Goal: Task Accomplishment & Management: Manage account settings

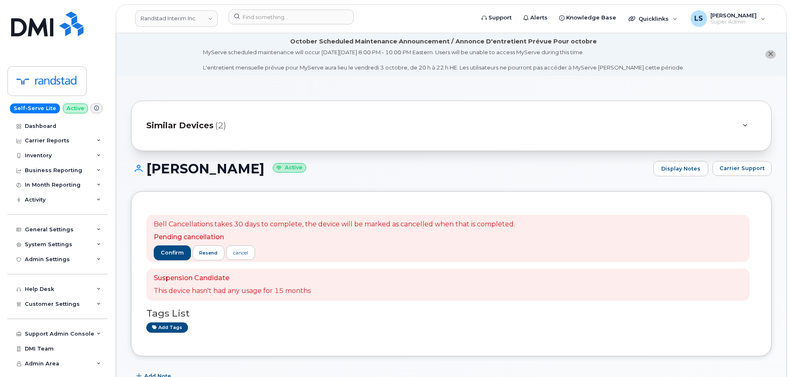
scroll to position [372, 0]
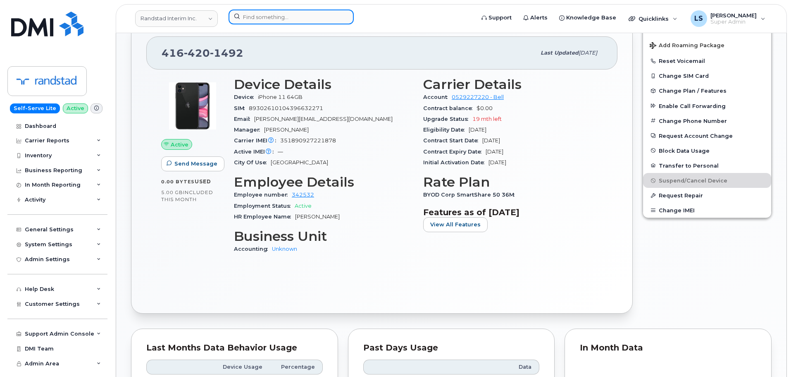
click at [285, 13] on input at bounding box center [291, 17] width 125 height 15
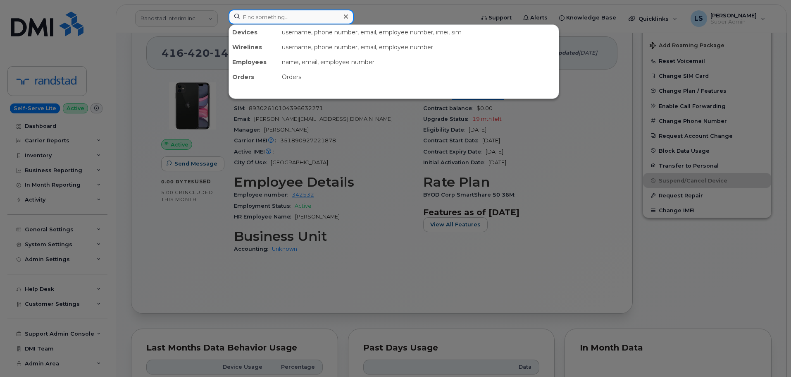
paste input "302241"
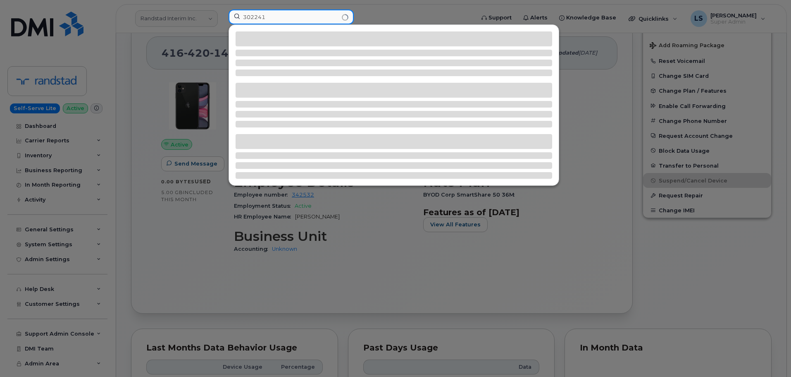
type input "302241"
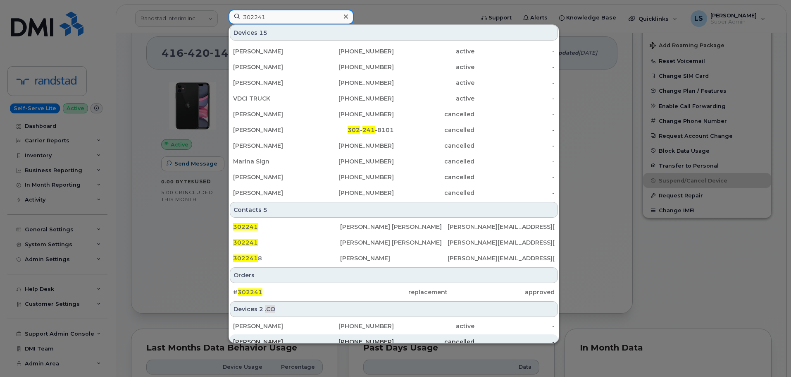
scroll to position [119, 0]
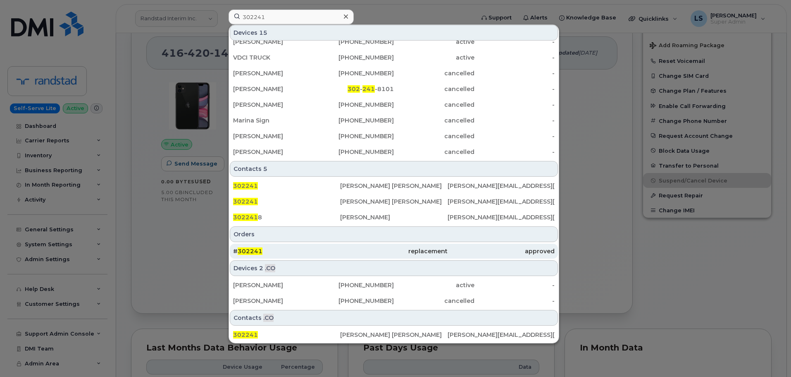
click at [268, 255] on div "# 302241" at bounding box center [286, 251] width 107 height 8
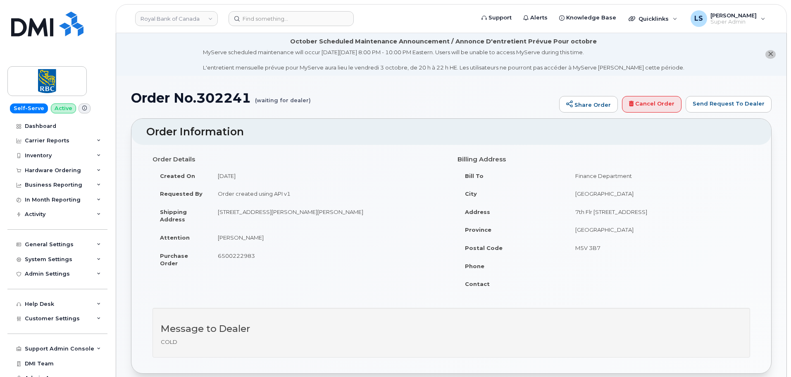
drag, startPoint x: 218, startPoint y: 210, endPoint x: 367, endPoint y: 215, distance: 149.7
click at [367, 215] on td "4914 Webster Crescent Regina, SK Canada, S4X 4S9" at bounding box center [327, 216] width 235 height 26
copy td "4914 Webster Crescent Regina, SK Canada, S4X 4S9"
click at [169, 21] on link "Royal Bank of Canada" at bounding box center [176, 18] width 83 height 15
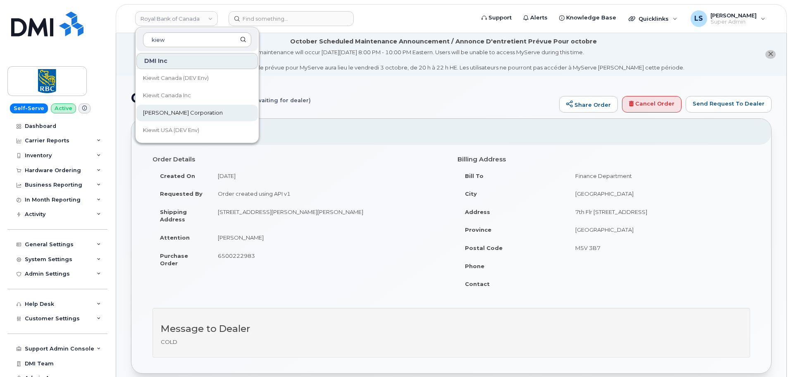
type input "kiew"
click at [193, 107] on link "Kiewit Corporation" at bounding box center [197, 113] width 122 height 17
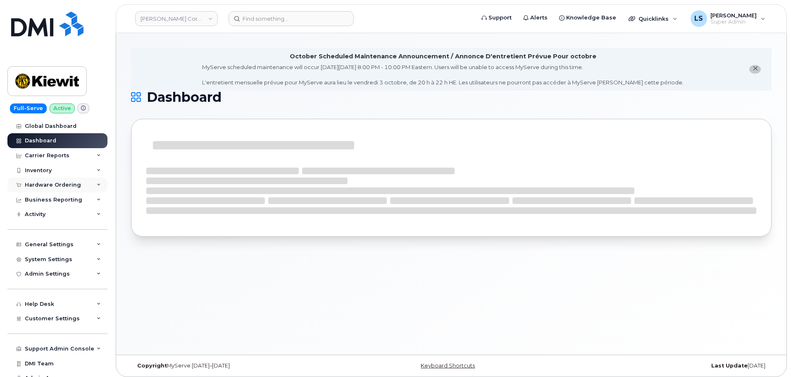
click at [58, 184] on div "Hardware Ordering" at bounding box center [53, 184] width 56 height 7
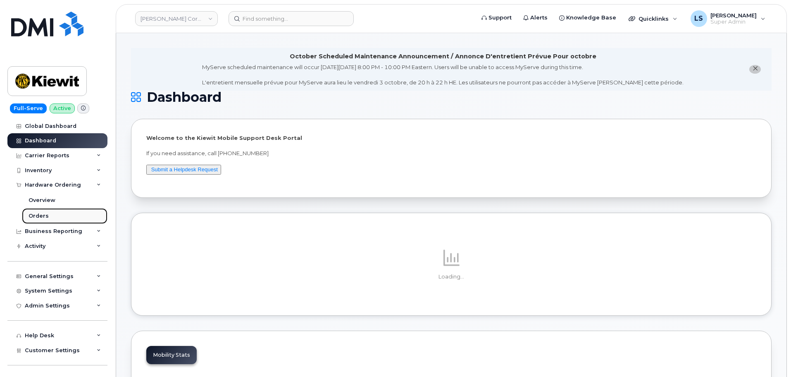
click at [60, 215] on link "Orders" at bounding box center [65, 216] width 86 height 16
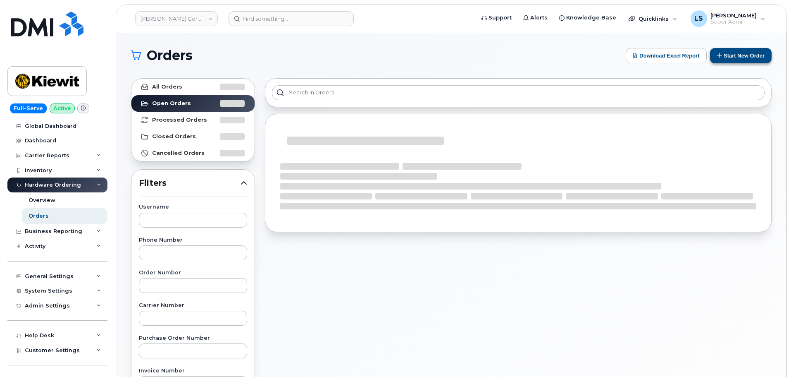
click at [734, 49] on div "Orders Download Excel Report Start New Order All Orders Open Orders Processed O…" at bounding box center [451, 348] width 670 height 631
click at [732, 51] on button "Start New Order" at bounding box center [741, 55] width 62 height 15
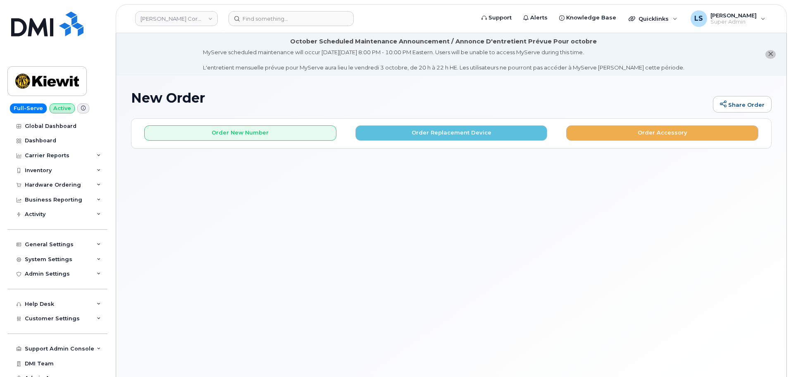
click at [291, 145] on div "Order New Number Order Replacement Device Order Accessory Please choose the car…" at bounding box center [451, 133] width 640 height 29
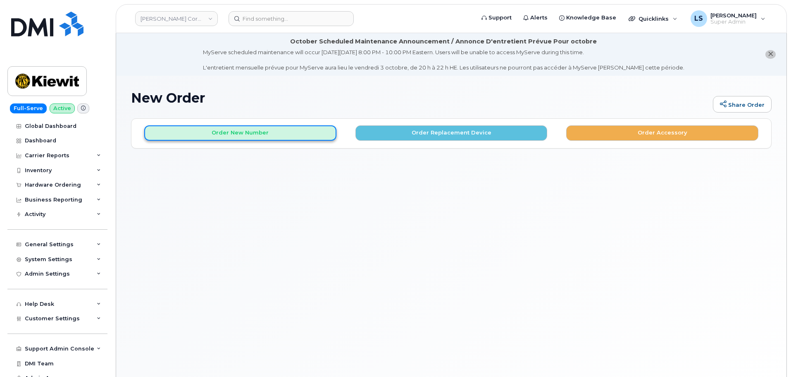
click at [292, 138] on button "Order New Number" at bounding box center [240, 132] width 192 height 15
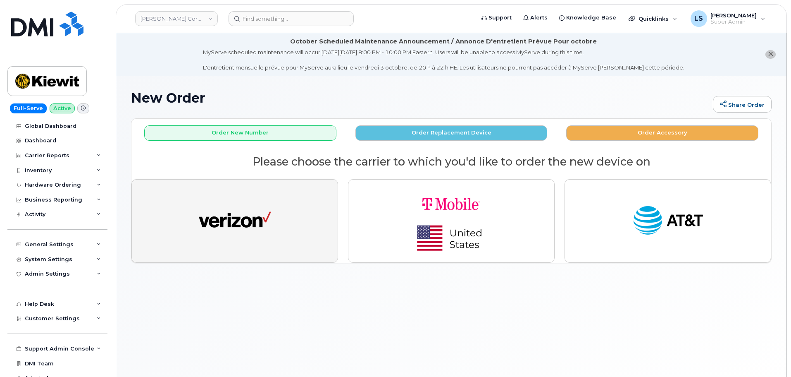
click at [207, 220] on img "button" at bounding box center [235, 220] width 72 height 37
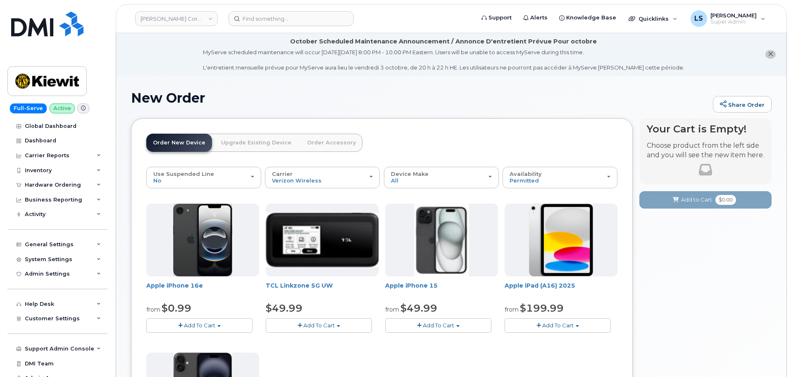
click at [416, 320] on button "Add To Cart" at bounding box center [438, 325] width 106 height 14
click at [437, 338] on link "$49.99 - 2 Year Activation (128GB)" at bounding box center [442, 340] width 110 height 10
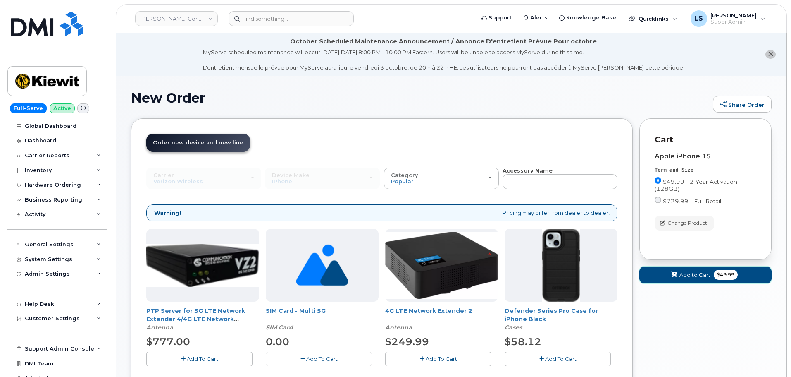
click at [708, 280] on button "Add to Cart $49.99" at bounding box center [705, 274] width 132 height 17
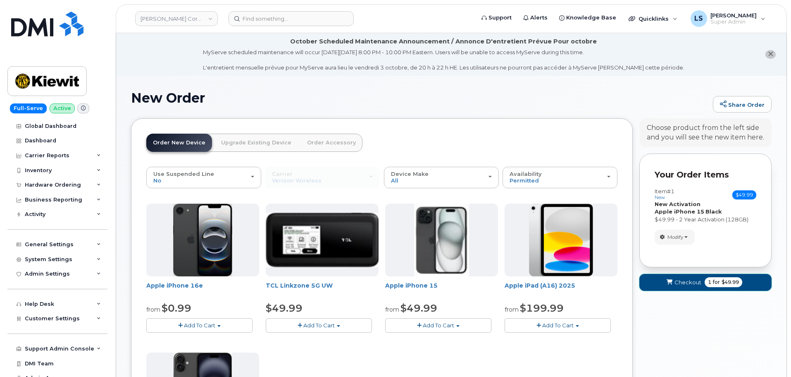
click at [743, 284] on button "Checkout 1 for $49.99" at bounding box center [705, 282] width 132 height 17
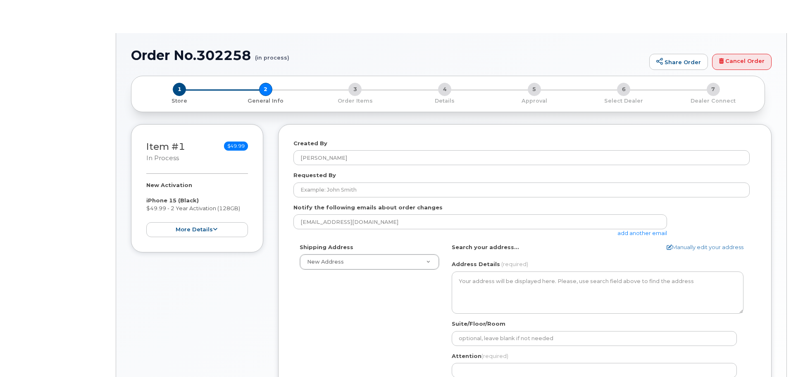
select select
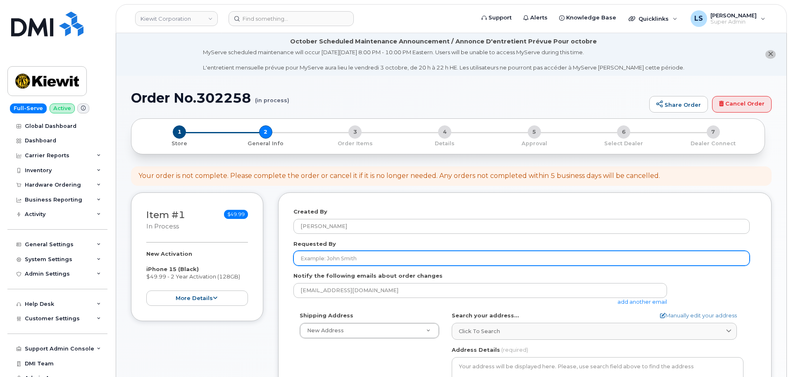
click at [318, 258] on input "Requested By" at bounding box center [521, 257] width 456 height 15
paste input "[PERSON_NAME]"
type input "[PERSON_NAME]"
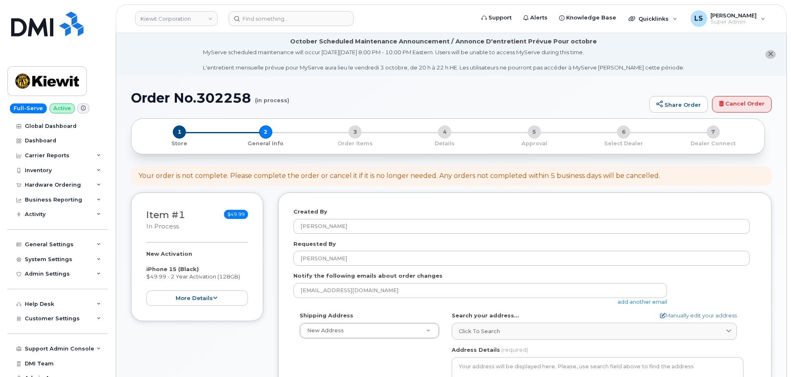
click at [642, 299] on link "add another email" at bounding box center [642, 301] width 50 height 7
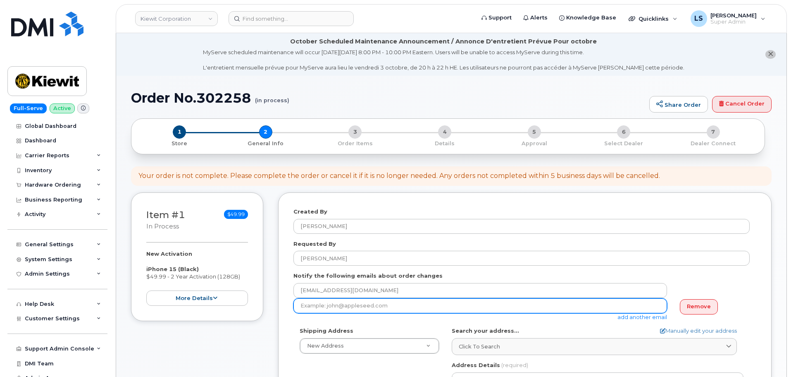
click at [397, 300] on input "email" at bounding box center [480, 305] width 374 height 15
paste input "Garcia.Albert@kiewit.com"
type input "Garcia.Albert@kiewit.com"
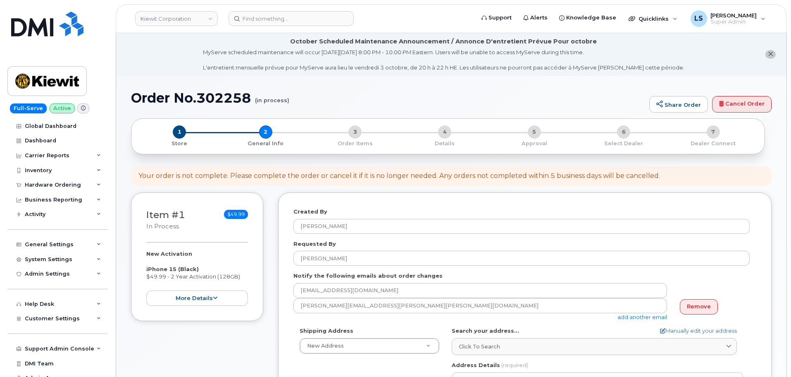
click at [631, 315] on link "add another email" at bounding box center [642, 316] width 50 height 7
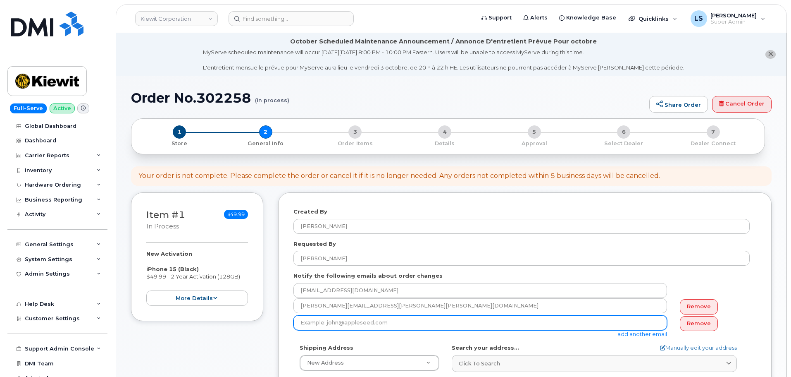
click at [330, 322] on input "email" at bounding box center [480, 322] width 374 height 15
paste input "KENLY.MYERHOLTZ@KIEWIT.COM"
type input "KENLY.MYERHOLTZ@KIEWIT.COM"
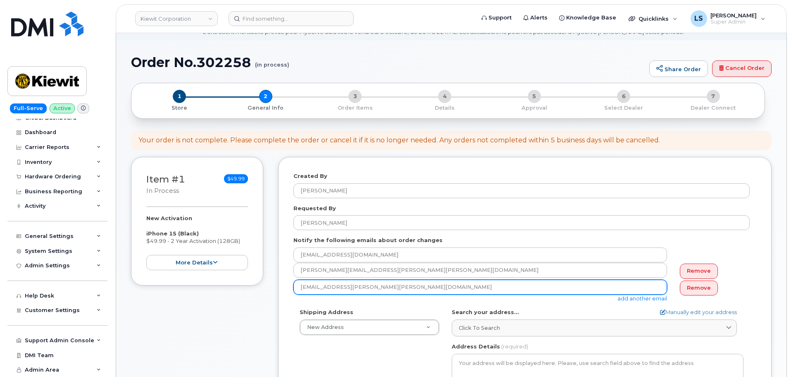
scroll to position [83, 0]
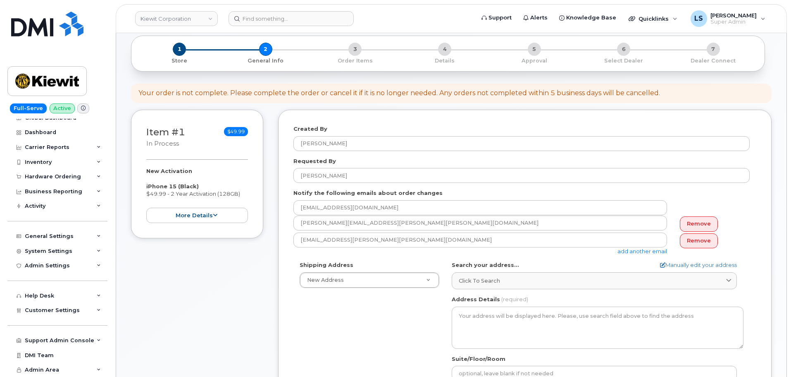
click at [498, 289] on div "AB Search your address... Manually edit your address Click to search No availab…" at bounding box center [598, 356] width 304 height 190
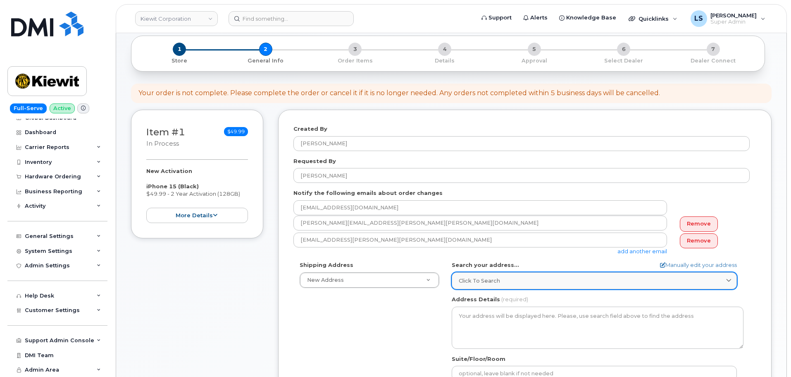
click at [500, 285] on link "Click to search" at bounding box center [594, 280] width 285 height 17
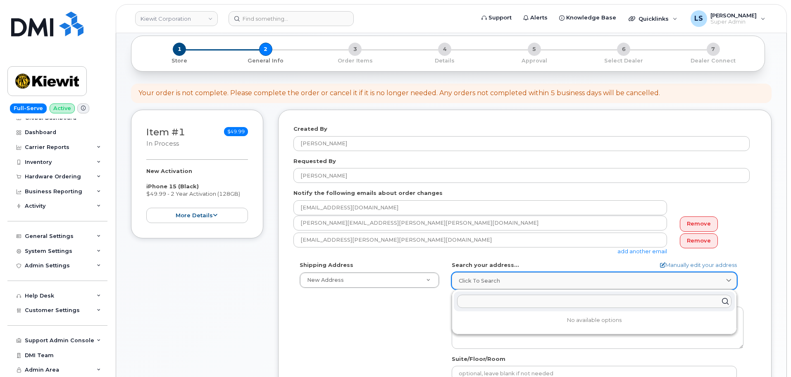
paste input "5001 N. Columbia Blvd, Portland, OR 97203"
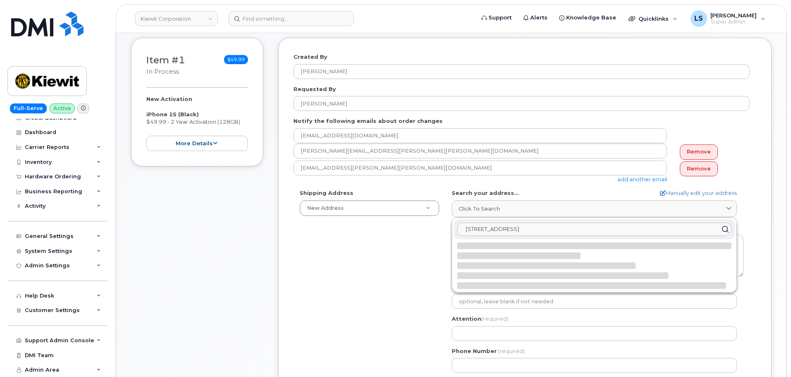
scroll to position [165, 0]
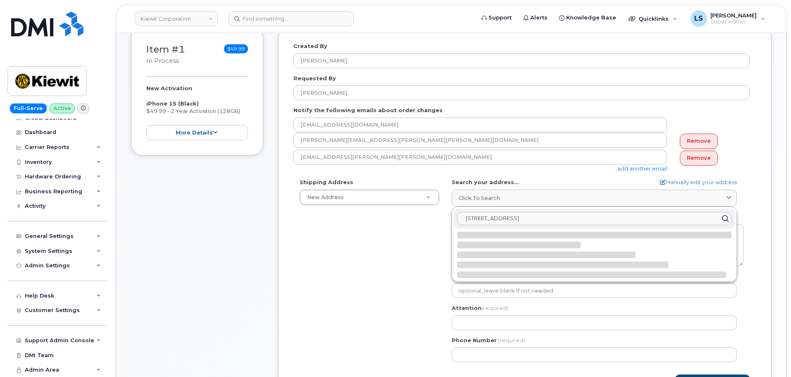
type input "5001 N. Columbia Blvd, Portland, OR 97203"
click at [710, 186] on div "Search your address... Manually edit your address Click to search 5001 N. Colum…" at bounding box center [598, 192] width 292 height 28
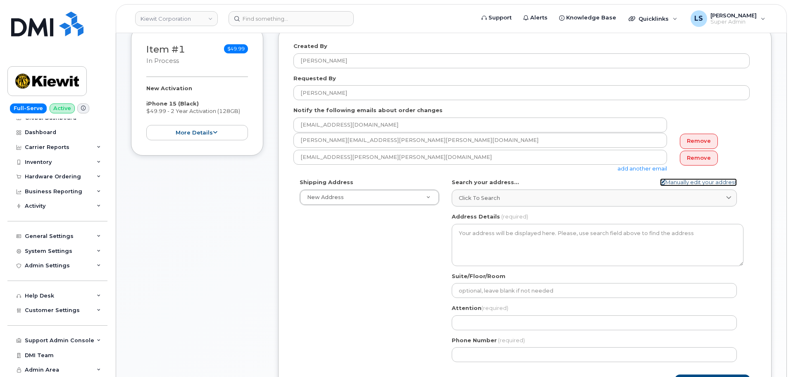
click at [710, 184] on link "Manually edit your address" at bounding box center [698, 182] width 77 height 8
select select
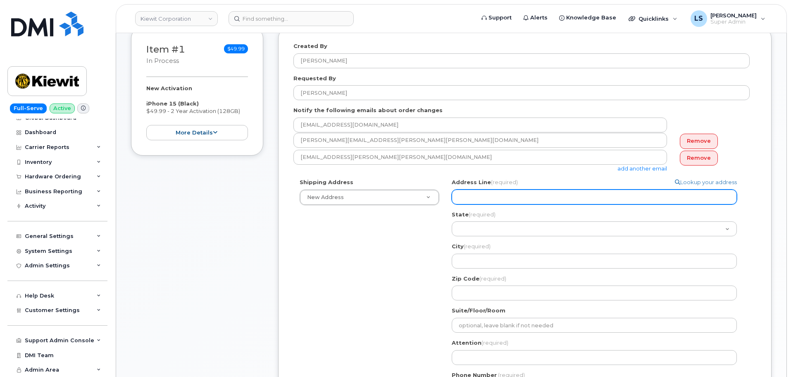
click at [540, 197] on input "Address Line (required)" at bounding box center [594, 196] width 285 height 15
paste input "5001 N. Columbia Blvd, Portland, OR 97203"
select select
click at [565, 194] on input "5001 N. Columbia Blvd, Portland, OR 97203" at bounding box center [594, 196] width 285 height 15
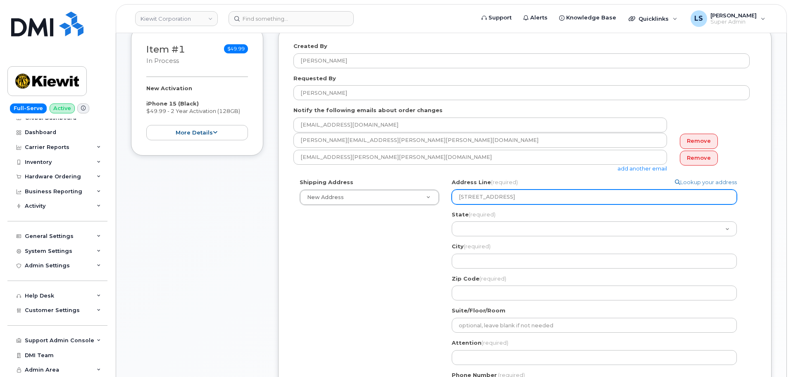
click at [565, 194] on input "5001 N. Columbia Blvd, Portland, OR 97203" at bounding box center [594, 196] width 285 height 15
click at [567, 196] on input "5001 N. Columbia Blvd, Portland, OR 97203" at bounding box center [594, 196] width 285 height 15
click at [570, 199] on input "5001 N. Columbia Blvd, Portland, OR 97203" at bounding box center [594, 196] width 285 height 15
click at [569, 199] on input "5001 N. Columbia Blvd, Portland, OR 97203" at bounding box center [594, 196] width 285 height 15
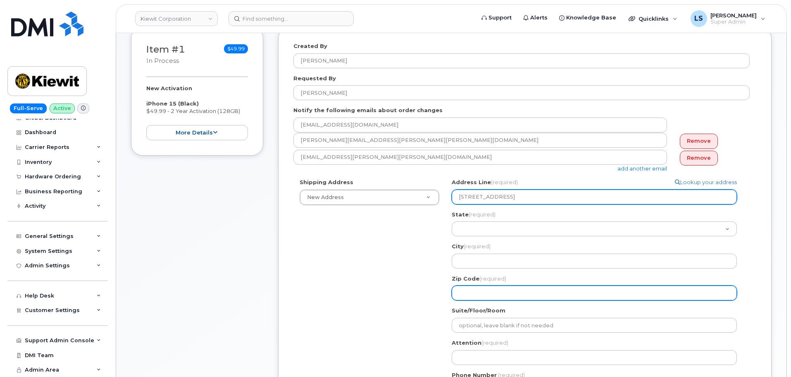
type input "5001 N. Columbia Blvd, Portland, OR 97203"
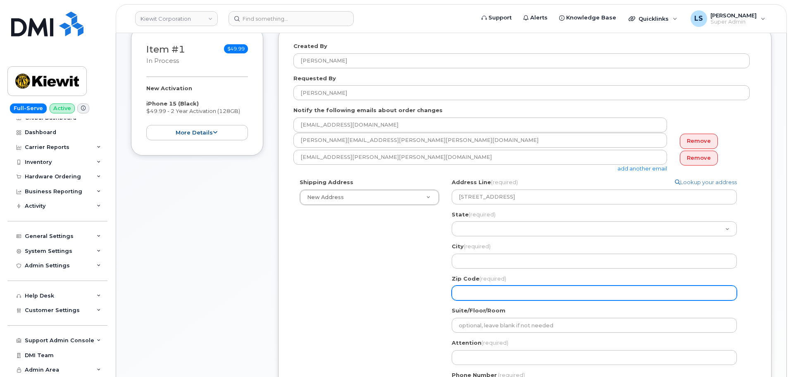
drag, startPoint x: 476, startPoint y: 289, endPoint x: 490, endPoint y: 269, distance: 24.6
click at [476, 289] on input "Zip Code (required)" at bounding box center [594, 292] width 285 height 15
paste input "97203"
select select
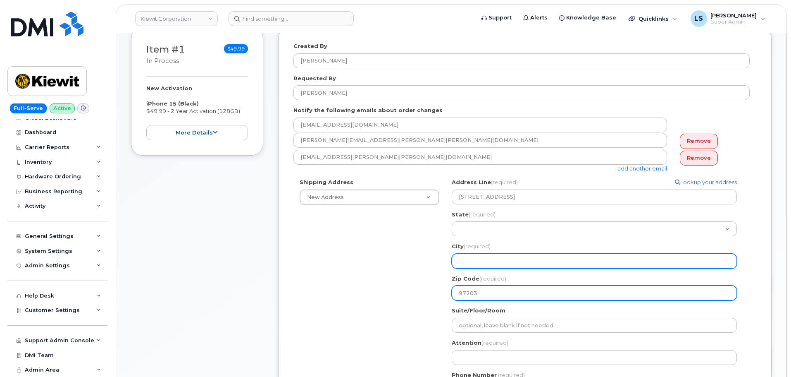
type input "97203"
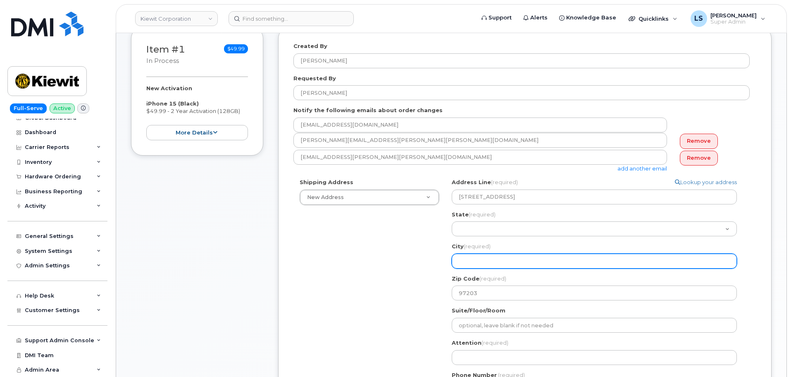
click at [472, 255] on input "City (required)" at bounding box center [594, 260] width 285 height 15
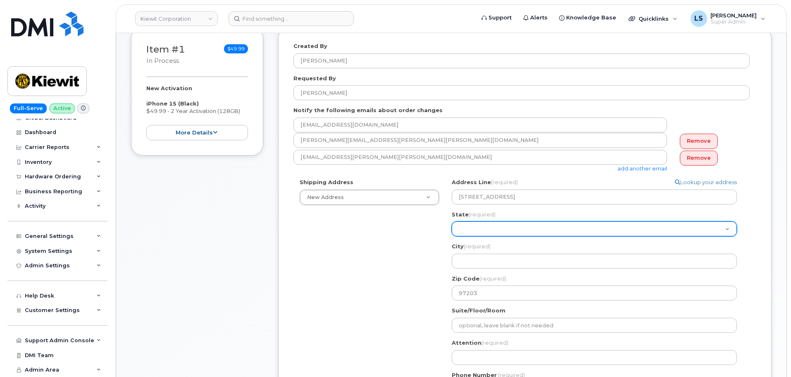
click at [479, 223] on select "Alabama Alaska American Samoa Arizona Arkansas California Colorado Connecticut …" at bounding box center [594, 228] width 285 height 15
select select "OR"
click at [452, 221] on select "Alabama Alaska American Samoa Arizona Arkansas California Colorado Connecticut …" at bounding box center [594, 228] width 285 height 15
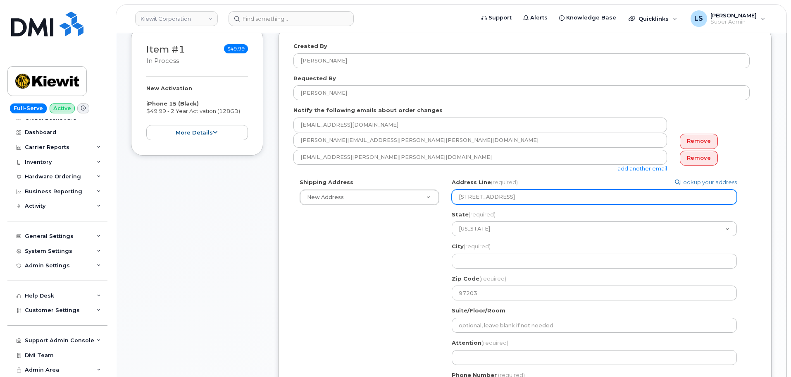
click at [529, 196] on input "5001 N. Columbia Blvd, Portland, OR 97203" at bounding box center [594, 196] width 285 height 15
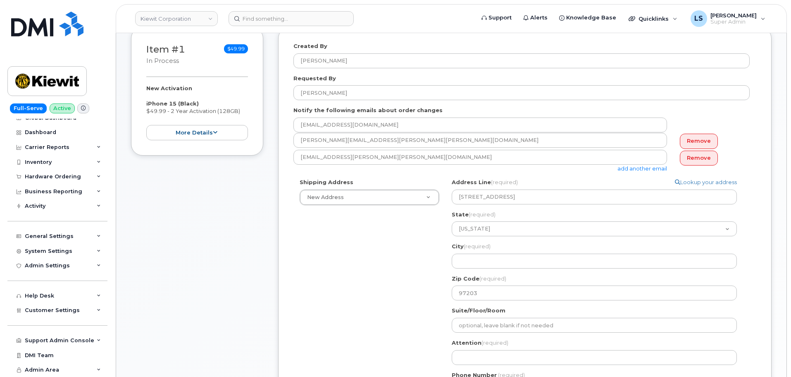
click at [499, 245] on div "City (required) 5001 N. Columbia Blvd, Portland, OR 97203, OR, 97203, USA" at bounding box center [598, 255] width 292 height 26
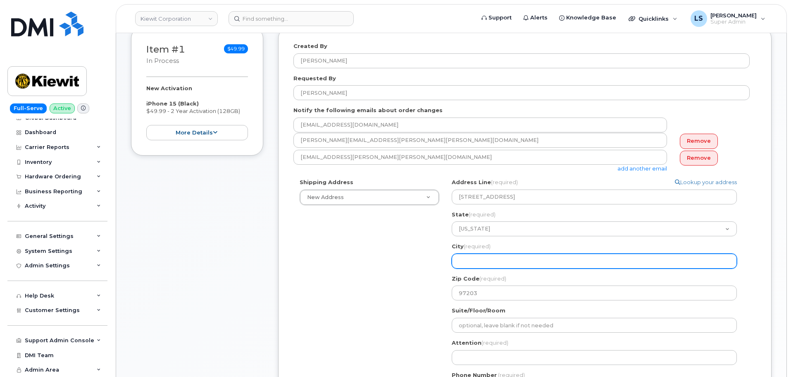
click at [493, 255] on input "City (required)" at bounding box center [594, 260] width 285 height 15
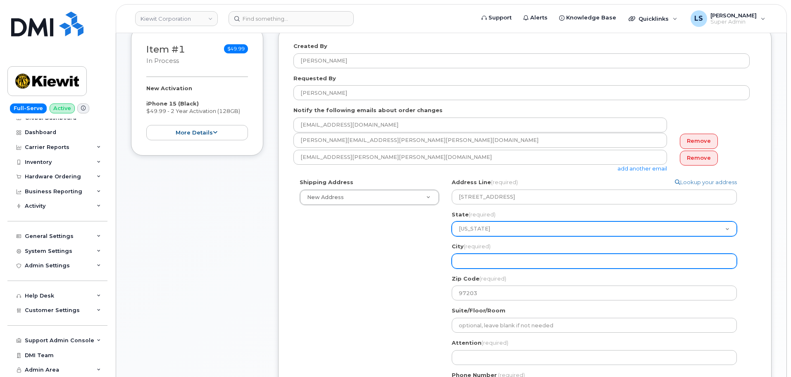
paste input "Portland"
select select
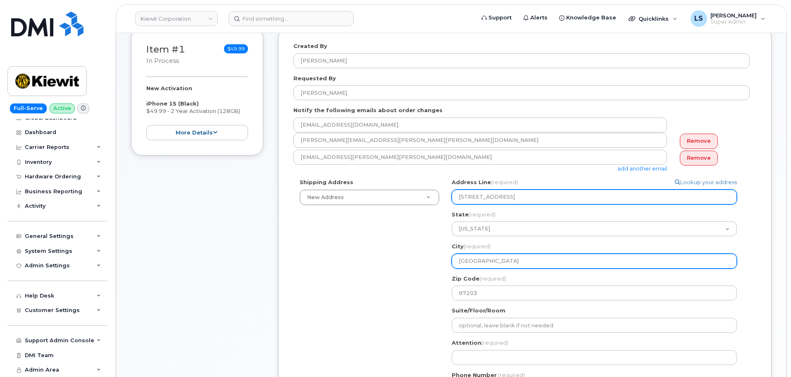
type input "Portland"
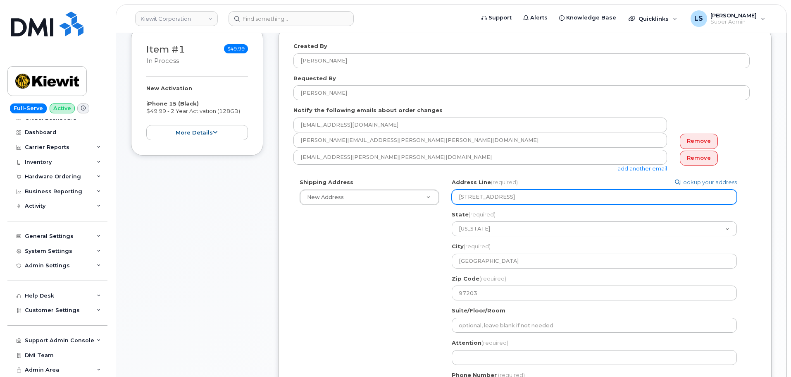
drag, startPoint x: 579, startPoint y: 195, endPoint x: 520, endPoint y: 203, distance: 59.6
click at [520, 203] on input "5001 N. Columbia Blvd, Portland, OR 97203" at bounding box center [594, 196] width 285 height 15
select select
type input "5001 N. Columbia Blvd"
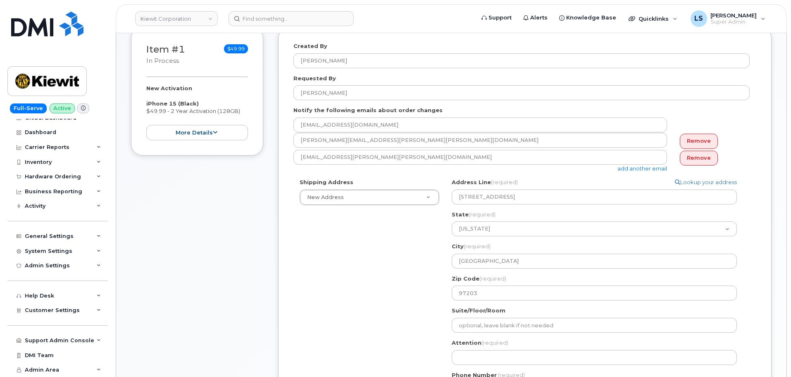
click at [374, 272] on div "Shipping Address New Address New Address 3145 Fines Creek Rd. 9 Forest Ave 2513…" at bounding box center [521, 290] width 456 height 224
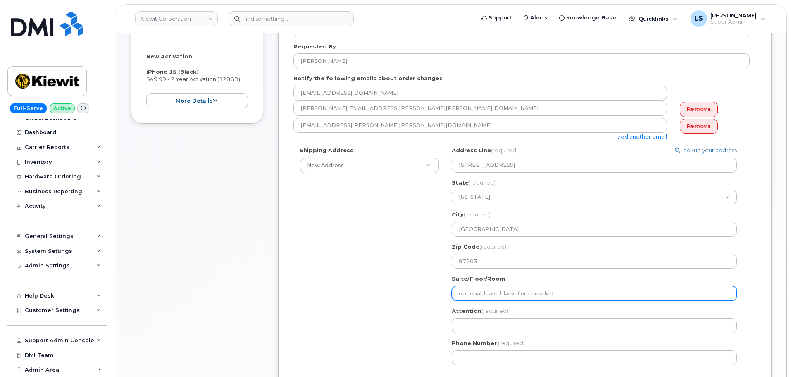
scroll to position [207, 0]
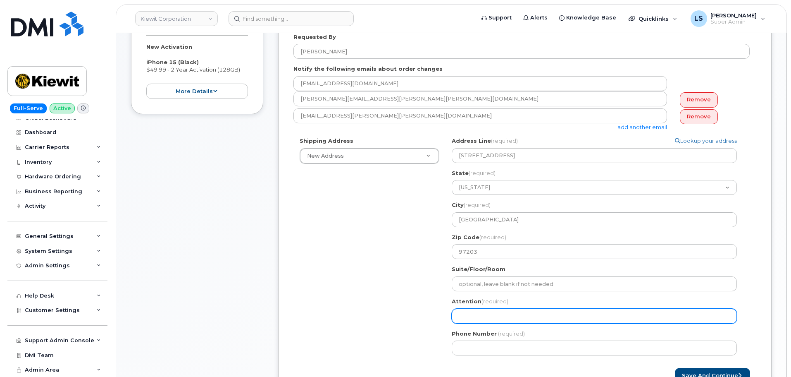
click at [467, 308] on input "Attention (required)" at bounding box center [594, 315] width 285 height 15
paste input "Albert Garcia"
select select
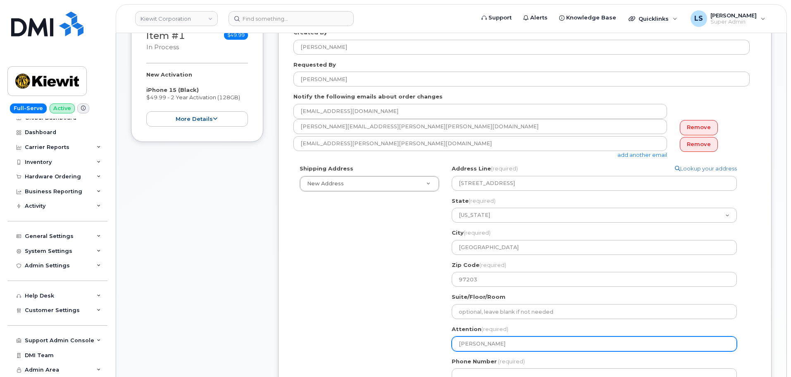
scroll to position [165, 0]
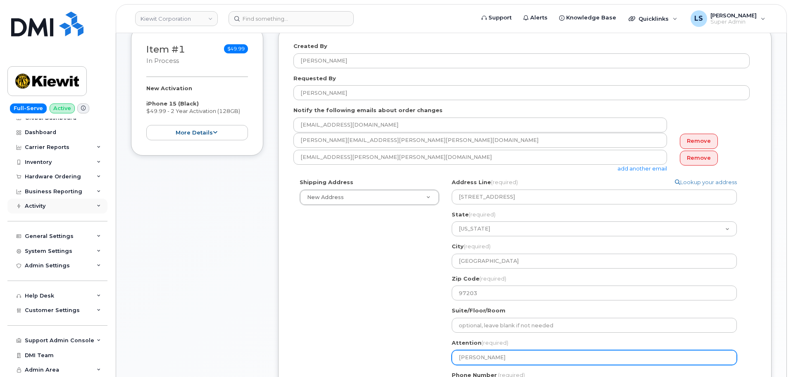
type input "Albert Garcia"
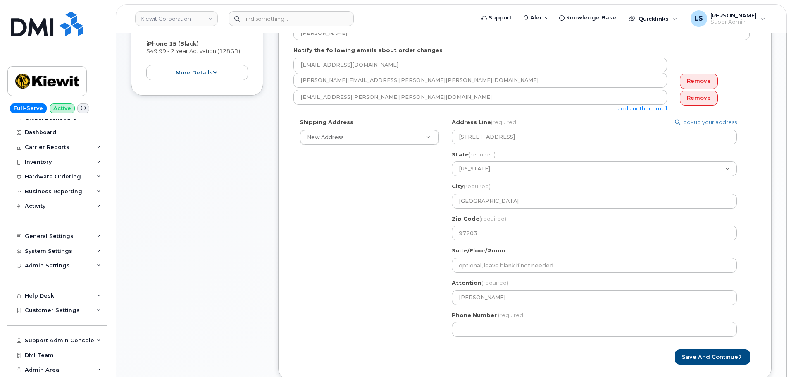
scroll to position [289, 0]
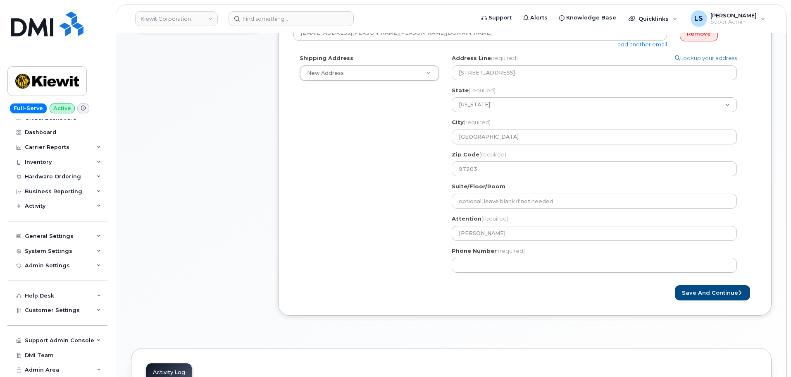
click at [472, 257] on div "Phone Number (required)" at bounding box center [598, 260] width 292 height 26
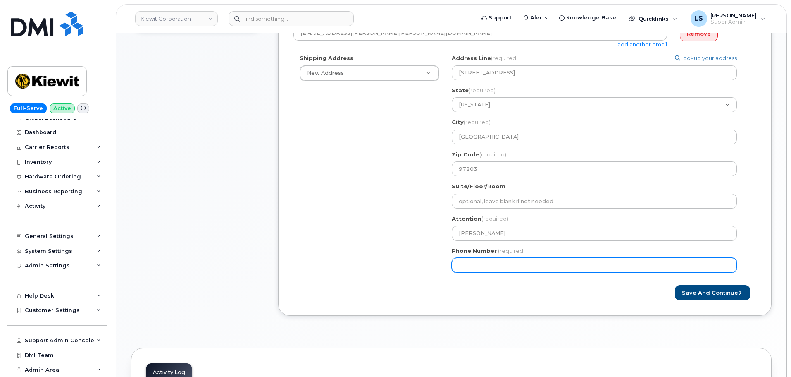
click at [470, 260] on input "Phone Number" at bounding box center [594, 264] width 285 height 15
paste input "813.5575996"
type input "813.5575996"
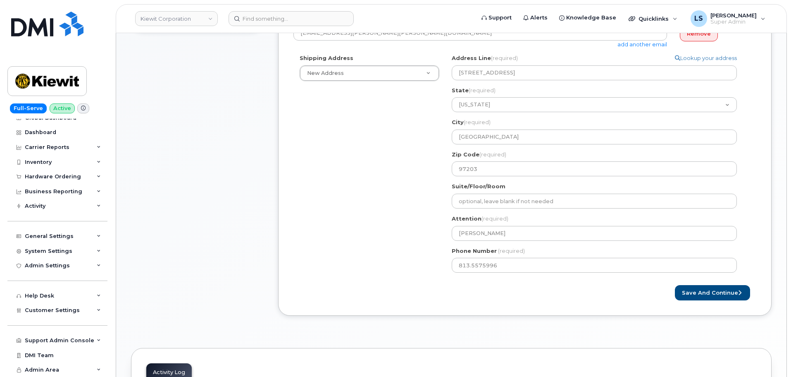
click at [488, 289] on div "Save and Continue" at bounding box center [524, 292] width 463 height 15
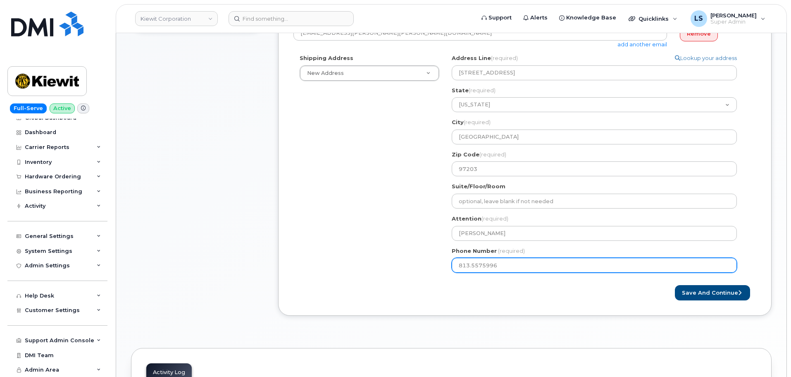
click at [473, 266] on input "813.5575996" at bounding box center [594, 264] width 285 height 15
select select
type input "8135575996"
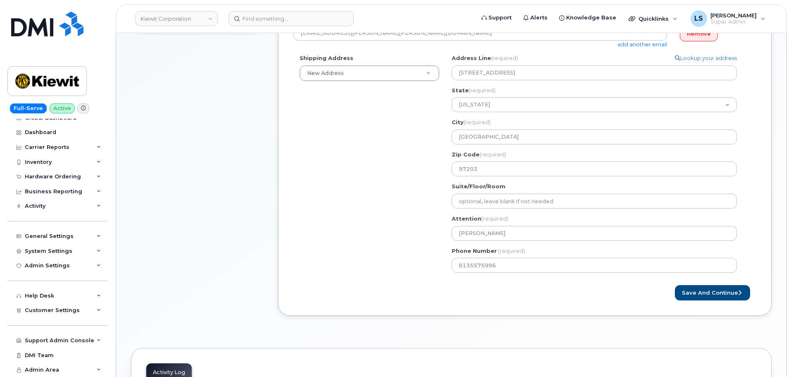
click at [516, 286] on div "Save and Continue" at bounding box center [524, 292] width 463 height 15
click at [682, 292] on button "Save and Continue" at bounding box center [712, 292] width 75 height 15
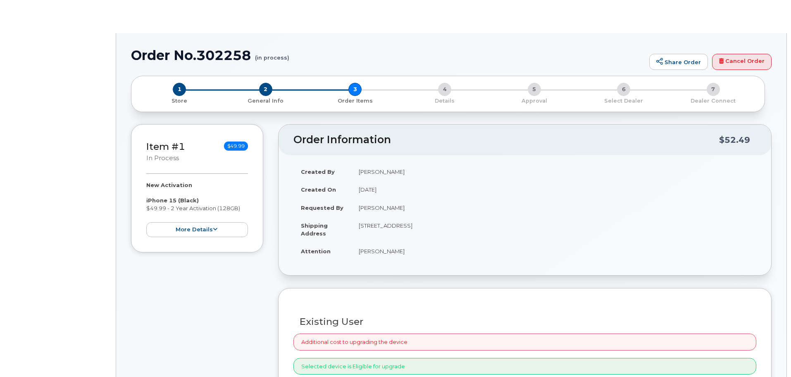
radio input "true"
select select
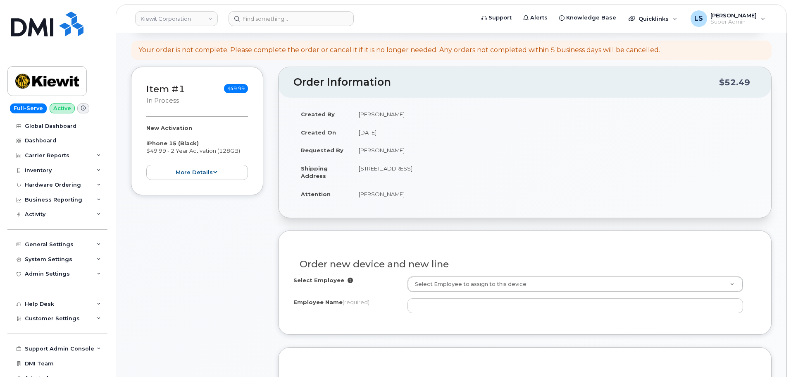
scroll to position [207, 0]
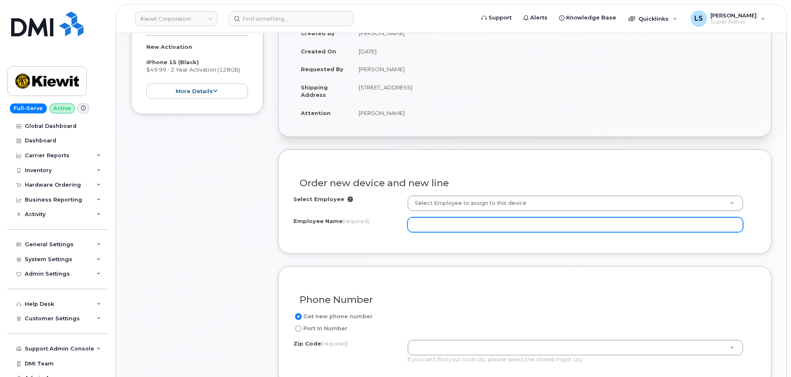
click at [443, 224] on input "Employee Name (required)" at bounding box center [576, 224] width 336 height 15
paste input "813.557.5996"
type input "813.557.5996"
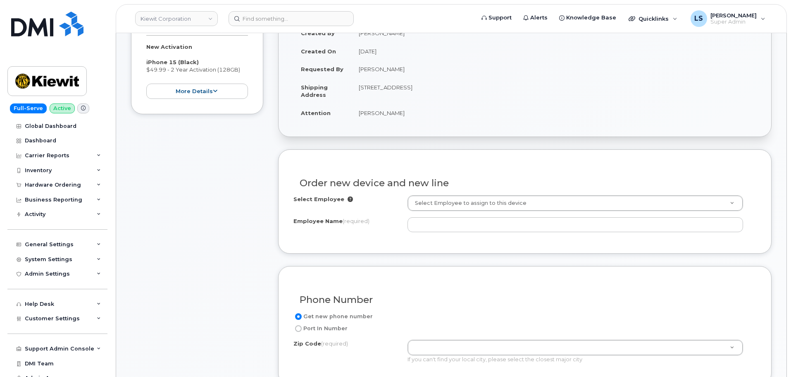
drag, startPoint x: 397, startPoint y: 112, endPoint x: 348, endPoint y: 114, distance: 49.2
click at [348, 114] on tr "Attention [PERSON_NAME]" at bounding box center [524, 113] width 463 height 18
copy tr "[PERSON_NAME]"
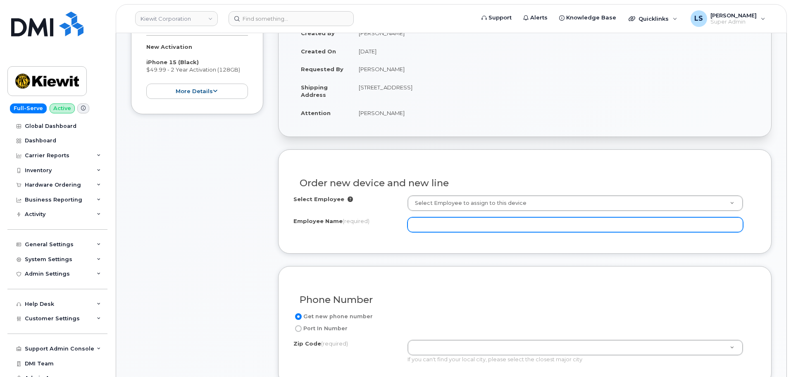
click at [457, 223] on input "Employee Name (required)" at bounding box center [576, 224] width 336 height 15
paste input "[PERSON_NAME]"
click at [428, 226] on input "[PERSON_NAME]" at bounding box center [576, 224] width 336 height 15
click at [427, 224] on input "[PERSON_NAME]" at bounding box center [576, 224] width 336 height 15
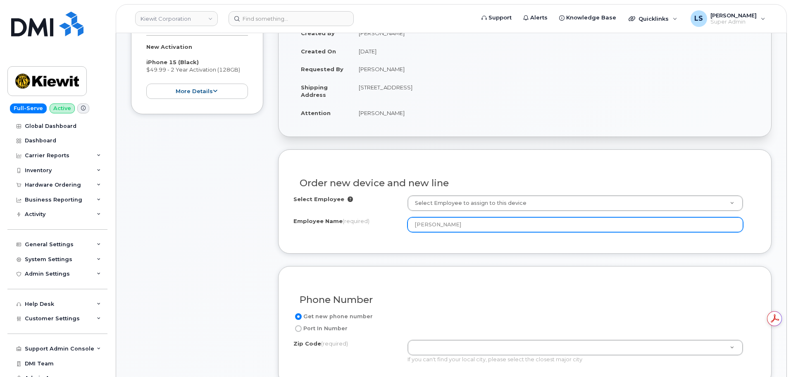
type input "[PERSON_NAME]"
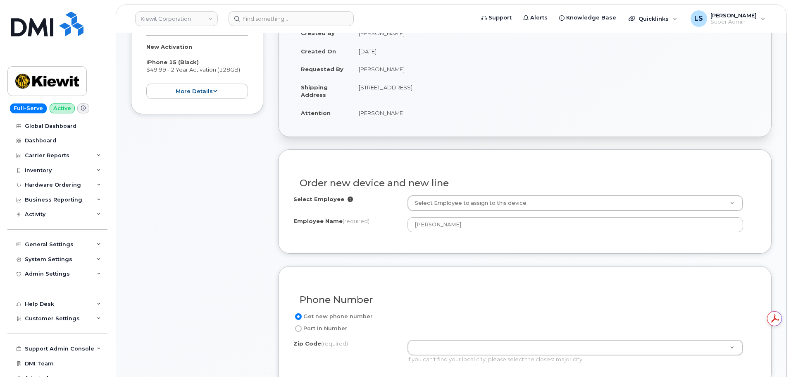
click at [399, 249] on div "Order new device and new line Select Employee Select Employee to assign to this…" at bounding box center [524, 201] width 493 height 104
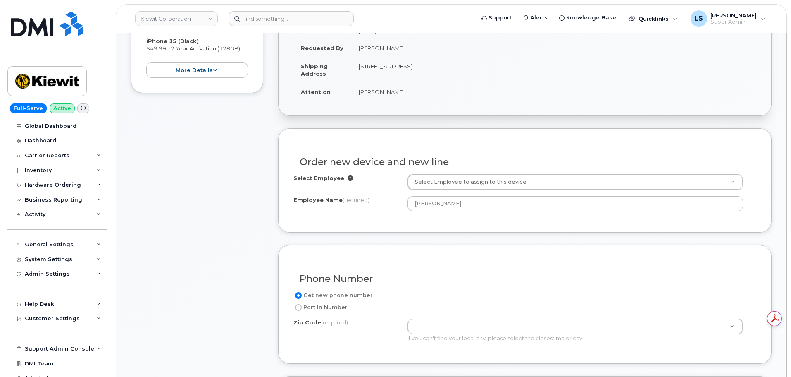
scroll to position [248, 0]
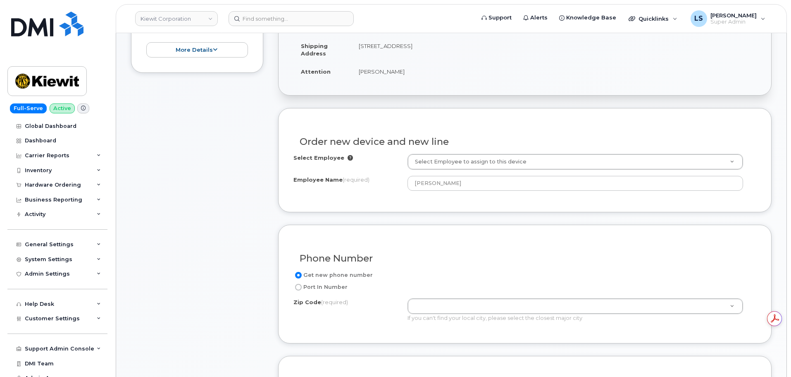
click at [458, 293] on div "Get new phone number Port In Number Zip Code (required) Zip Code (required) Zip…" at bounding box center [524, 299] width 463 height 58
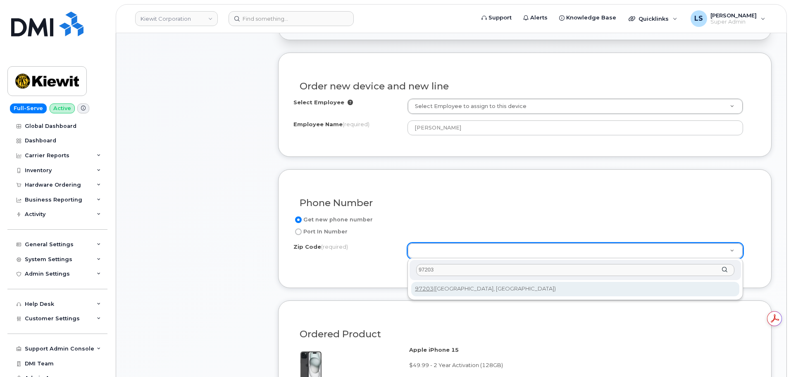
scroll to position [372, 0]
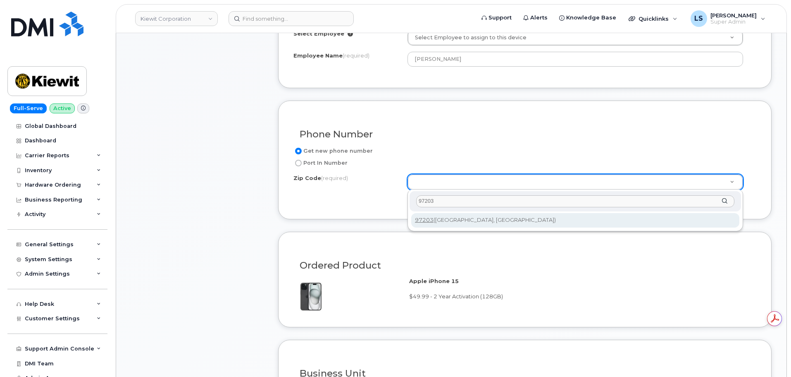
type input "97203"
type input "97203 (Portland, OR)"
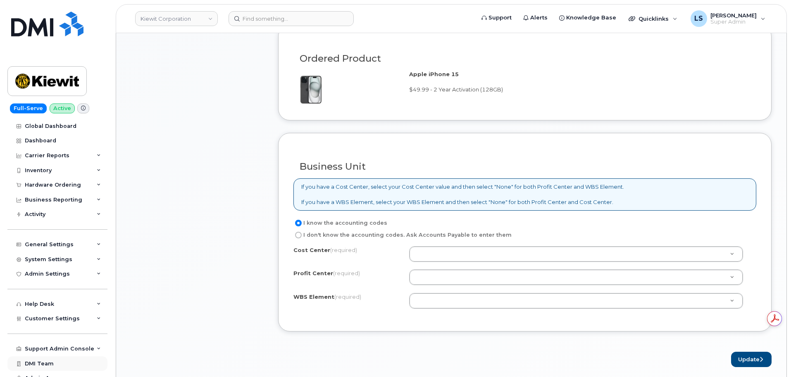
scroll to position [0, 0]
paste input "105384.1910"
type input "105384.1910"
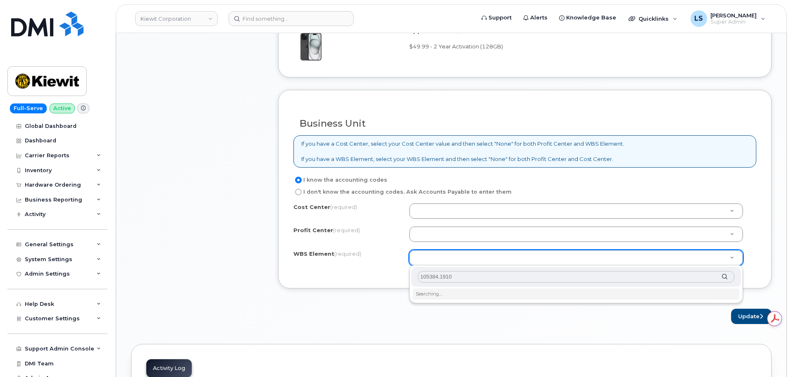
scroll to position [661, 0]
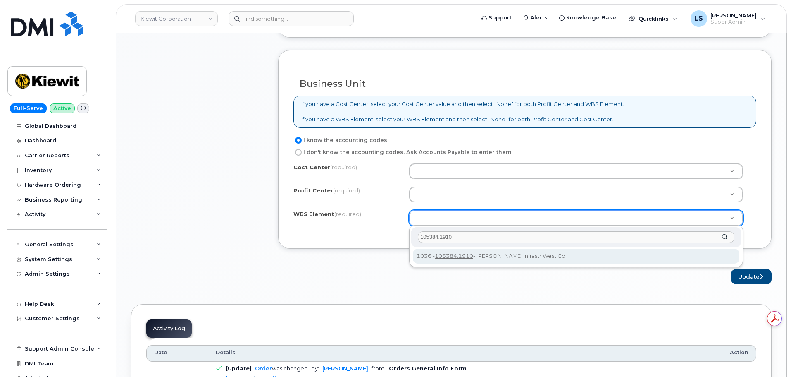
type input "105384.1910"
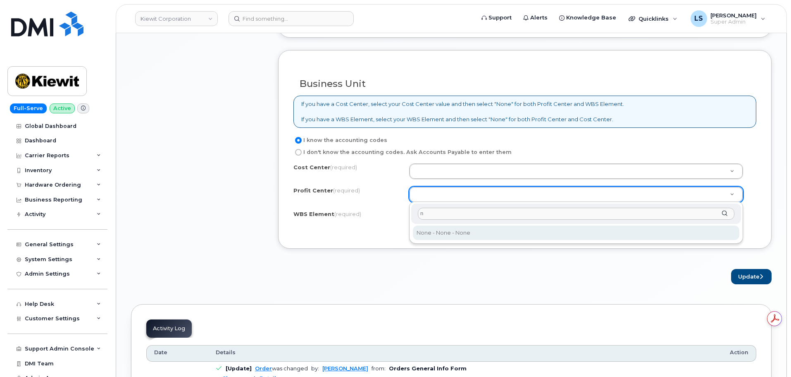
type input "n"
select select "None"
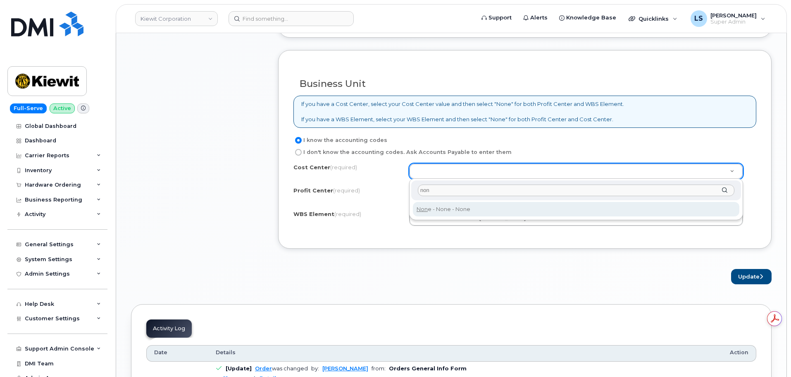
type input "non"
type input "None"
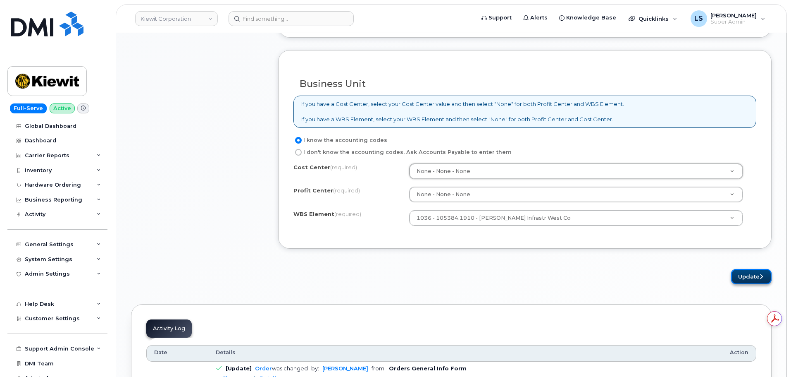
click at [741, 272] on button "Update" at bounding box center [751, 276] width 41 height 15
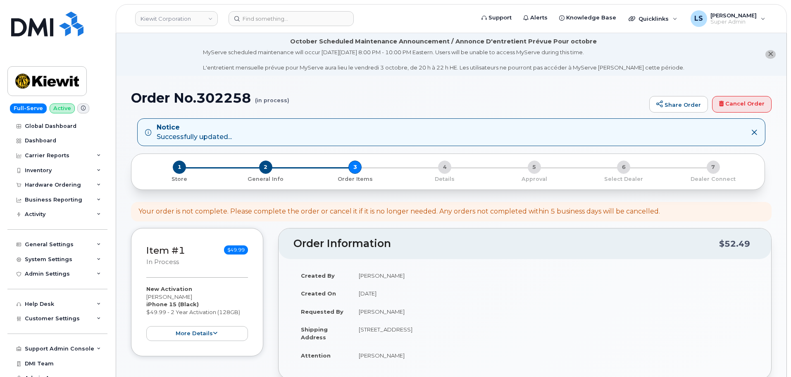
scroll to position [248, 0]
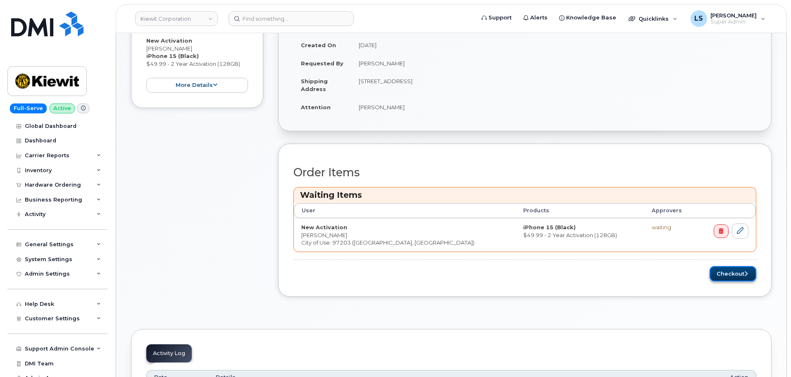
click at [730, 269] on button "Checkout" at bounding box center [733, 273] width 47 height 15
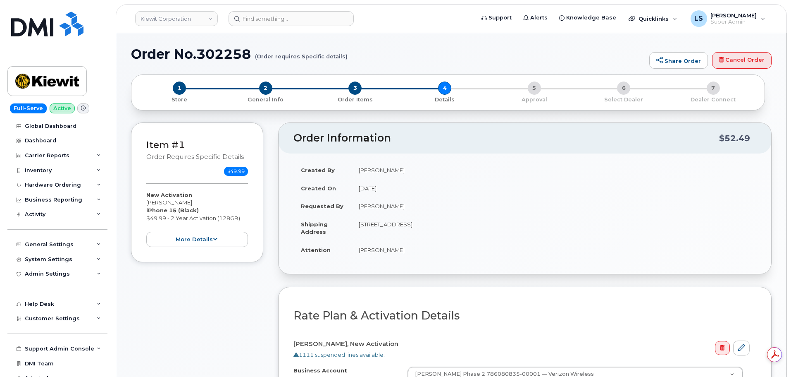
scroll to position [248, 0]
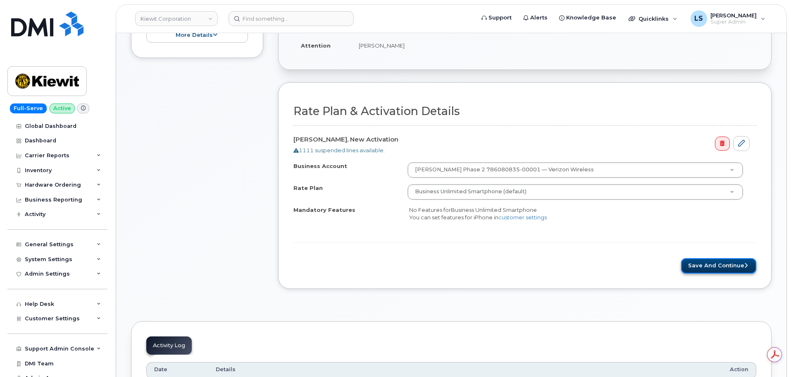
click at [709, 263] on button "Save and Continue" at bounding box center [718, 265] width 75 height 15
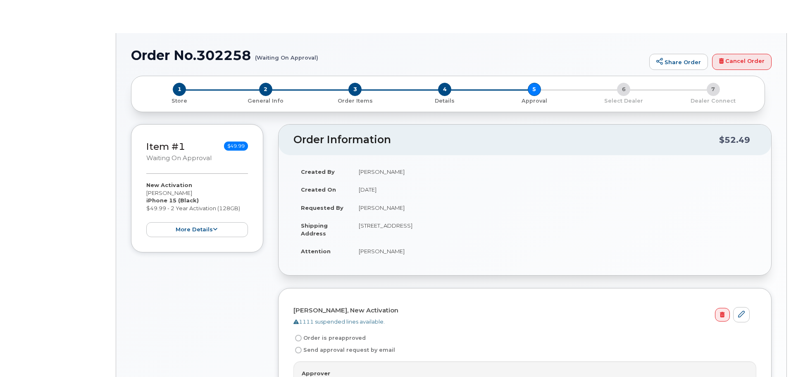
radio input "true"
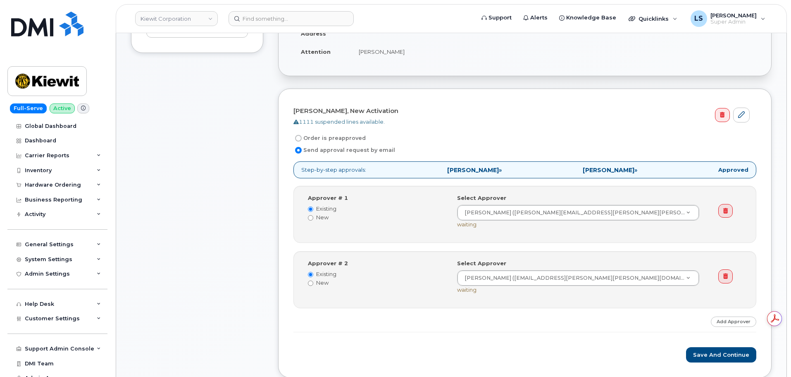
scroll to position [289, 0]
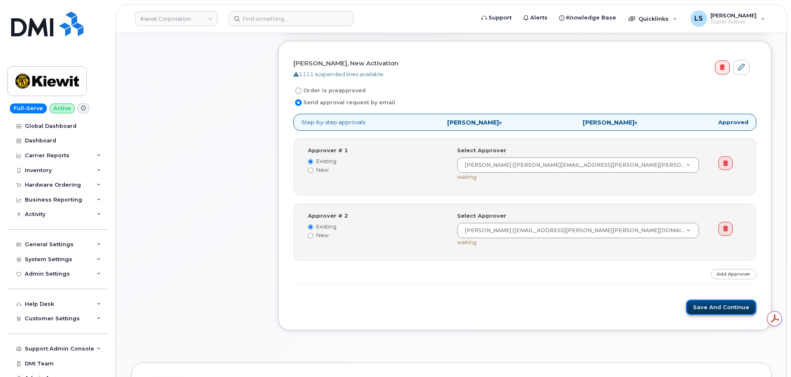
click at [692, 305] on button "Save and Continue" at bounding box center [721, 306] width 70 height 15
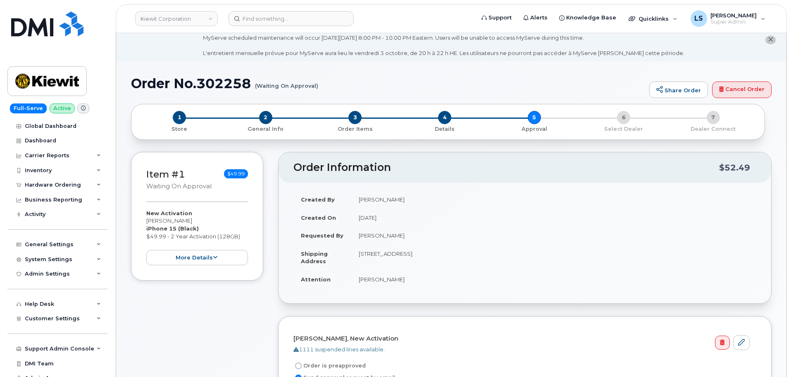
scroll to position [0, 0]
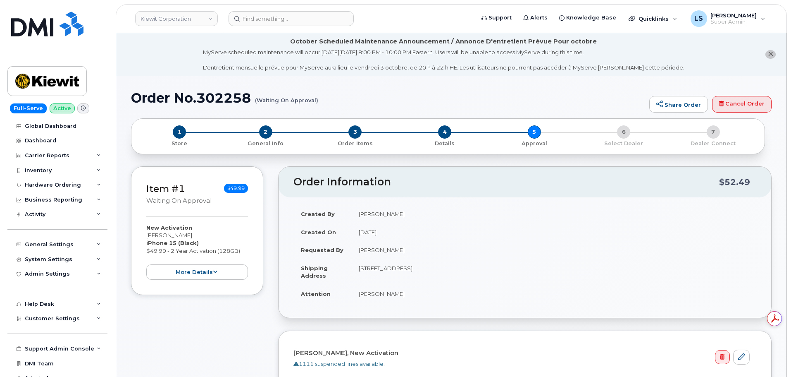
drag, startPoint x: 320, startPoint y: 99, endPoint x: 148, endPoint y: 102, distance: 172.4
click at [154, 104] on h1 "Order No.302258 (Waiting On Approval)" at bounding box center [388, 98] width 514 height 14
drag, startPoint x: 118, startPoint y: 102, endPoint x: 123, endPoint y: 100, distance: 5.1
drag, startPoint x: 131, startPoint y: 98, endPoint x: 317, endPoint y: 101, distance: 186.8
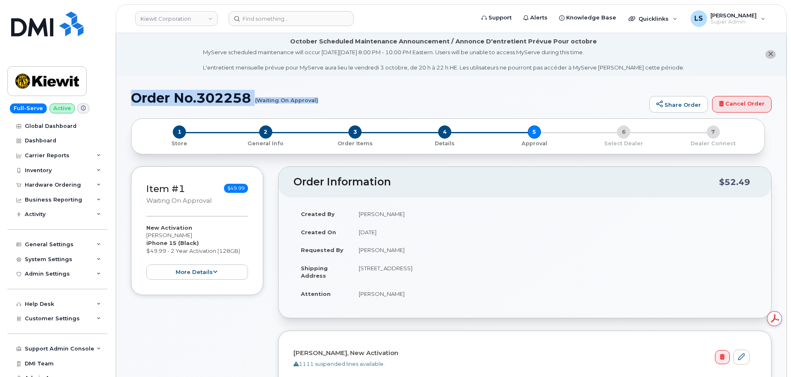
copy h1 "Order No.302258 (Waiting On Approval)"
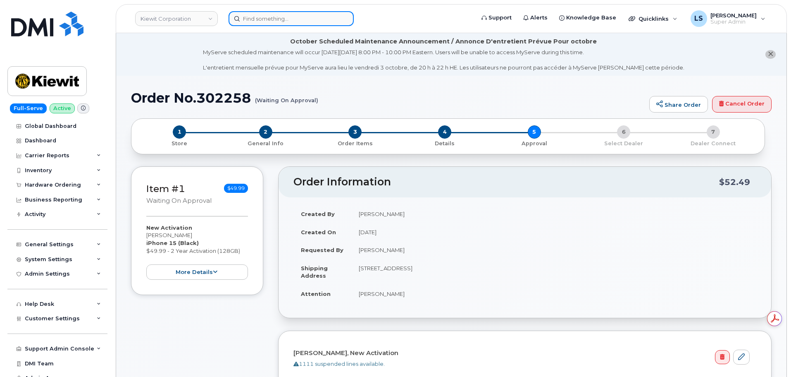
click at [305, 17] on input at bounding box center [291, 18] width 125 height 15
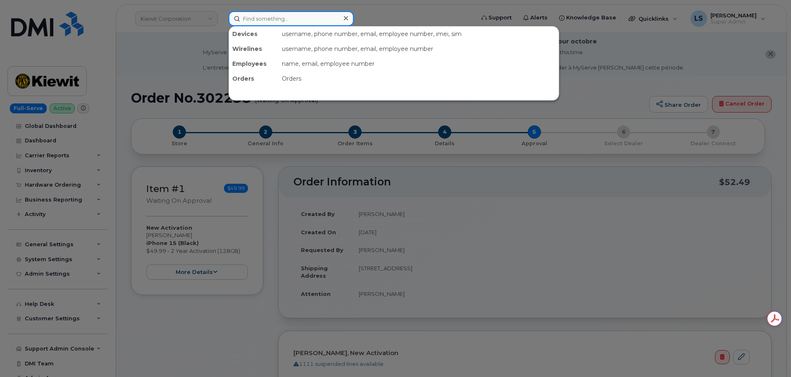
paste input "845-743-4532"
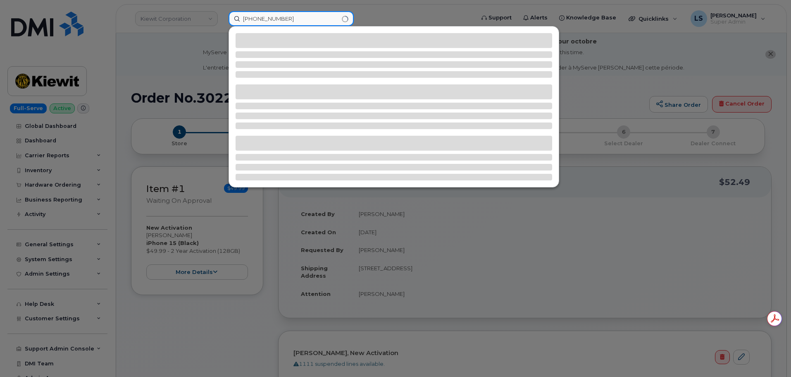
type input "845-743-4532"
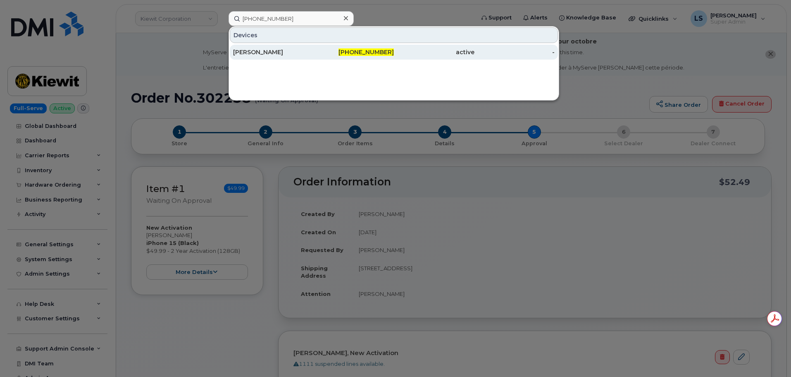
click at [280, 57] on div "[PERSON_NAME]" at bounding box center [273, 52] width 81 height 15
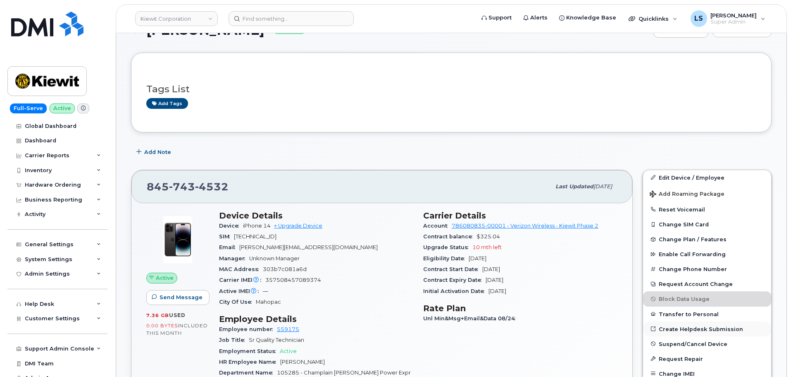
scroll to position [83, 0]
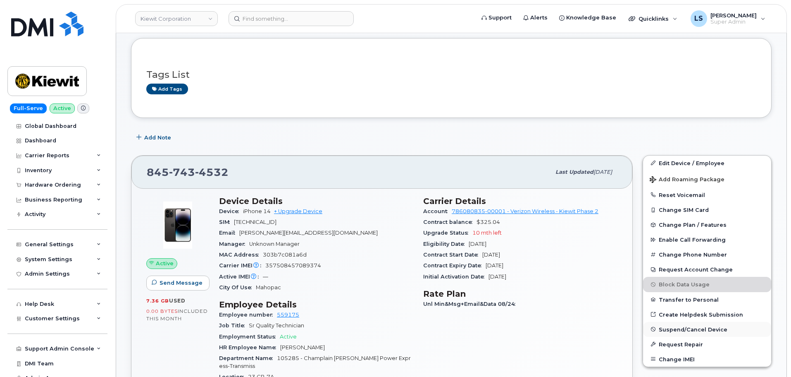
click at [675, 332] on button "Suspend/Cancel Device" at bounding box center [707, 329] width 128 height 15
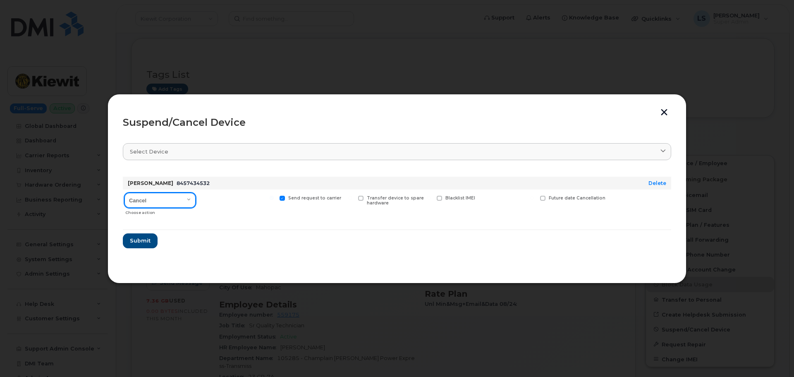
click at [138, 200] on select "Cancel Suspend - Reduced Rate Suspend - Full Rate Suspend - Lost Device/Stolen …" at bounding box center [159, 200] width 71 height 15
select select "[object Object]"
click at [124, 193] on select "Cancel Suspend - Reduced Rate Suspend - Full Rate Suspend - Lost Device/Stolen …" at bounding box center [159, 200] width 71 height 15
drag, startPoint x: 152, startPoint y: 243, endPoint x: 40, endPoint y: 270, distance: 114.9
click at [151, 243] on button "Submit" at bounding box center [140, 240] width 34 height 15
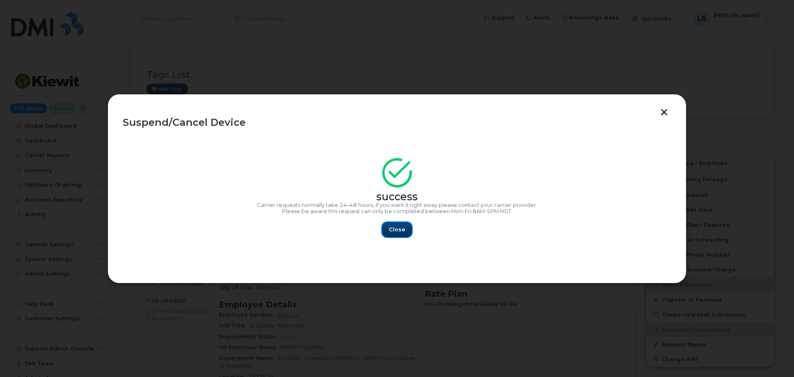
click at [387, 229] on button "Close" at bounding box center [397, 229] width 30 height 15
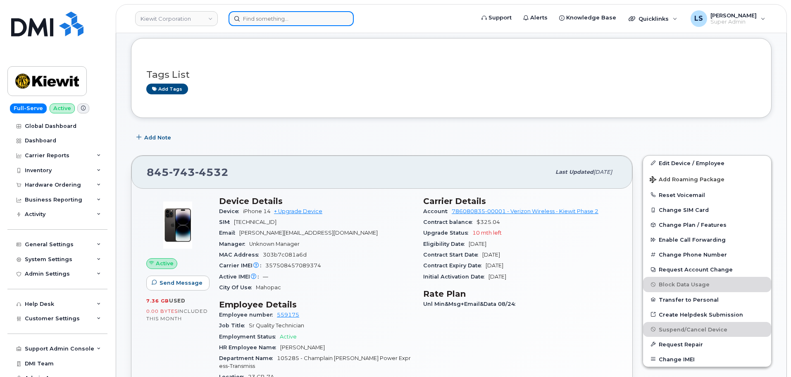
click at [331, 23] on input at bounding box center [291, 18] width 125 height 15
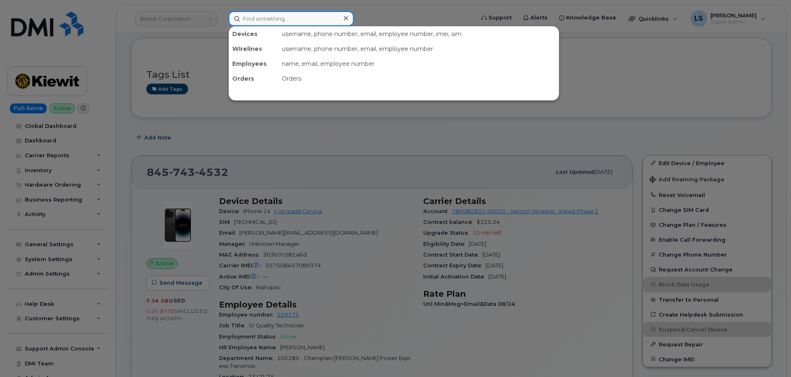
paste input "204-290-1603"
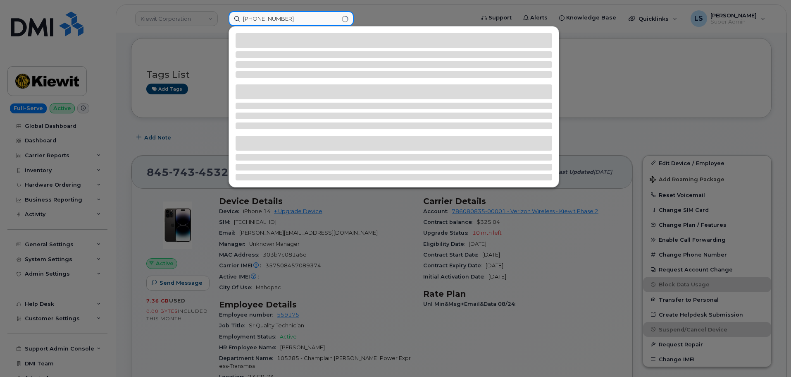
type input "204-290-1603"
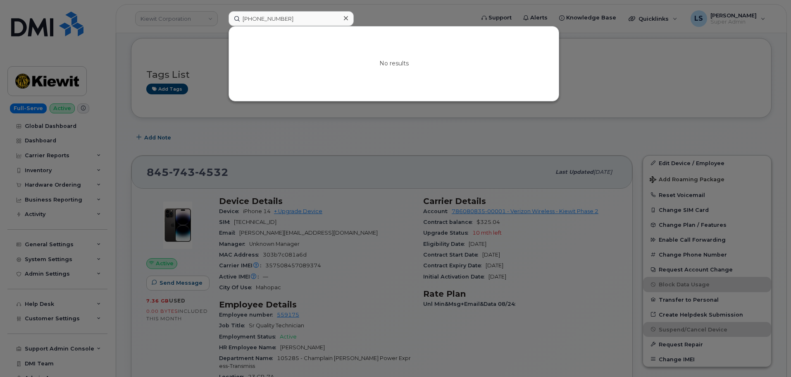
click at [350, 13] on div at bounding box center [346, 18] width 12 height 12
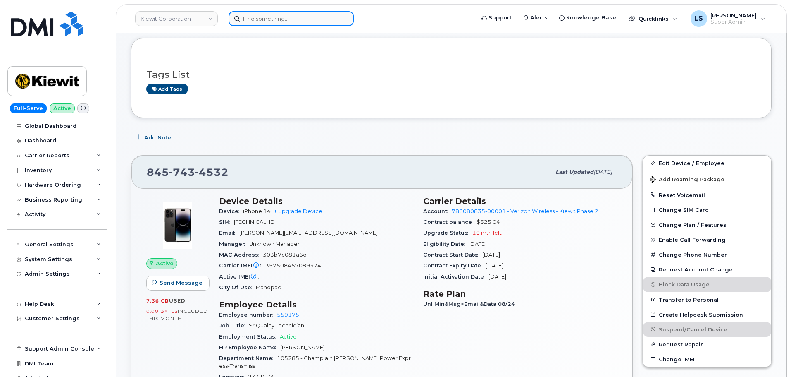
click at [305, 18] on input at bounding box center [291, 18] width 125 height 15
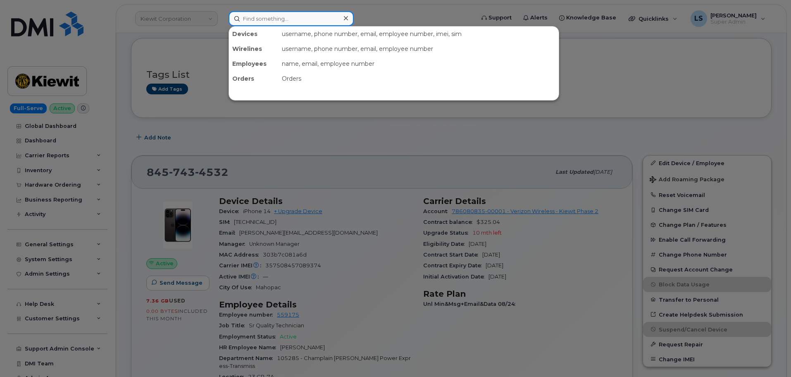
paste input "298055"
type input "298055"
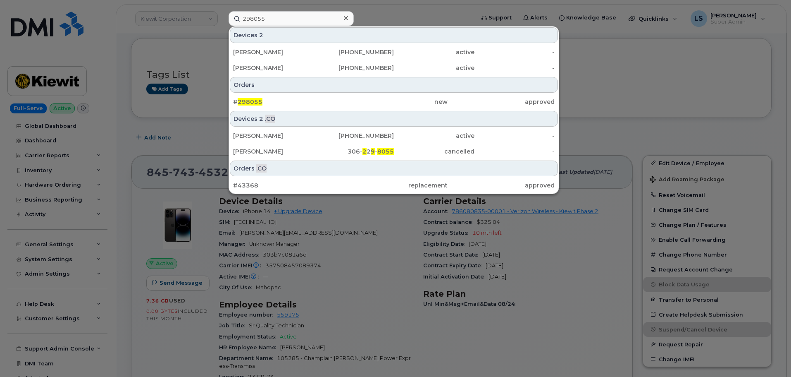
click at [252, 113] on div "Devices 2 .CO" at bounding box center [394, 119] width 328 height 16
drag, startPoint x: 253, startPoint y: 105, endPoint x: 102, endPoint y: 162, distance: 161.4
click at [253, 105] on span "298055" at bounding box center [250, 101] width 25 height 7
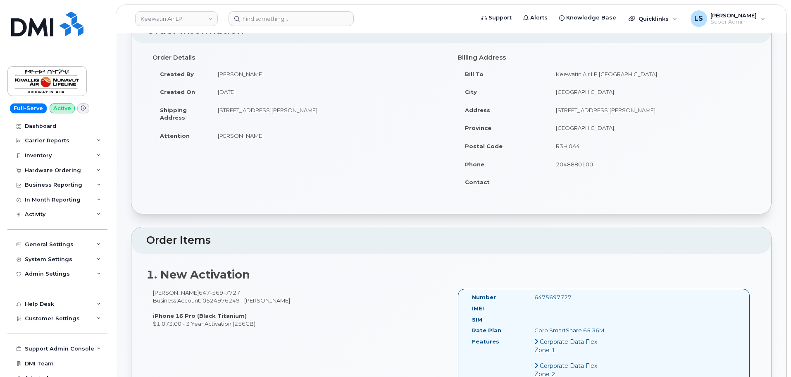
scroll to position [43, 0]
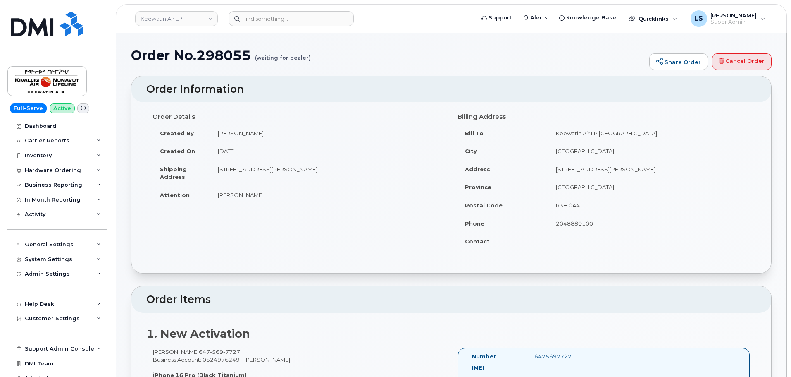
click at [226, 55] on h1 "Order No.298055 (waiting for dealer)" at bounding box center [388, 55] width 514 height 14
copy h1 "298055"
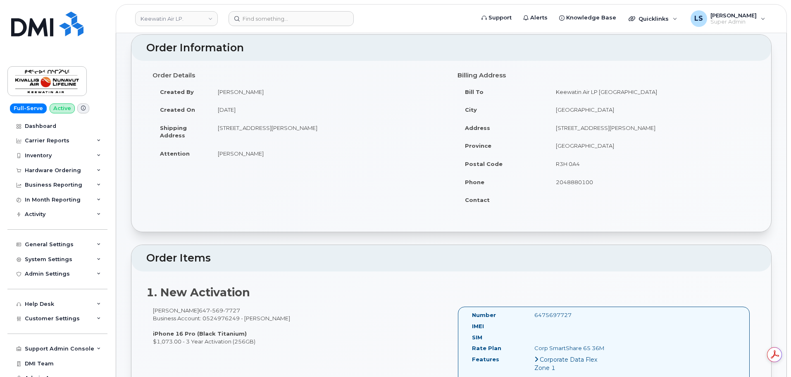
scroll to position [0, 0]
drag, startPoint x: 219, startPoint y: 312, endPoint x: 181, endPoint y: 308, distance: 38.2
click at [179, 310] on div "Abil [PERSON_NAME] [PHONE_NUMBER] Business Account: 0524976249 - Bell iPhone 16…" at bounding box center [298, 325] width 305 height 38
copy span "[PHONE_NUMBER]"
click at [267, 13] on input at bounding box center [291, 18] width 125 height 15
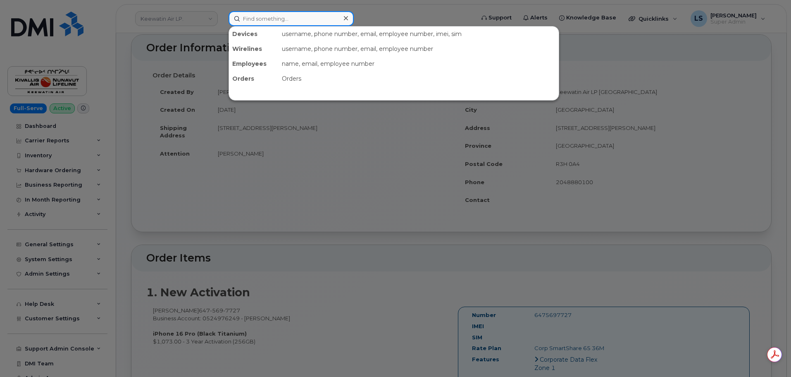
paste input "6475697727"
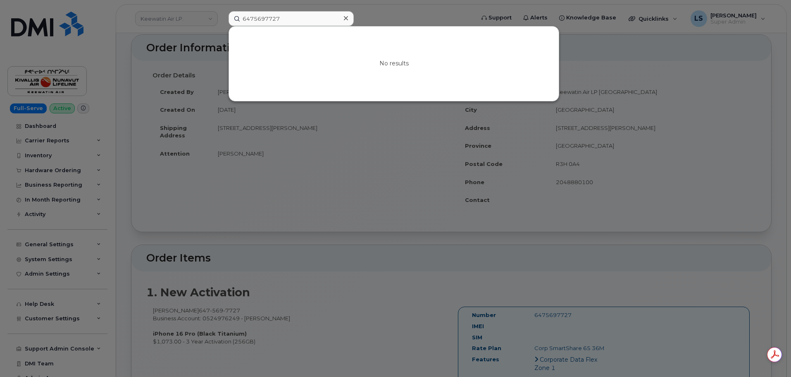
click at [283, 229] on div at bounding box center [395, 188] width 791 height 377
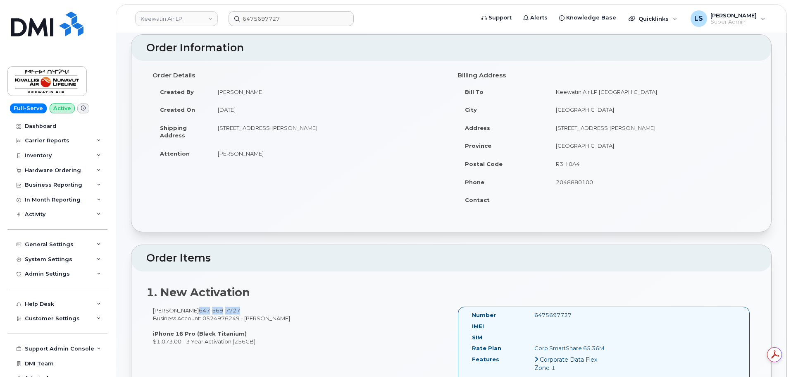
drag, startPoint x: 222, startPoint y: 307, endPoint x: 179, endPoint y: 310, distance: 43.1
click at [179, 310] on div "Abil [PERSON_NAME] [PHONE_NUMBER] Business Account: 0524976249 - Bell iPhone 16…" at bounding box center [298, 325] width 305 height 38
copy span "[PHONE_NUMBER]"
click at [269, 8] on header "Keewatin Air LP. 6475697727 Support Alerts Knowledge Base Quicklinks Suspend / …" at bounding box center [451, 18] width 671 height 29
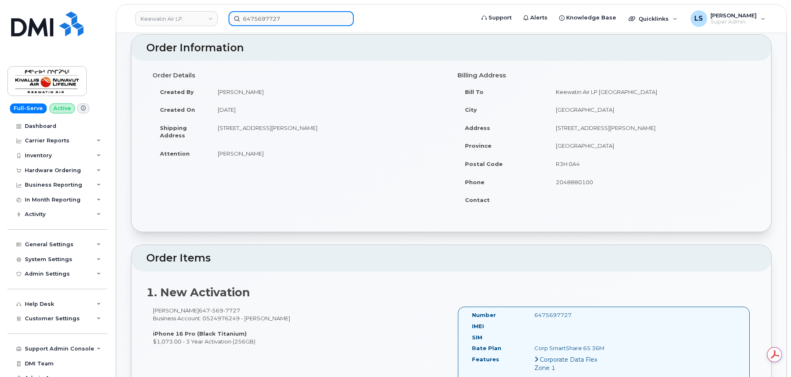
click at [266, 14] on input "6475697727" at bounding box center [291, 18] width 125 height 15
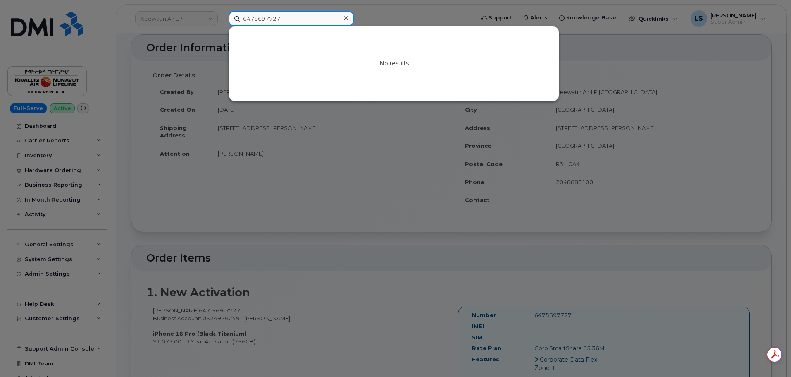
paste input "-569-"
click at [278, 260] on div at bounding box center [395, 188] width 791 height 377
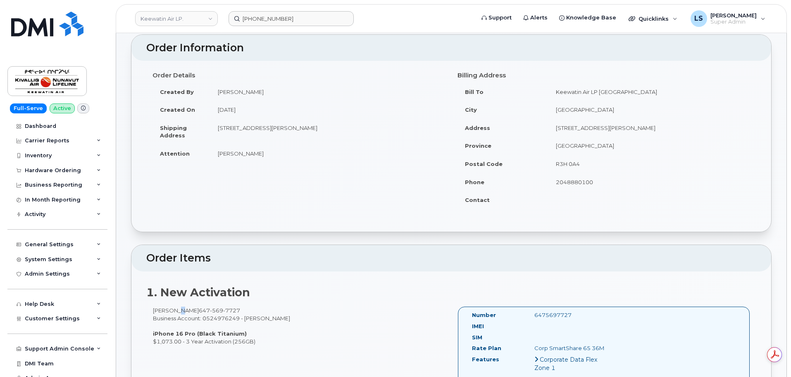
click at [171, 308] on div "Abil Saju 647 569 7727 Business Account: 0524976249 - Bell iPhone 16 Pro (Black…" at bounding box center [298, 325] width 305 height 38
drag, startPoint x: 176, startPoint y: 309, endPoint x: 154, endPoint y: 310, distance: 22.4
click at [154, 310] on div "Abil Saju 647 569 7727 Business Account: 0524976249 - Bell iPhone 16 Pro (Black…" at bounding box center [298, 325] width 305 height 38
copy div "Abil Saju"
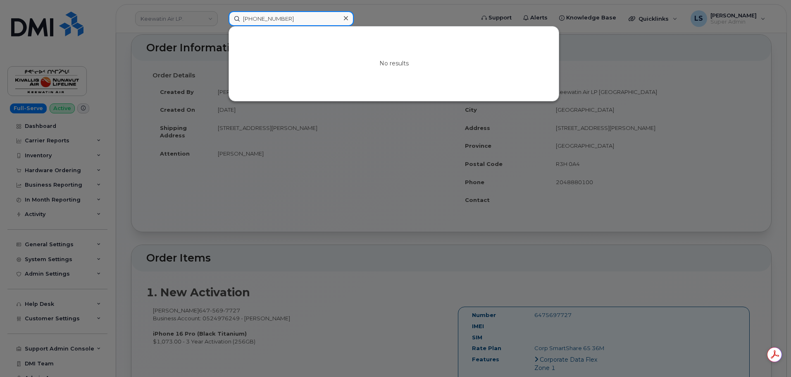
click at [249, 13] on input "647-569-7727" at bounding box center [291, 18] width 125 height 15
paste input "Abil Saju"
type input "Abil Saju"
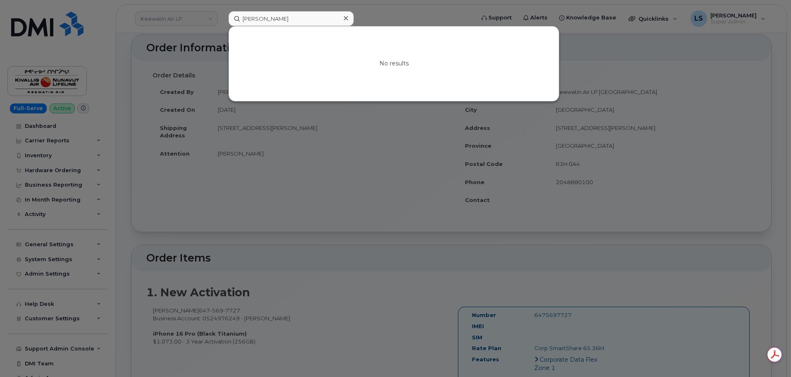
click at [341, 19] on div at bounding box center [346, 18] width 12 height 12
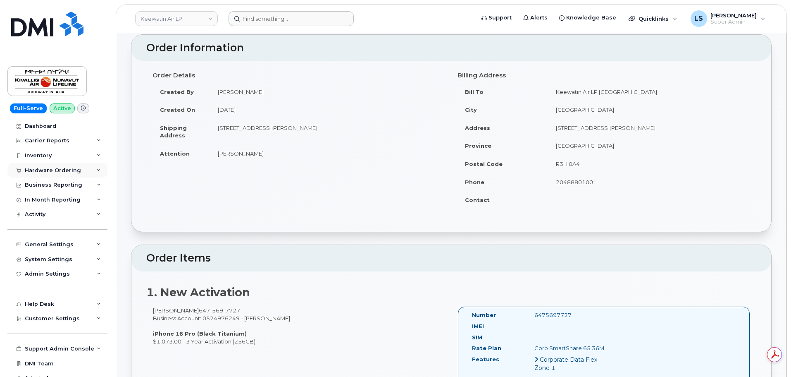
click at [74, 174] on div "Hardware Ordering" at bounding box center [57, 170] width 100 height 15
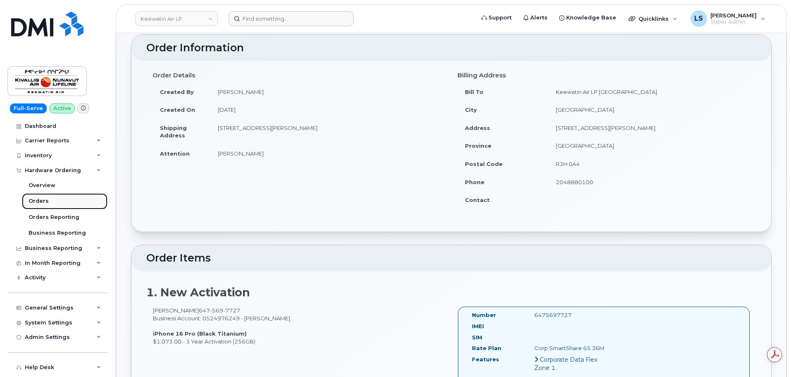
click at [45, 199] on div "Orders" at bounding box center [39, 200] width 20 height 7
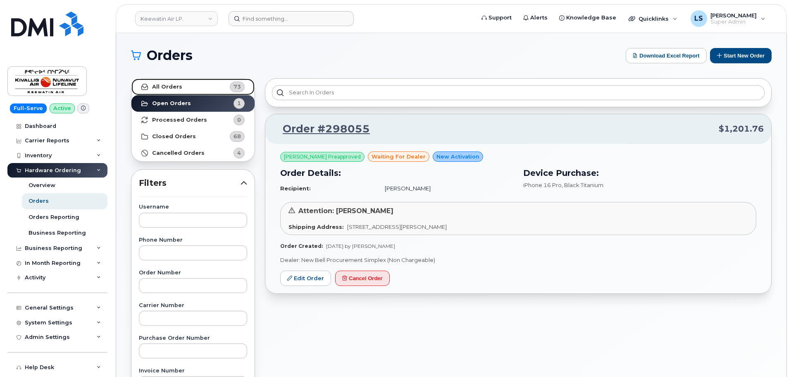
click at [190, 91] on link "All Orders 73" at bounding box center [192, 87] width 123 height 17
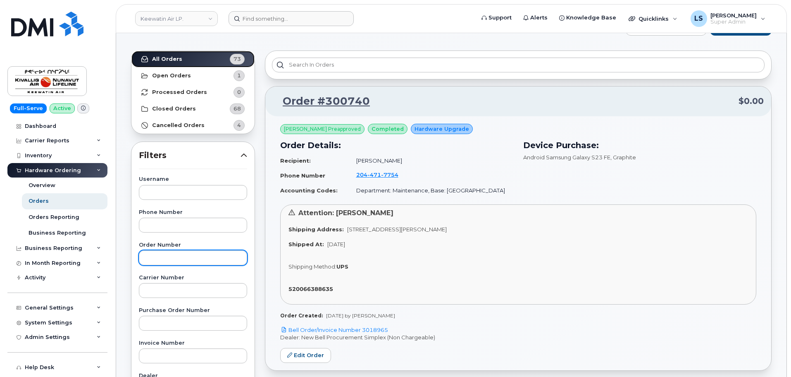
scroll to position [41, 0]
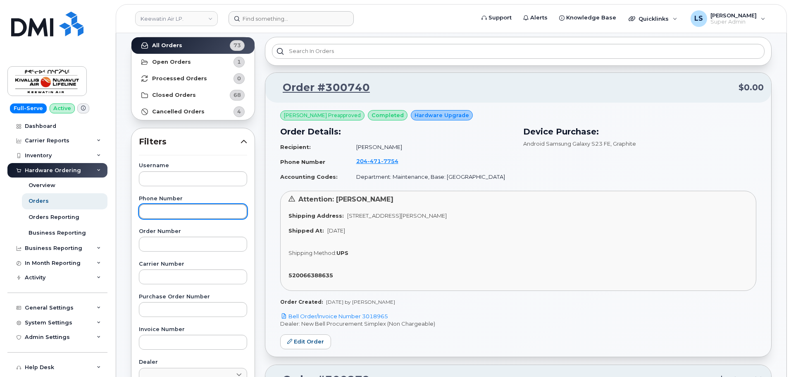
click at [165, 215] on input "text" at bounding box center [193, 211] width 108 height 15
click at [174, 170] on div "Username" at bounding box center [193, 174] width 108 height 23
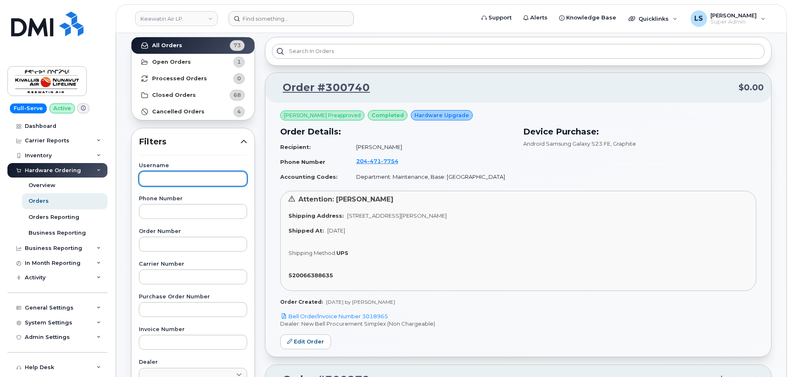
click at [172, 172] on input "text" at bounding box center [193, 178] width 108 height 15
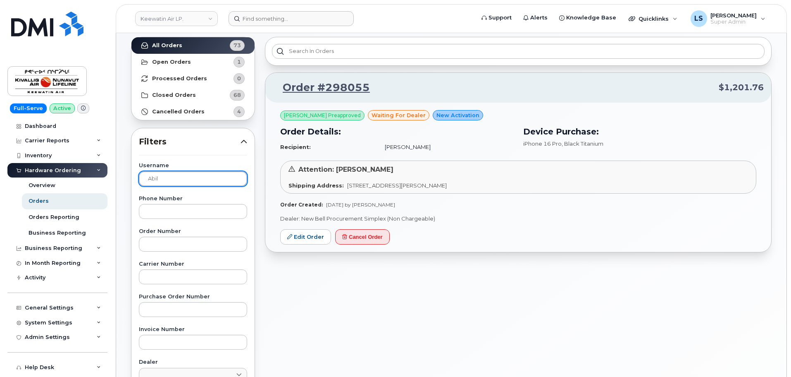
click at [169, 179] on input "Abil" at bounding box center [193, 178] width 108 height 15
type input "Dylan"
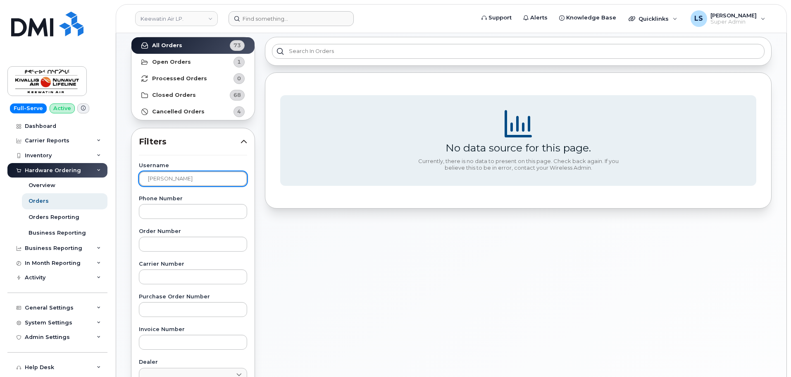
click at [169, 179] on input "Dylan" at bounding box center [193, 178] width 108 height 15
click at [175, 182] on input "text" at bounding box center [193, 178] width 108 height 15
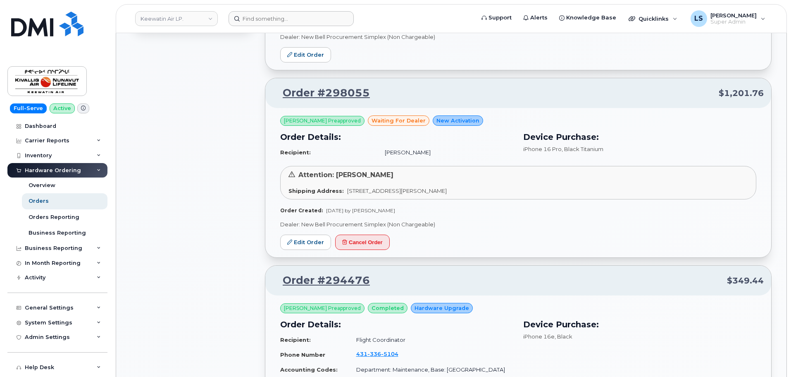
scroll to position [579, 0]
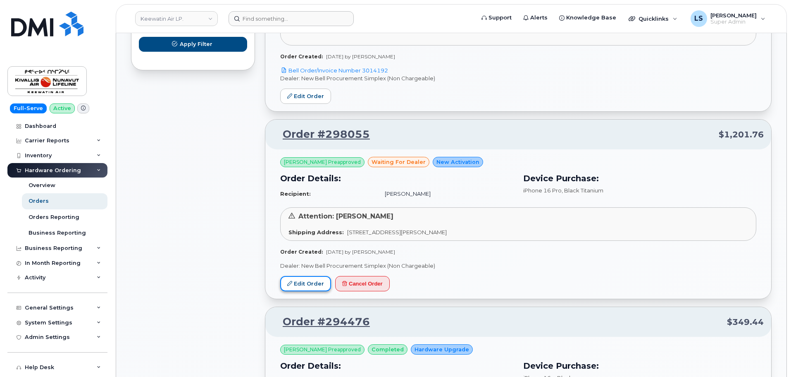
click at [296, 285] on link "Edit Order" at bounding box center [305, 283] width 51 height 15
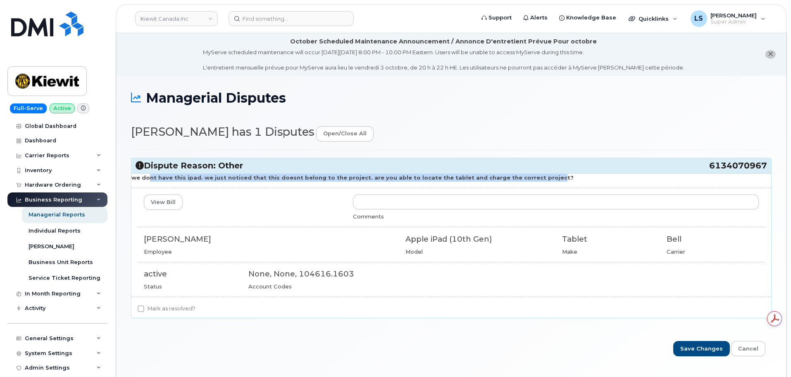
drag, startPoint x: 146, startPoint y: 180, endPoint x: 524, endPoint y: 177, distance: 378.6
click at [524, 178] on strong "we dont have this ipad. we just noticed that this doesnt belong to the project.…" at bounding box center [352, 177] width 442 height 7
click at [524, 177] on strong "we dont have this ipad. we just noticed that this doesnt belong to the project.…" at bounding box center [352, 177] width 442 height 7
click at [512, 179] on strong "we dont have this ipad. we just noticed that this doesnt belong to the project.…" at bounding box center [352, 177] width 442 height 7
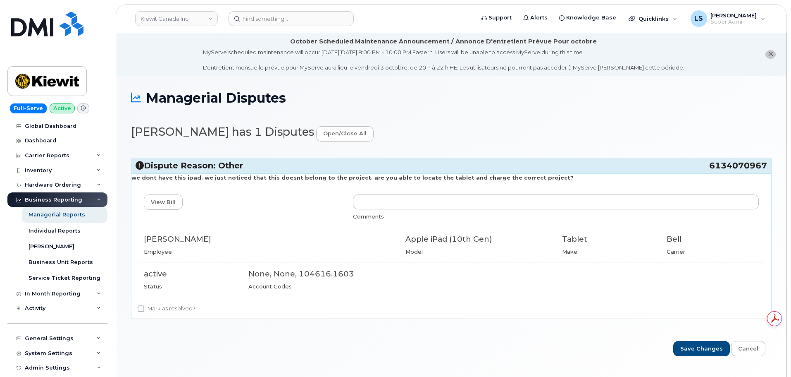
drag, startPoint x: 448, startPoint y: 182, endPoint x: 283, endPoint y: 211, distance: 166.9
click at [284, 211] on div "we dont have this ipad. we just noticed that this doesnt belong to the project.…" at bounding box center [451, 245] width 640 height 144
click at [283, 211] on div "View Bill Comments" at bounding box center [451, 207] width 627 height 26
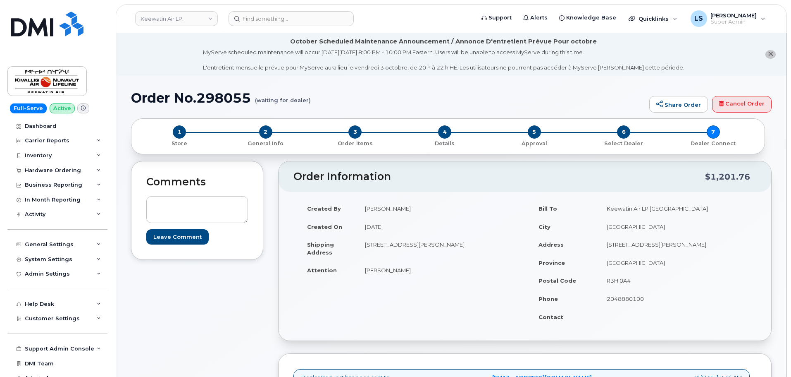
drag, startPoint x: 303, startPoint y: 178, endPoint x: 253, endPoint y: 259, distance: 94.6
click at [253, 259] on div "Comments Leave Comment" at bounding box center [197, 210] width 132 height 99
click at [316, 20] on input at bounding box center [291, 18] width 125 height 15
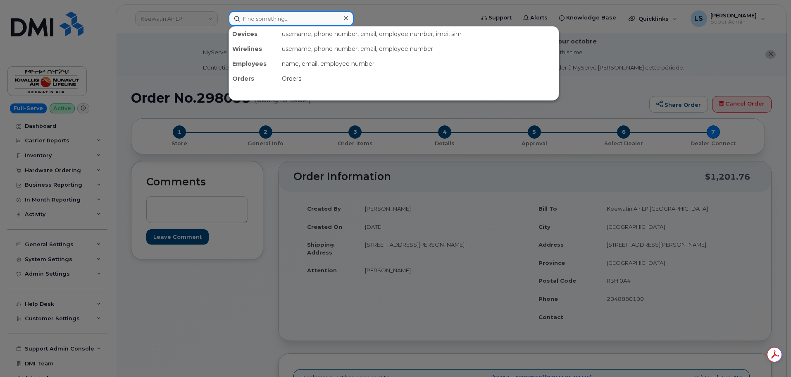
paste input "7786861439"
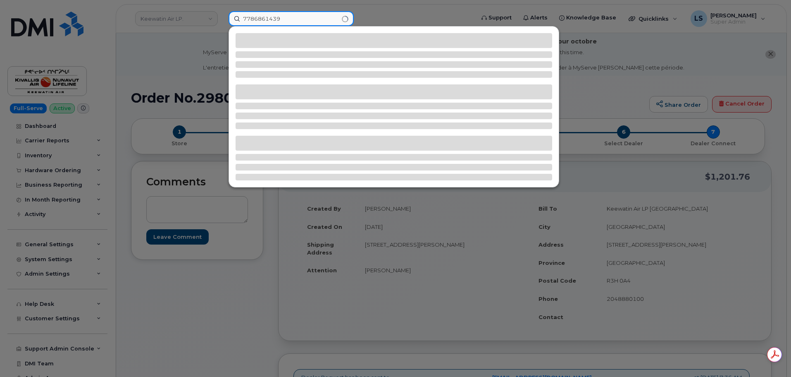
type input "7786861439"
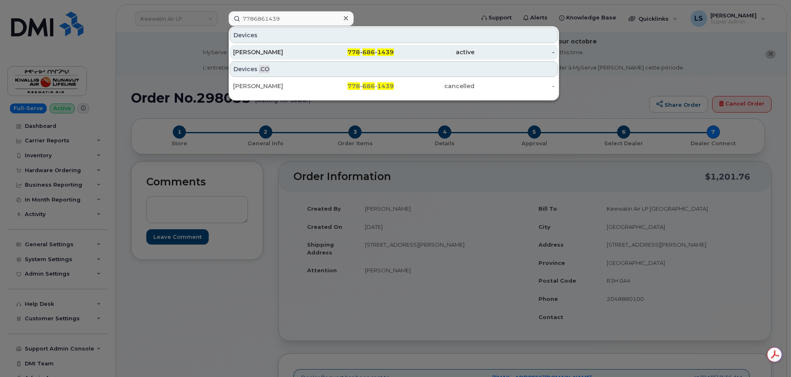
click at [312, 55] on div "Andrea Wilson" at bounding box center [273, 52] width 81 height 8
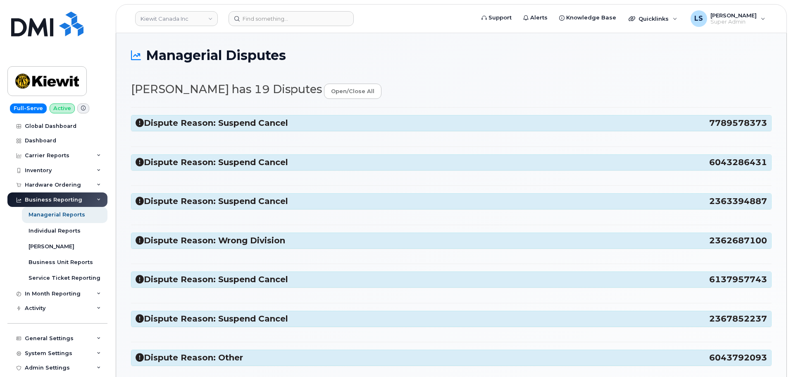
select select "14059"
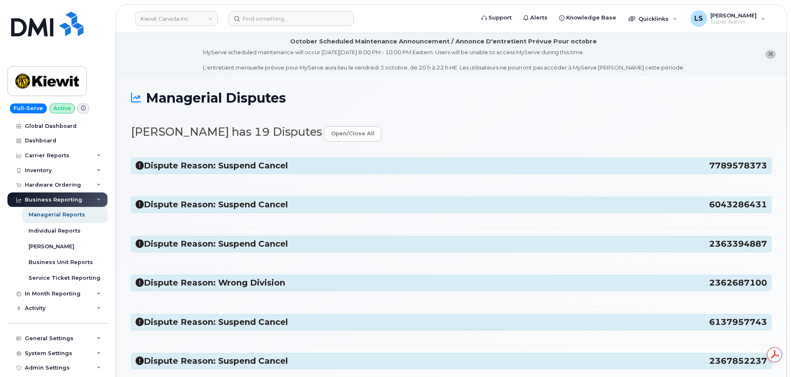
click at [194, 284] on h3 "Dispute Reason: Wrong Division 2362687100" at bounding box center [452, 282] width 632 height 11
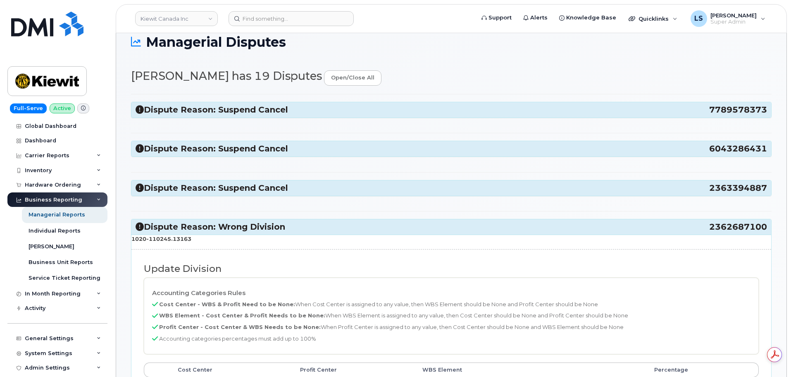
scroll to position [41, 0]
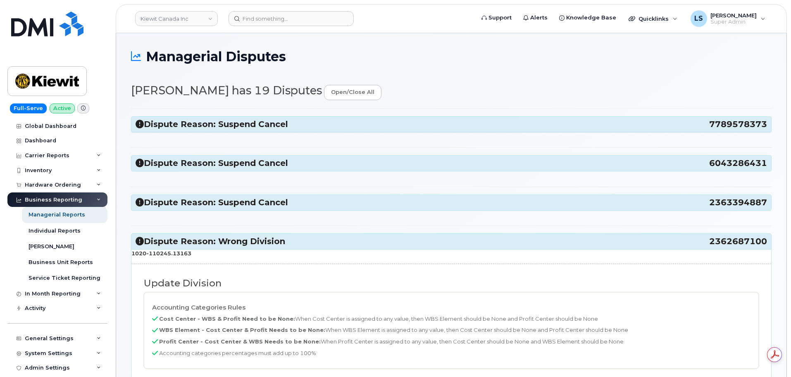
drag, startPoint x: 189, startPoint y: 246, endPoint x: 189, endPoint y: 236, distance: 9.9
click at [190, 246] on h3 "Dispute Reason: Wrong Division 2362687100" at bounding box center [452, 241] width 632 height 11
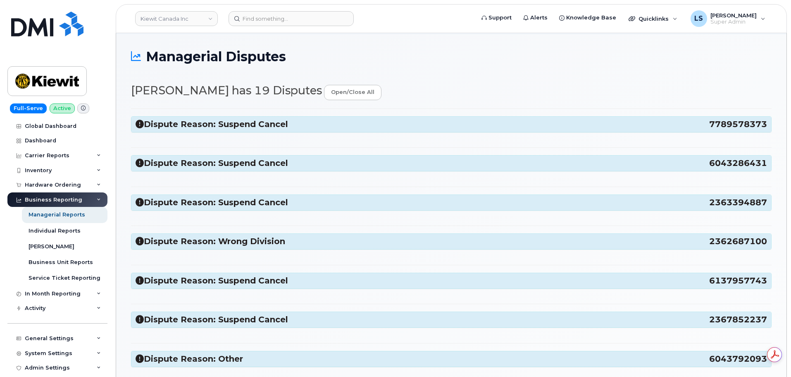
click at [204, 126] on h3 "Dispute Reason: Suspend Cancel 7789578373" at bounding box center [452, 124] width 632 height 11
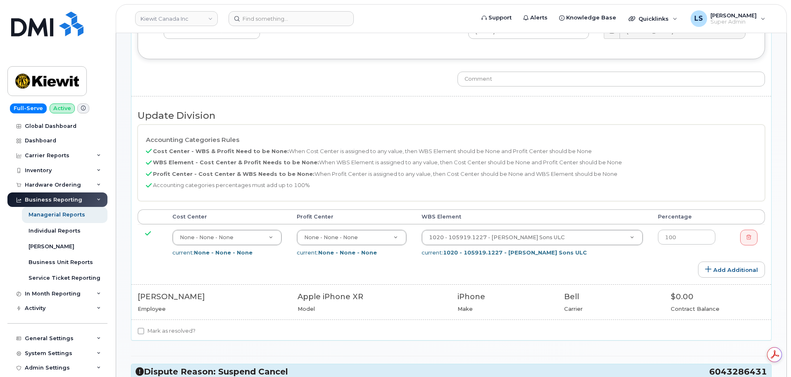
scroll to position [248, 0]
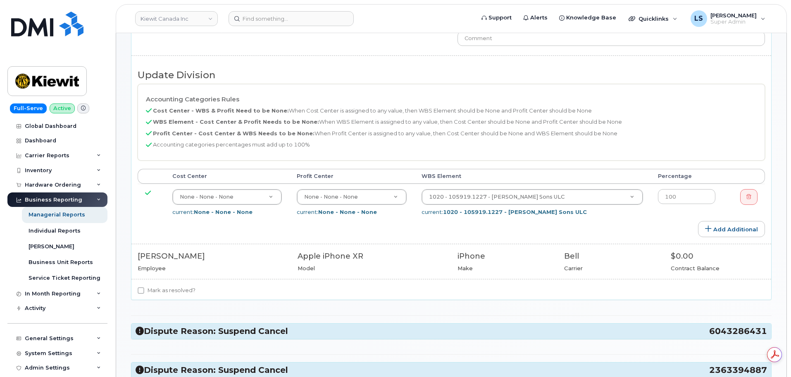
click at [172, 295] on label "Mark as resolved?" at bounding box center [167, 290] width 58 height 10
click at [144, 293] on input "Mark as resolved?" at bounding box center [141, 290] width 7 height 7
checkbox input "true"
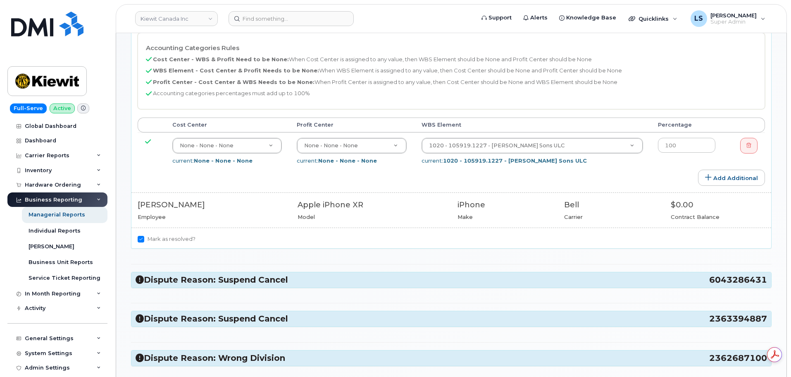
scroll to position [413, 0]
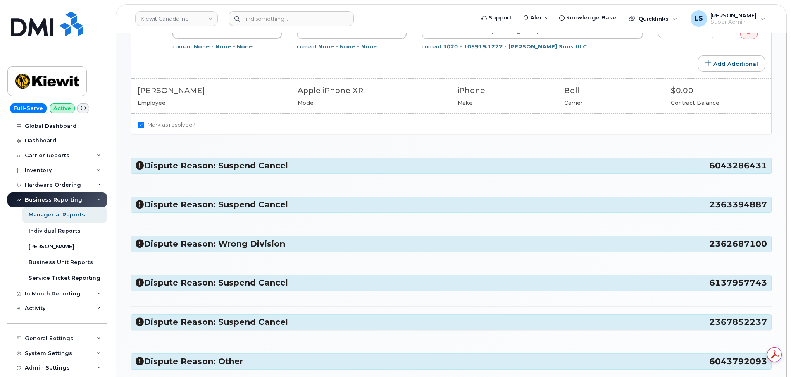
click at [224, 171] on h3 "Dispute Reason: Suspend Cancel 6043286431" at bounding box center [452, 165] width 632 height 11
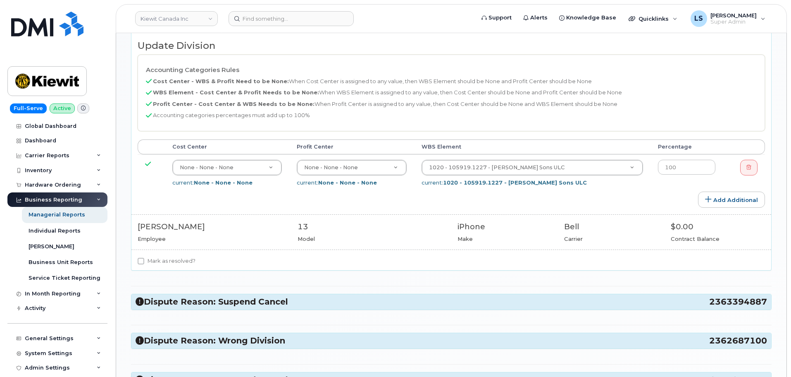
scroll to position [744, 0]
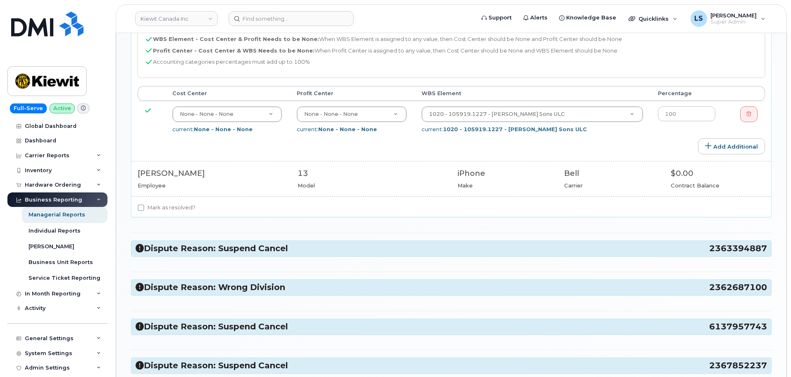
click at [172, 207] on label "Mark as resolved?" at bounding box center [167, 208] width 58 height 10
click at [144, 207] on input "Mark as resolved?" at bounding box center [141, 207] width 7 height 7
checkbox input "true"
click at [184, 246] on h3 "Dispute Reason: Suspend Cancel 2363394887" at bounding box center [452, 248] width 632 height 11
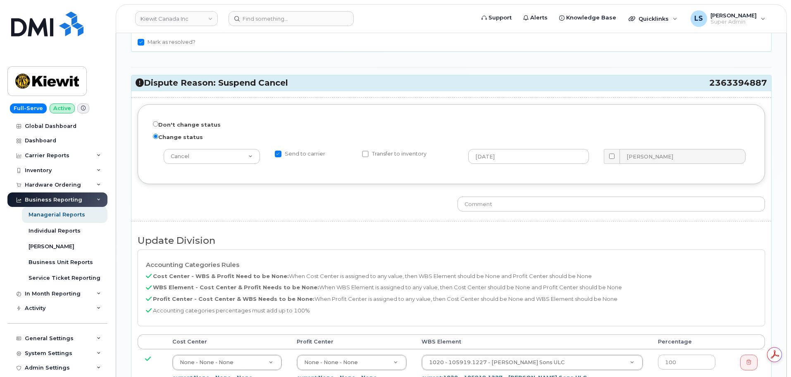
scroll to position [1033, 0]
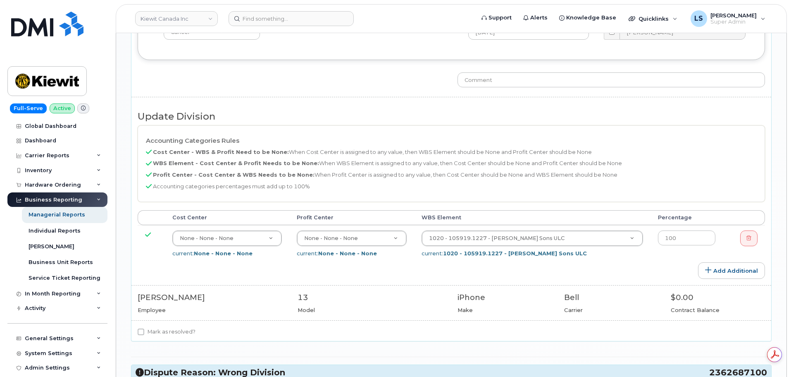
drag, startPoint x: 159, startPoint y: 340, endPoint x: 161, endPoint y: 332, distance: 8.0
click at [158, 339] on div "Mark as resolved?" at bounding box center [451, 334] width 640 height 14
click at [162, 331] on label "Mark as resolved?" at bounding box center [167, 332] width 58 height 10
click at [144, 331] on input "Mark as resolved?" at bounding box center [141, 331] width 7 height 7
checkbox input "true"
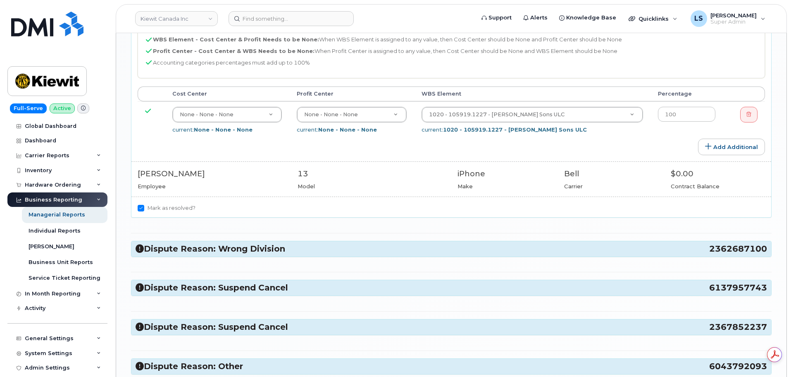
scroll to position [1240, 0]
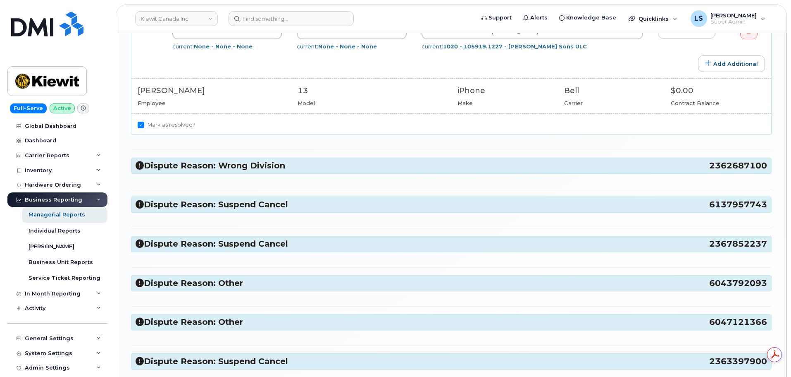
click at [230, 170] on h3 "Dispute Reason: Wrong Division 2362687100" at bounding box center [452, 165] width 632 height 11
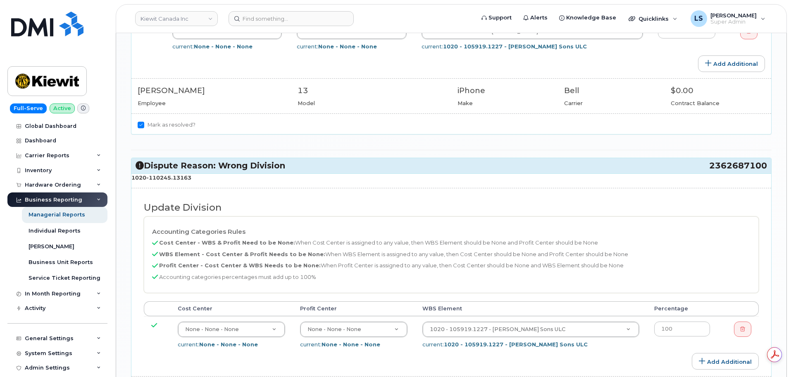
drag, startPoint x: 192, startPoint y: 178, endPoint x: 148, endPoint y: 179, distance: 44.2
click at [148, 179] on p "1020-110245.13163" at bounding box center [451, 178] width 640 height 8
copy strong "110245.13163"
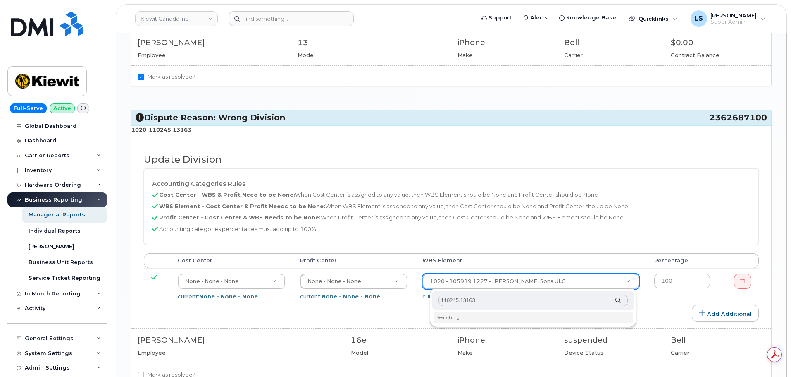
scroll to position [1323, 0]
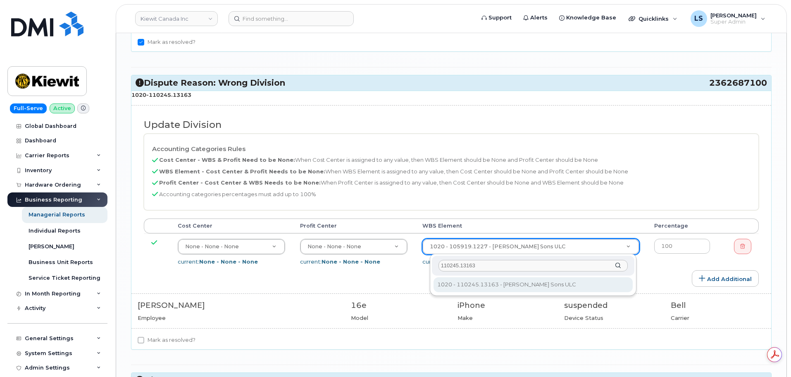
type input "110245.13163"
type input "33449075"
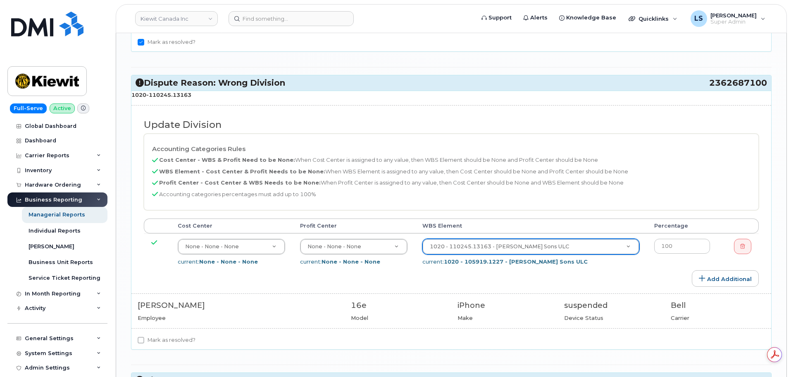
click at [182, 338] on label "Mark as resolved?" at bounding box center [167, 340] width 58 height 10
click at [144, 338] on input "Mark as resolved?" at bounding box center [141, 339] width 7 height 7
checkbox input "true"
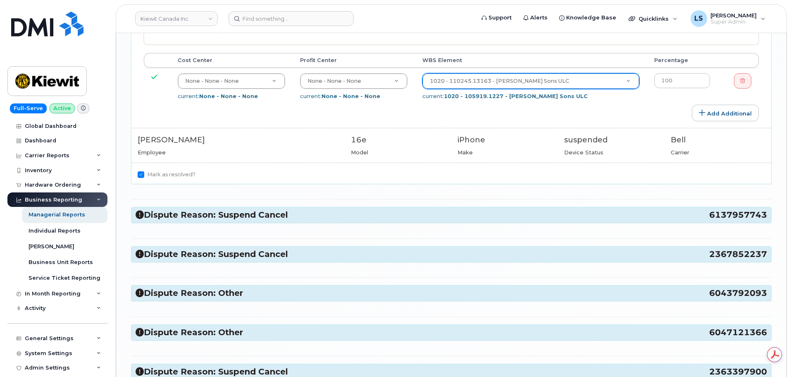
click at [216, 214] on h3 "Dispute Reason: Suspend Cancel 6137957743" at bounding box center [452, 214] width 632 height 11
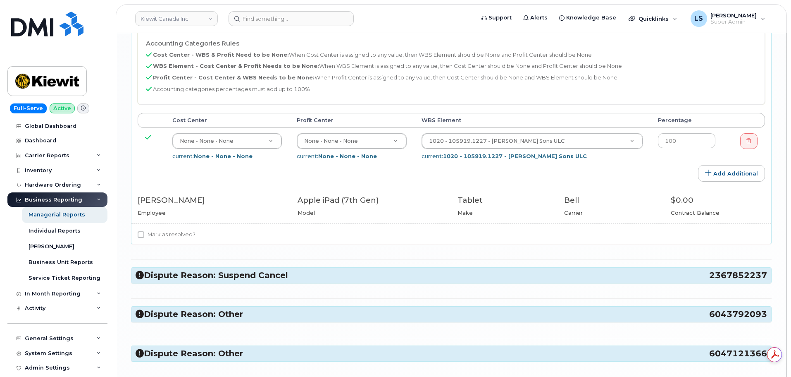
scroll to position [0, 0]
click at [167, 233] on label "Mark as resolved?" at bounding box center [167, 234] width 58 height 10
click at [144, 233] on input "Mark as resolved?" at bounding box center [141, 234] width 7 height 7
checkbox input "true"
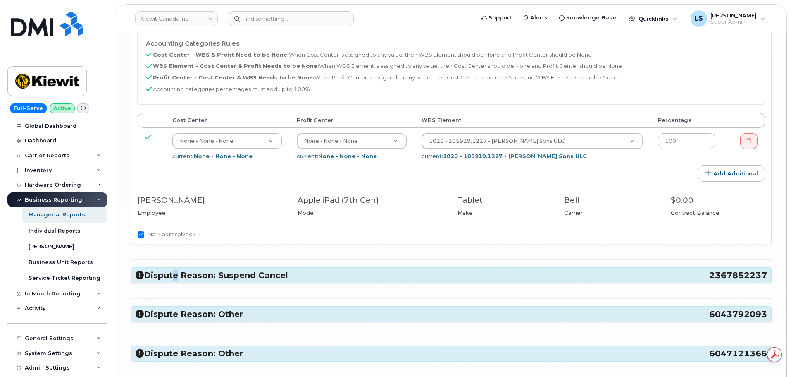
click at [172, 272] on h3 "Dispute Reason: Suspend Cancel 2367852237" at bounding box center [452, 274] width 632 height 11
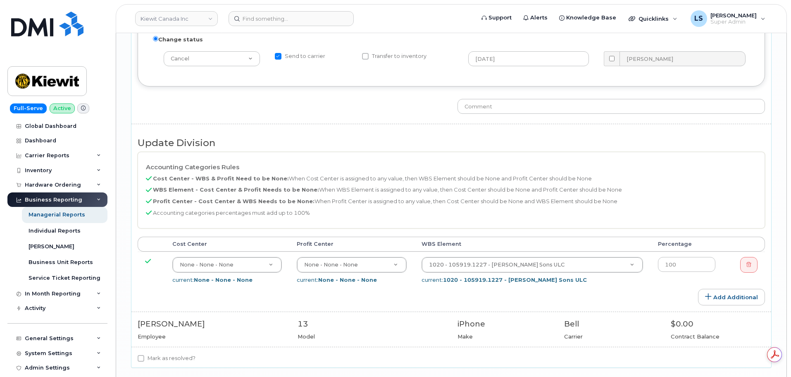
scroll to position [2149, 0]
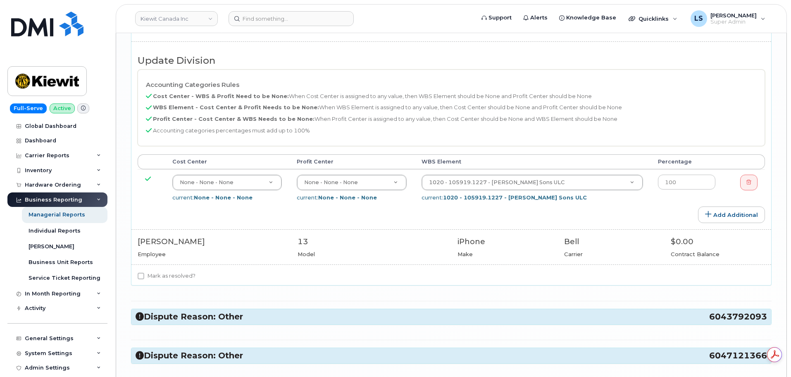
click at [162, 275] on label "Mark as resolved?" at bounding box center [167, 276] width 58 height 10
click at [144, 275] on input "Mark as resolved?" at bounding box center [141, 275] width 7 height 7
checkbox input "true"
click at [178, 312] on h3 "Dispute Reason: Other 6043792093" at bounding box center [452, 316] width 632 height 11
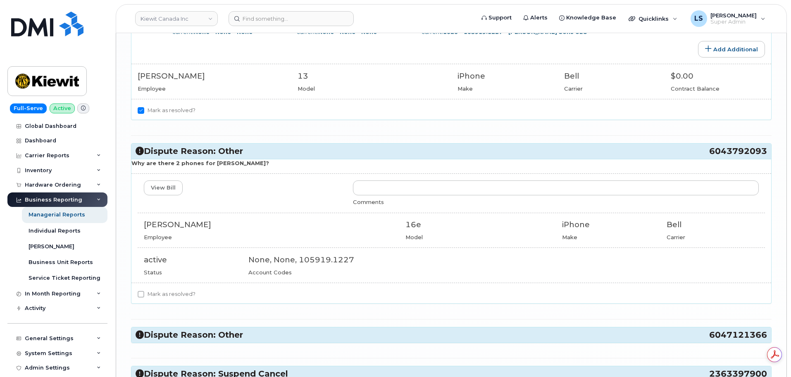
scroll to position [2438, 0]
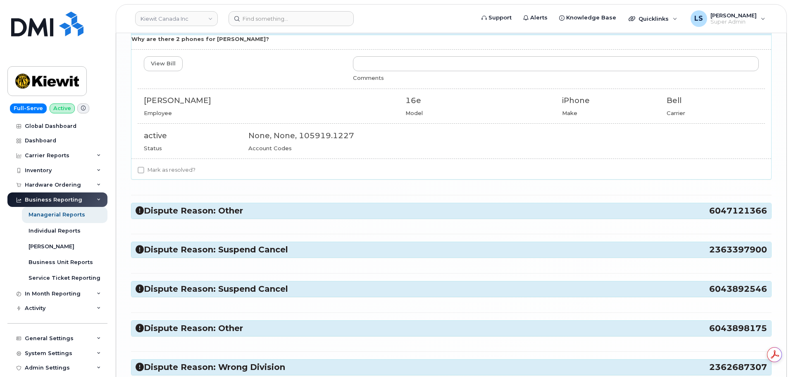
click at [206, 250] on h3 "Dispute Reason: Suspend Cancel 2363397900" at bounding box center [452, 249] width 632 height 11
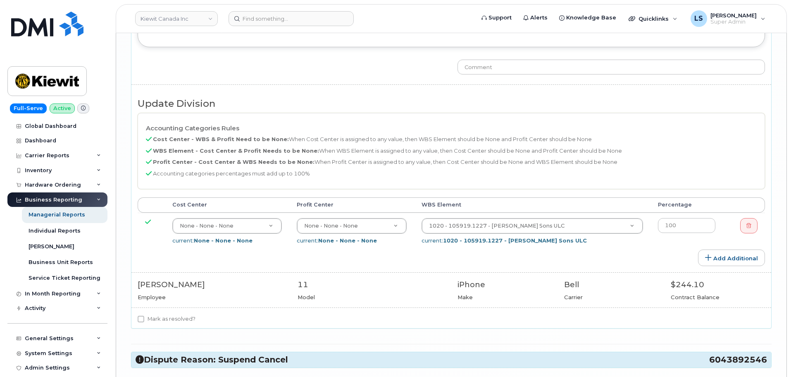
scroll to position [2769, 0]
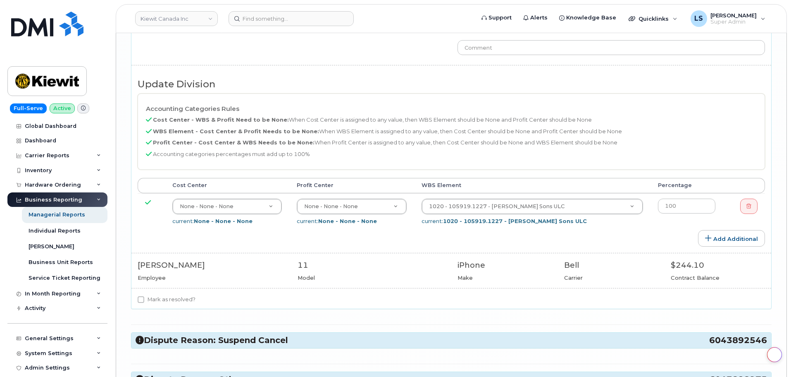
click at [175, 296] on label "Mark as resolved?" at bounding box center [167, 299] width 58 height 10
click at [144, 296] on input "Mark as resolved?" at bounding box center [141, 299] width 7 height 7
checkbox input "true"
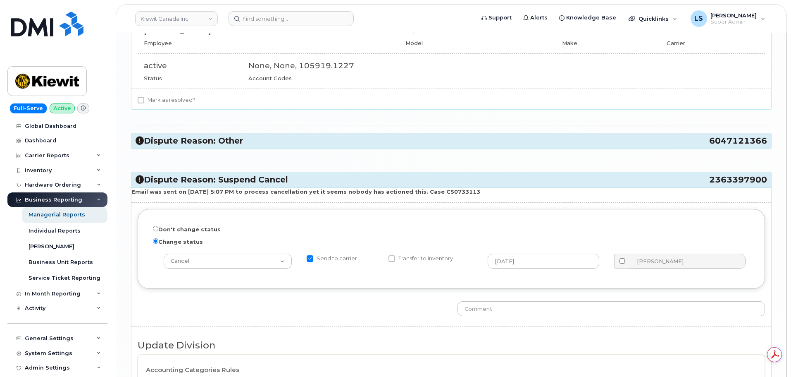
scroll to position [2438, 0]
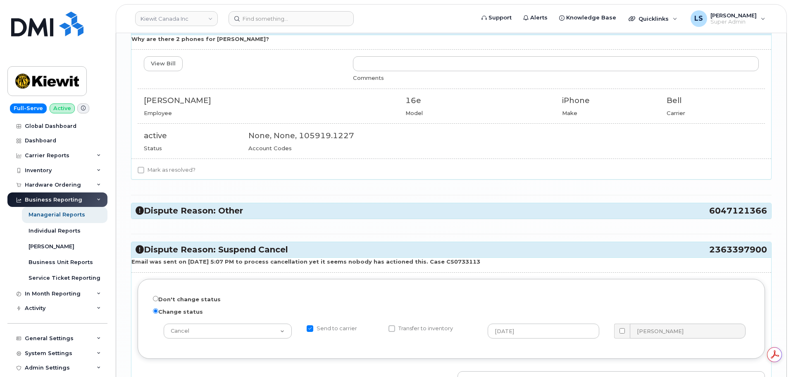
click at [207, 215] on h3 "Dispute Reason: Other 6047121366" at bounding box center [452, 210] width 632 height 11
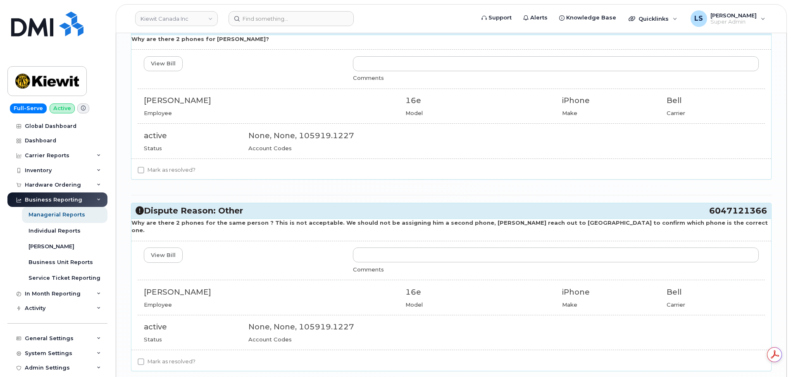
click at [211, 208] on h3 "Dispute Reason: Other 6047121366" at bounding box center [452, 210] width 632 height 11
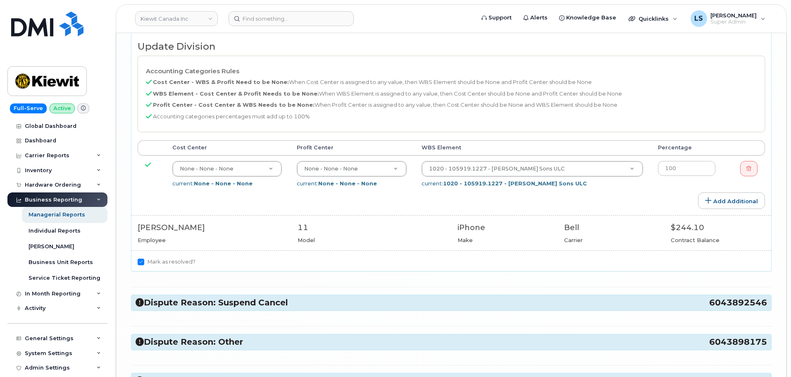
scroll to position [2934, 0]
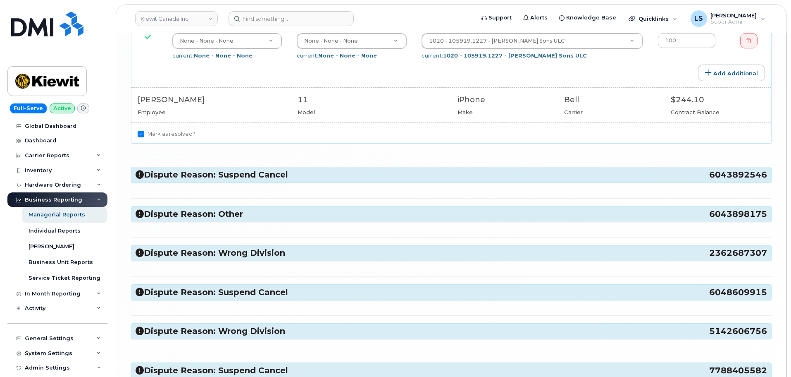
click at [210, 171] on h3 "Dispute Reason: Suspend Cancel 6043892546" at bounding box center [452, 174] width 632 height 11
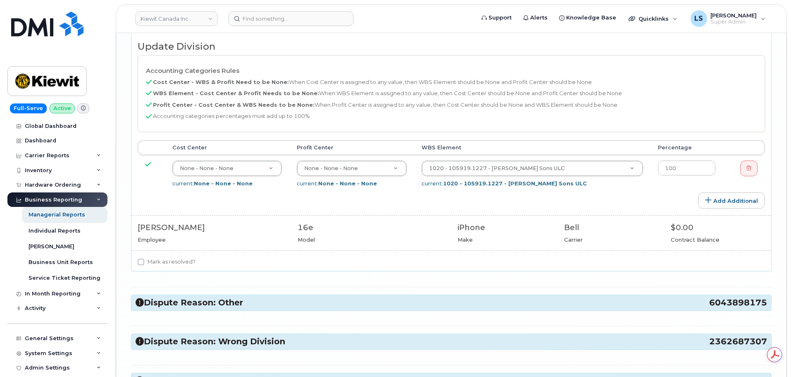
scroll to position [3265, 0]
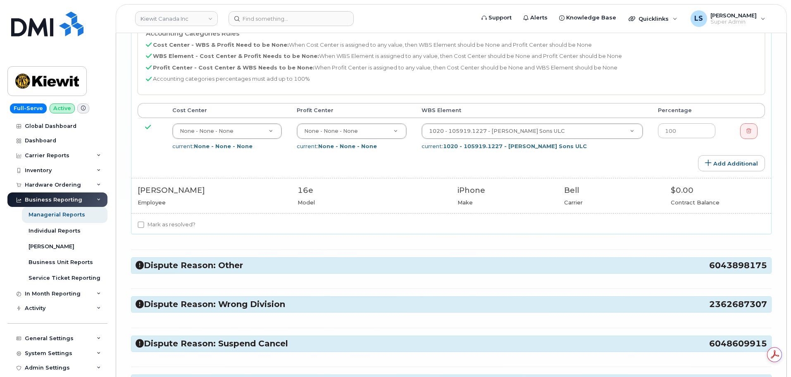
click at [175, 220] on label "Mark as resolved?" at bounding box center [167, 224] width 58 height 10
click at [144, 221] on input "Mark as resolved?" at bounding box center [141, 224] width 7 height 7
checkbox input "true"
click at [183, 260] on h3 "Dispute Reason: Other 6043898175" at bounding box center [452, 265] width 632 height 11
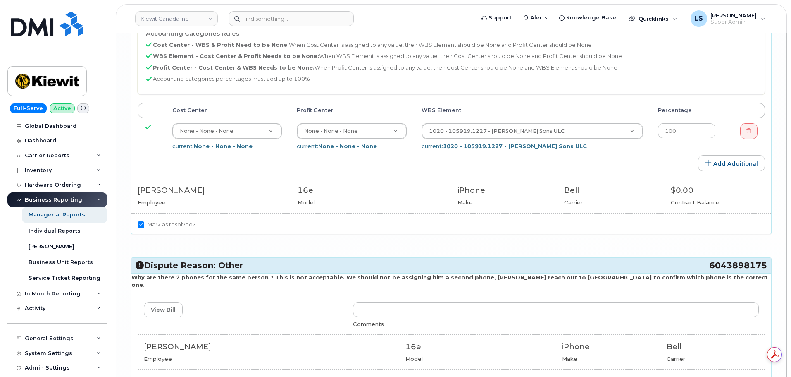
click at [193, 261] on h3 "Dispute Reason: Other 6043898175" at bounding box center [452, 265] width 632 height 11
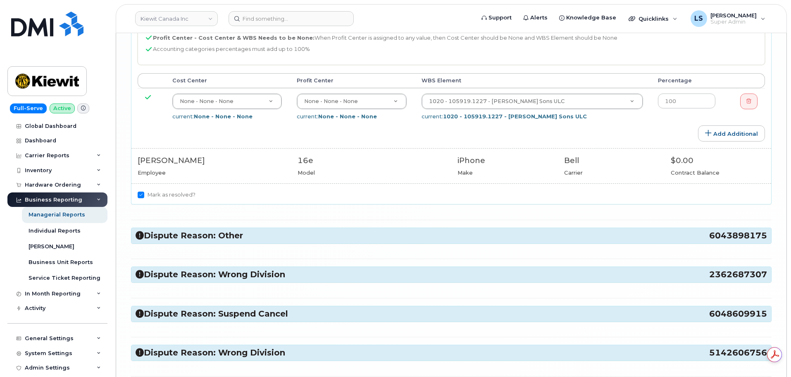
scroll to position [3348, 0]
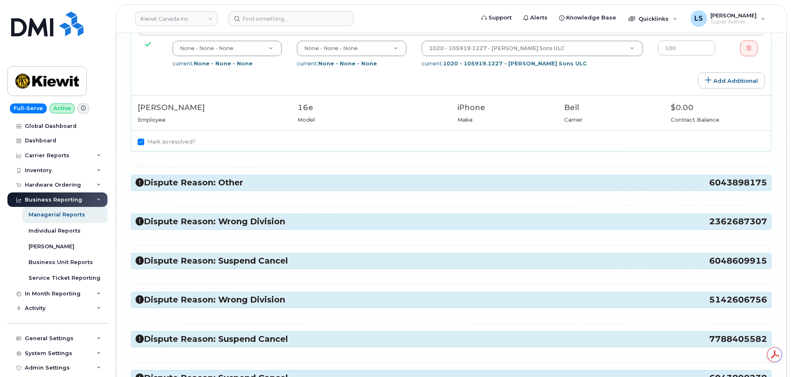
click at [210, 216] on h3 "Dispute Reason: Wrong Division 2362687307" at bounding box center [452, 221] width 632 height 11
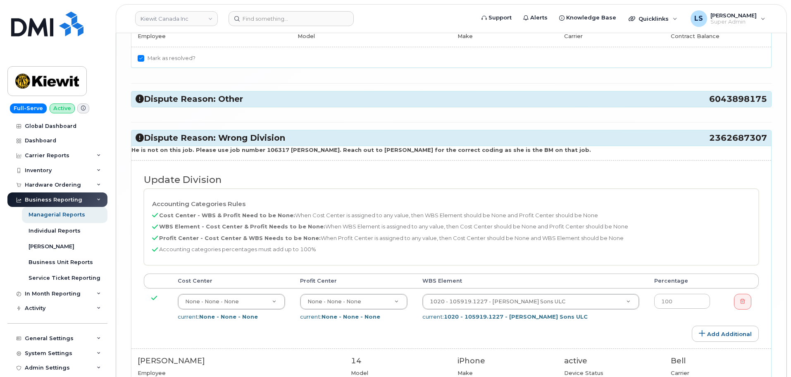
scroll to position [3430, 0]
click at [211, 138] on h3 "Dispute Reason: Wrong Division 2362687307" at bounding box center [452, 138] width 632 height 11
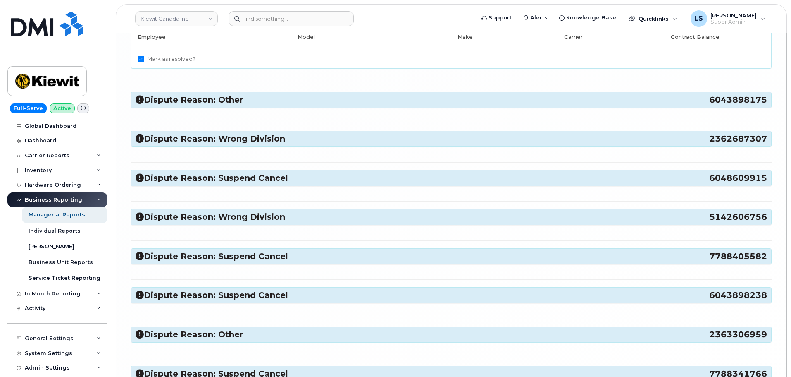
click at [210, 171] on div "Dispute Reason: Suspend Cancel 6048609915" at bounding box center [451, 177] width 640 height 15
click at [209, 175] on h3 "Dispute Reason: Suspend Cancel 6048609915" at bounding box center [452, 177] width 632 height 11
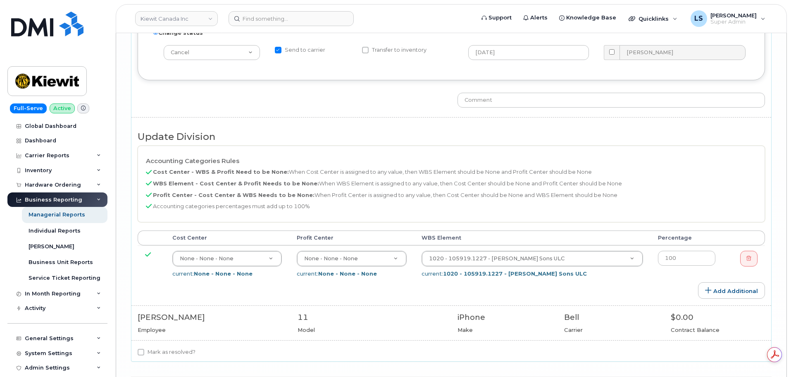
scroll to position [0, 0]
click at [158, 350] on label "Mark as resolved?" at bounding box center [167, 352] width 58 height 10
click at [144, 350] on input "Mark as resolved?" at bounding box center [141, 351] width 7 height 7
checkbox input "true"
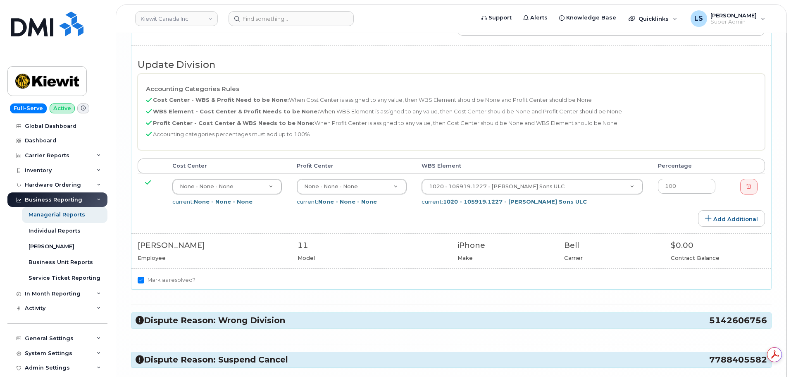
scroll to position [3802, 0]
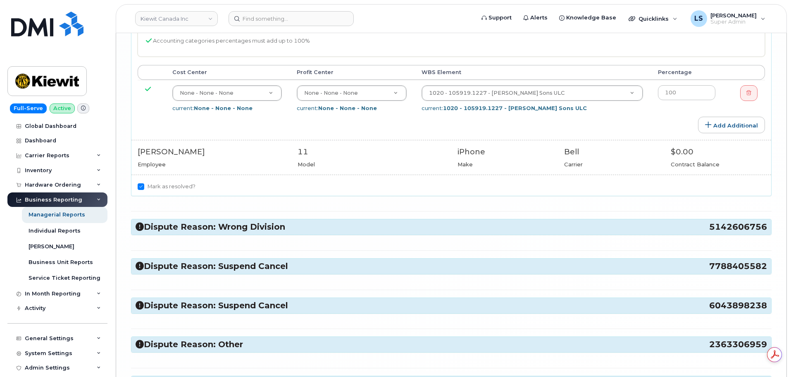
click at [194, 234] on div "Dispute Reason: Wrong Division 5142606756" at bounding box center [451, 226] width 640 height 15
click at [195, 231] on h3 "Dispute Reason: Wrong Division 5142606756" at bounding box center [452, 226] width 632 height 11
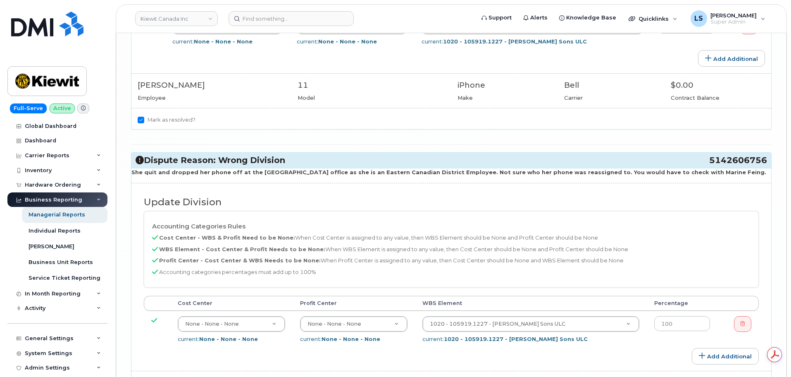
scroll to position [3926, 0]
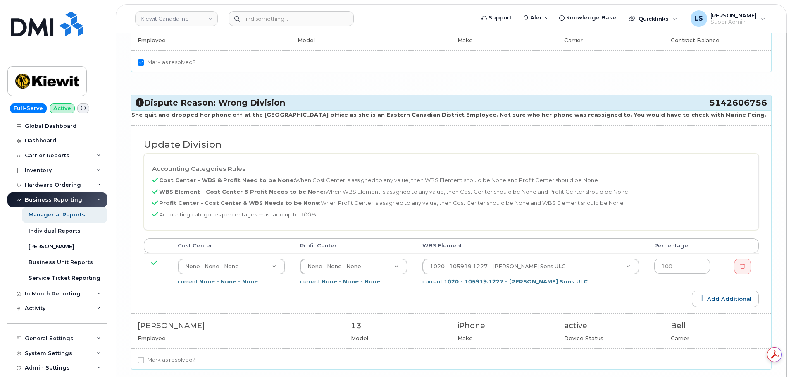
click at [284, 100] on h3 "Dispute Reason: Wrong Division 5142606756" at bounding box center [452, 102] width 632 height 11
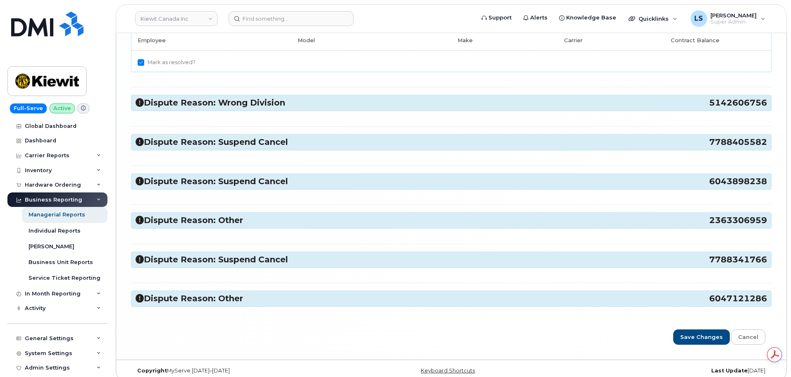
click at [221, 149] on div "Dispute Reason: Suspend Cancel 7788405582" at bounding box center [451, 141] width 640 height 15
click at [222, 146] on h3 "Dispute Reason: Suspend Cancel 7788405582" at bounding box center [452, 141] width 632 height 11
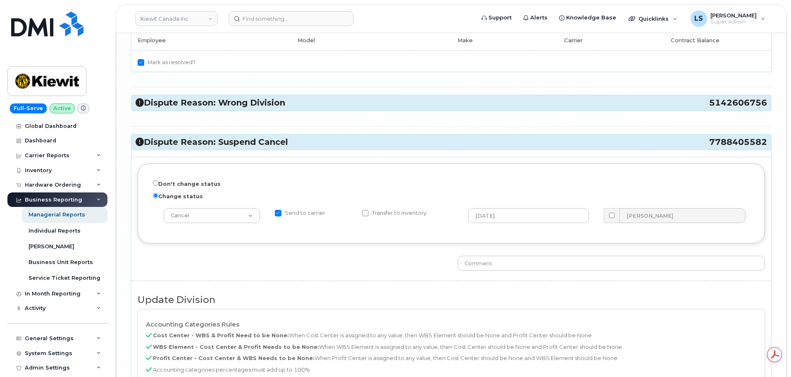
scroll to position [4133, 0]
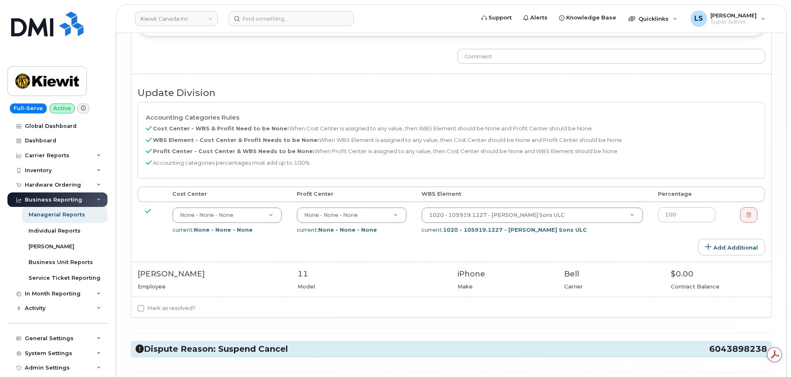
click at [156, 311] on label "Mark as resolved?" at bounding box center [167, 308] width 58 height 10
click at [144, 311] on input "Mark as resolved?" at bounding box center [141, 308] width 7 height 7
checkbox input "true"
click at [166, 355] on div "Dispute Reason: Suspend Cancel 6043898238" at bounding box center [451, 348] width 640 height 15
drag, startPoint x: 168, startPoint y: 348, endPoint x: 170, endPoint y: 333, distance: 15.0
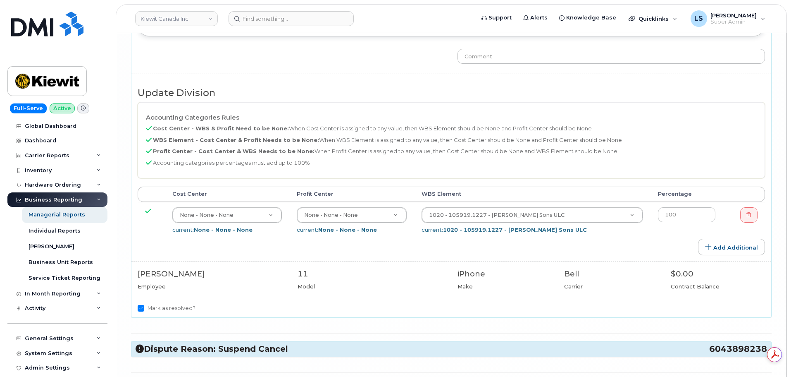
click at [168, 348] on h3 "Dispute Reason: Suspend Cancel 6043898238" at bounding box center [452, 348] width 632 height 11
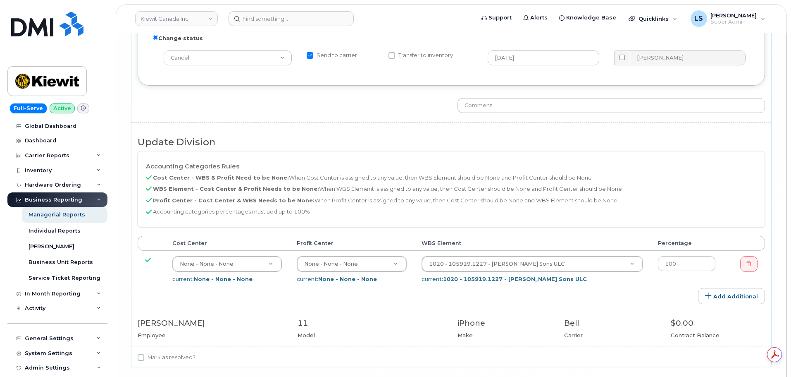
scroll to position [0, 0]
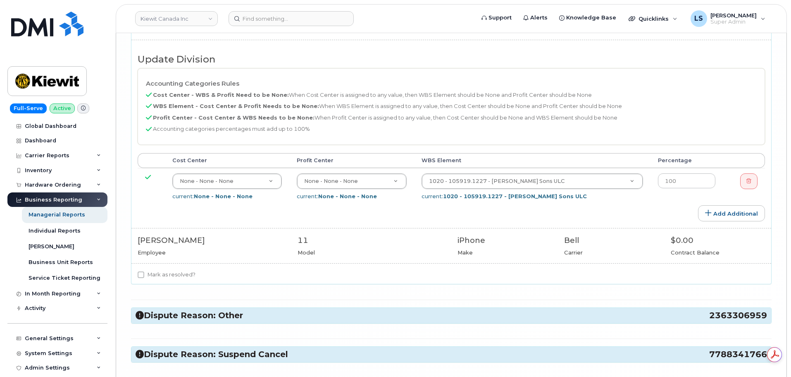
drag, startPoint x: 163, startPoint y: 274, endPoint x: 167, endPoint y: 292, distance: 18.2
click at [162, 274] on label "Mark as resolved?" at bounding box center [167, 274] width 58 height 10
click at [144, 274] on input "Mark as resolved?" at bounding box center [141, 274] width 7 height 7
checkbox input "true"
click at [171, 315] on h3 "Dispute Reason: Other 2363306959" at bounding box center [452, 315] width 632 height 11
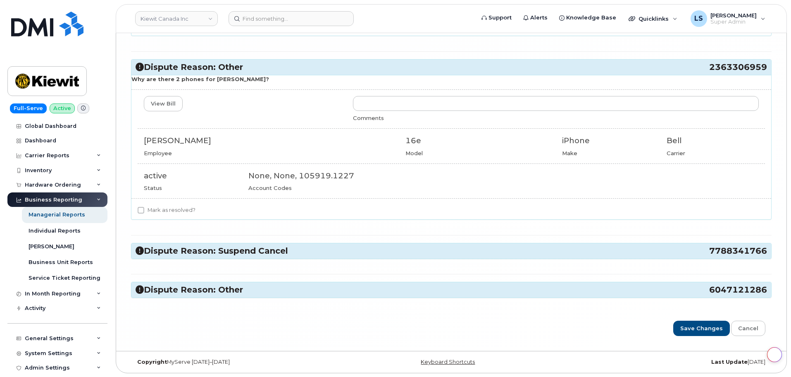
click at [205, 257] on div "Dispute Reason: Suspend Cancel 7788341766" at bounding box center [451, 250] width 640 height 15
click at [213, 246] on h3 "Dispute Reason: Suspend Cancel 7788341766" at bounding box center [452, 250] width 632 height 11
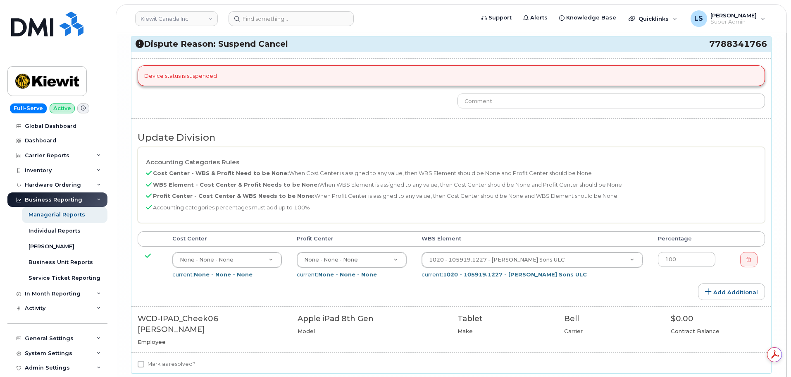
click at [154, 359] on label "Mark as resolved?" at bounding box center [167, 364] width 58 height 10
click at [144, 360] on input "Mark as resolved?" at bounding box center [141, 363] width 7 height 7
checkbox input "true"
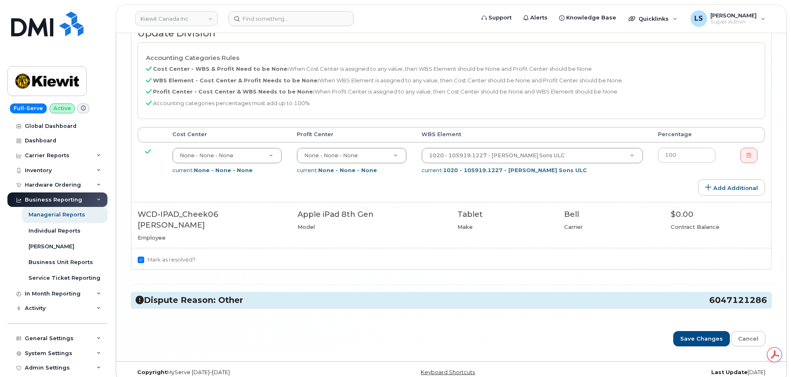
click at [181, 294] on h3 "Dispute Reason: Other 6047121286" at bounding box center [452, 299] width 632 height 11
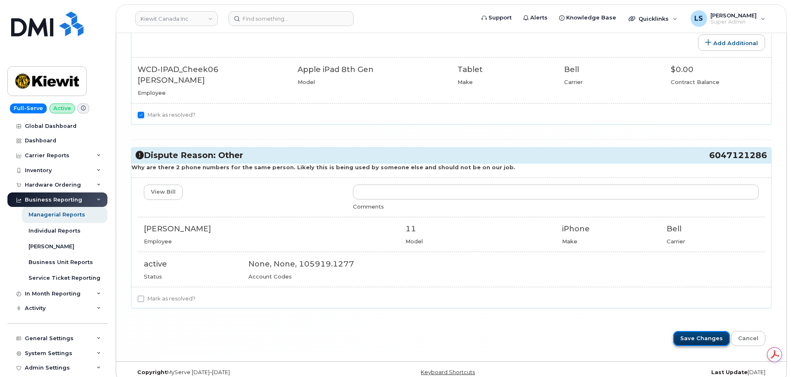
click at [693, 331] on input "Save Changes" at bounding box center [701, 338] width 57 height 15
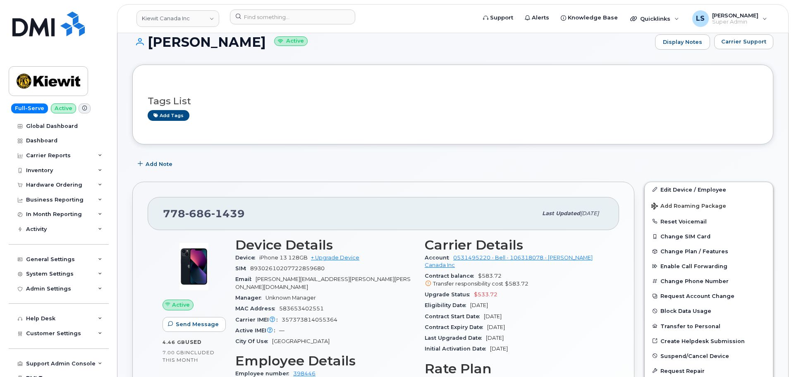
scroll to position [83, 0]
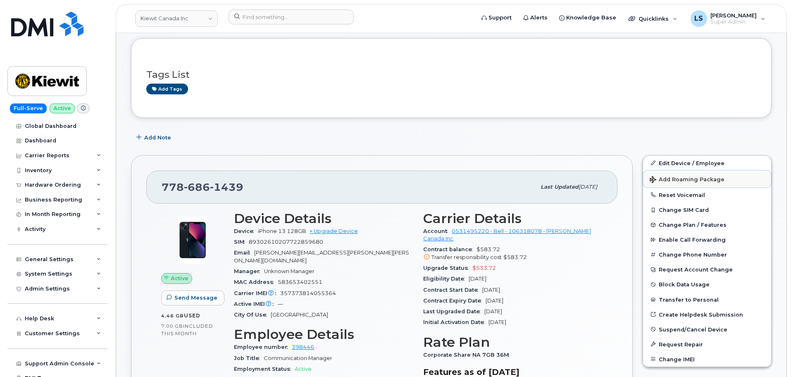
click at [678, 177] on span "Add Roaming Package" at bounding box center [687, 180] width 75 height 8
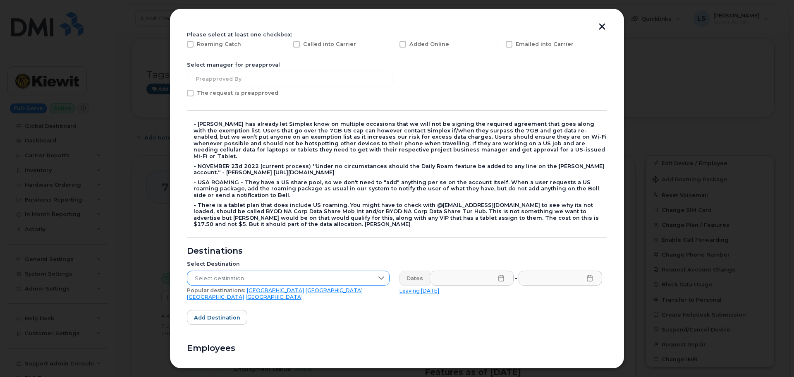
drag, startPoint x: 271, startPoint y: 261, endPoint x: 268, endPoint y: 265, distance: 5.0
click at [269, 263] on div "Select Destination Select destination Popular destinations: USA Mexico United K…" at bounding box center [288, 279] width 212 height 49
click at [269, 271] on span "Select destination" at bounding box center [280, 278] width 186 height 15
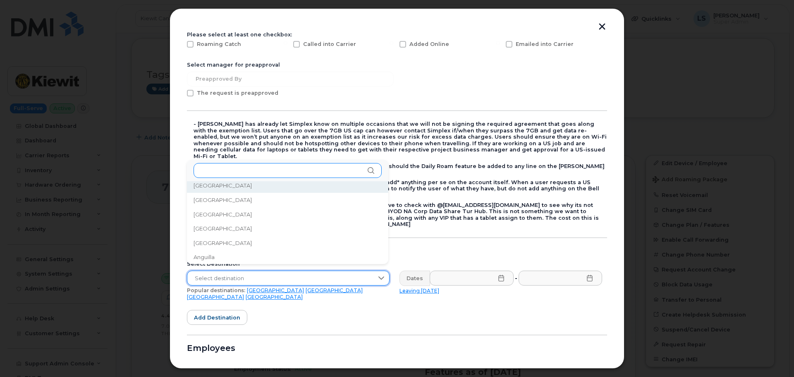
scroll to position [3, 0]
click at [236, 176] on input "text" at bounding box center [287, 170] width 188 height 15
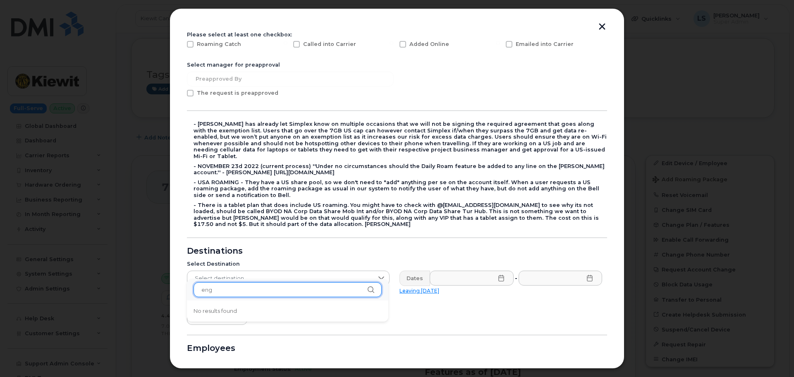
scroll to position [0, 0]
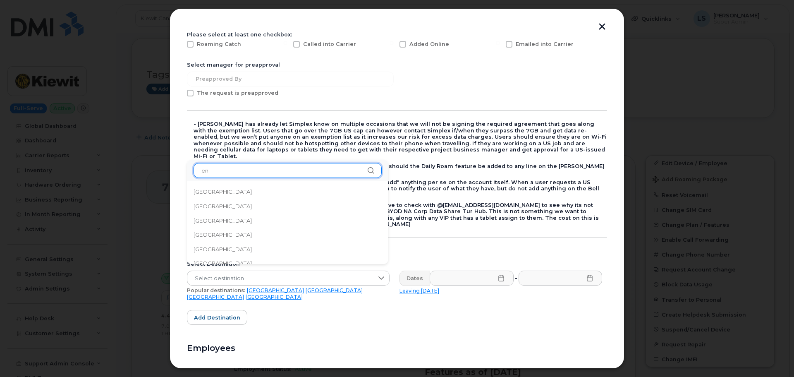
type input "e"
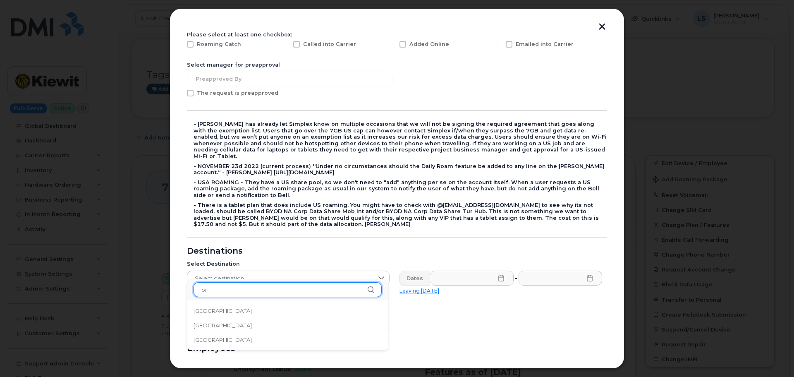
type input "b"
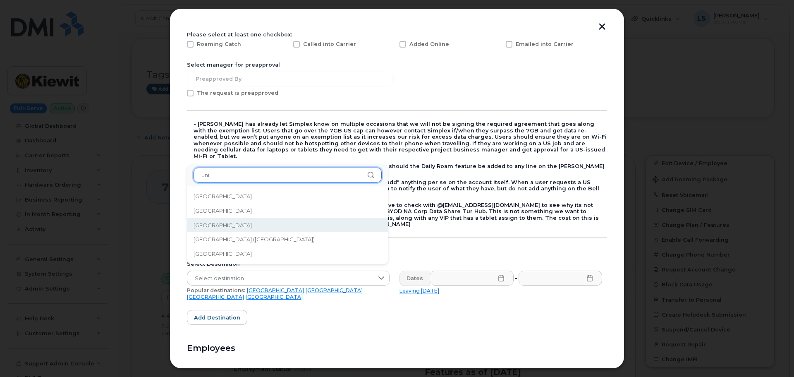
type input "uni"
click at [221, 222] on span "United Kingdom" at bounding box center [222, 225] width 58 height 8
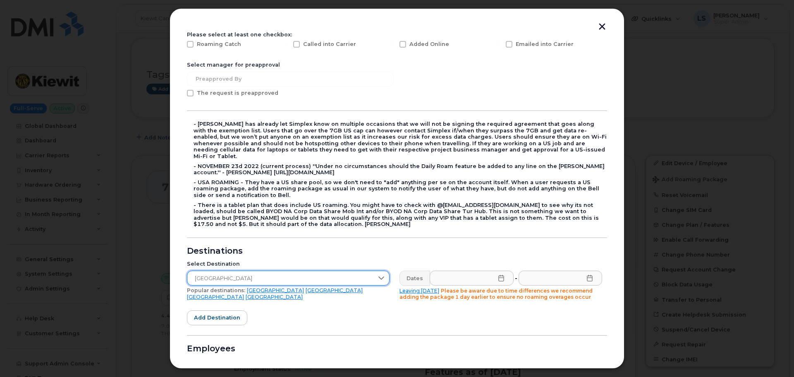
click at [498, 274] on icon at bounding box center [501, 277] width 7 height 7
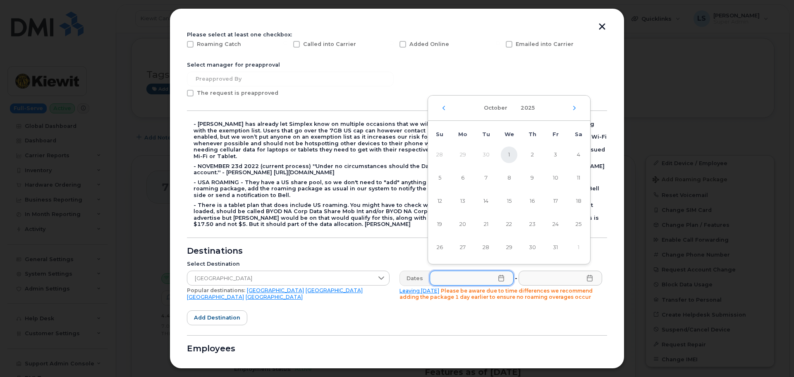
click at [505, 157] on span "1" at bounding box center [509, 154] width 17 height 17
type input "10/01/2025"
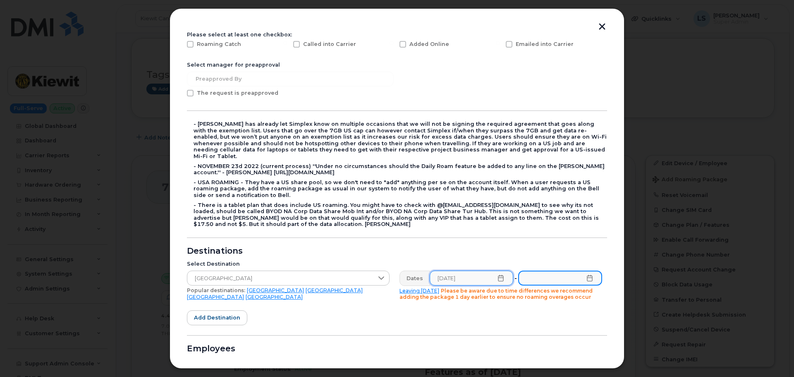
click at [586, 275] on input "text" at bounding box center [560, 277] width 84 height 15
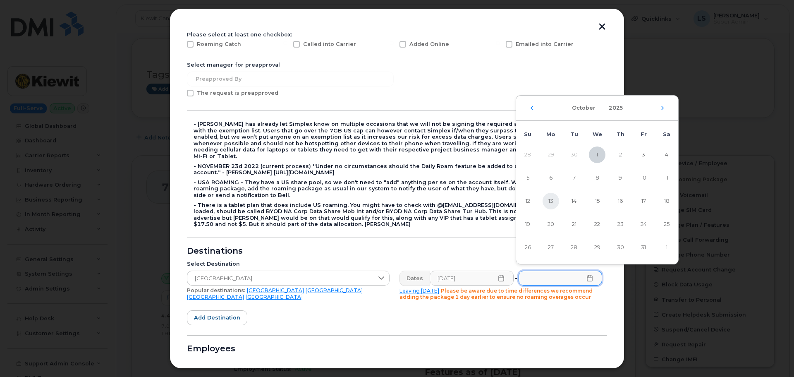
click at [550, 201] on span "13" at bounding box center [550, 201] width 17 height 17
type input "10/13/2025"
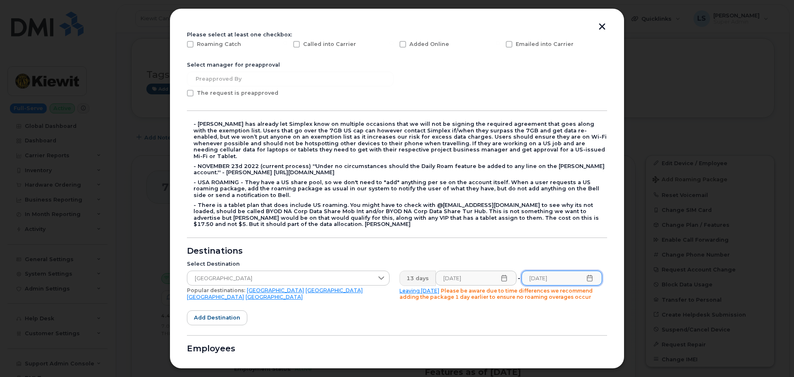
click at [436, 315] on form "Please select at least one checkbox: Roaming Catch Called into Carrier Added On…" at bounding box center [397, 241] width 420 height 421
click at [214, 313] on span "Add destination" at bounding box center [217, 317] width 46 height 8
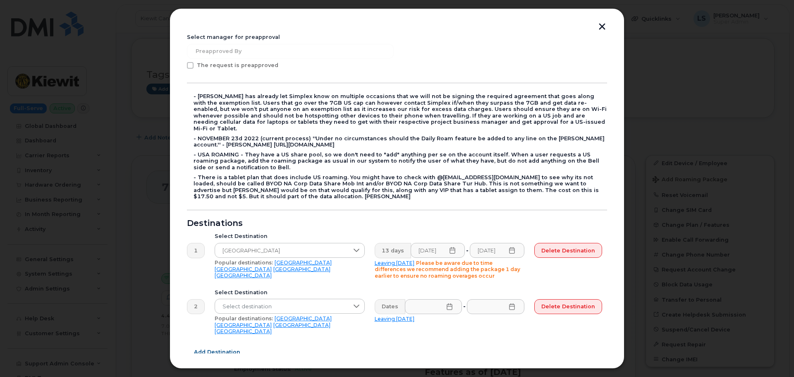
scroll to position [124, 0]
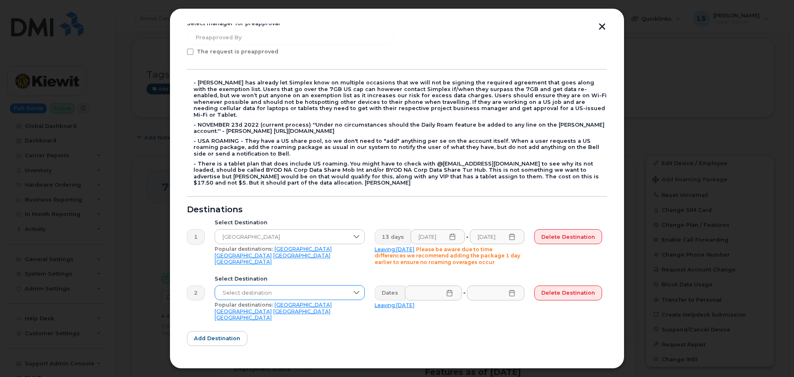
click at [295, 285] on span "Select destination" at bounding box center [281, 292] width 133 height 15
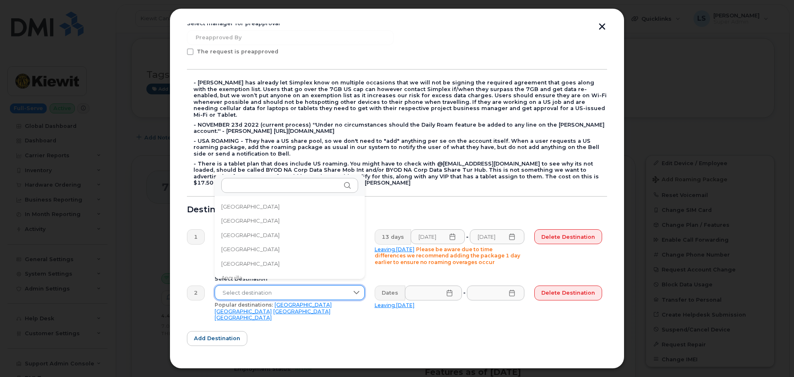
scroll to position [3, 0]
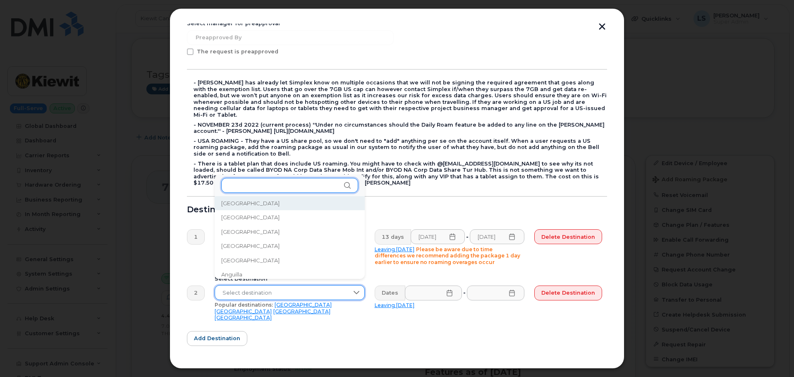
click at [270, 179] on input "text" at bounding box center [289, 185] width 137 height 15
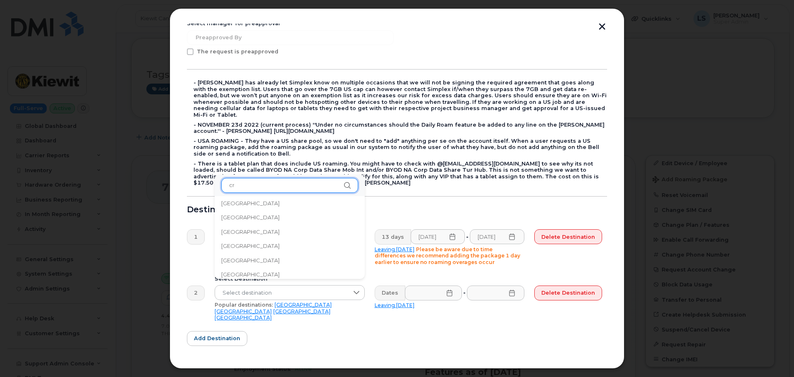
scroll to position [0, 0]
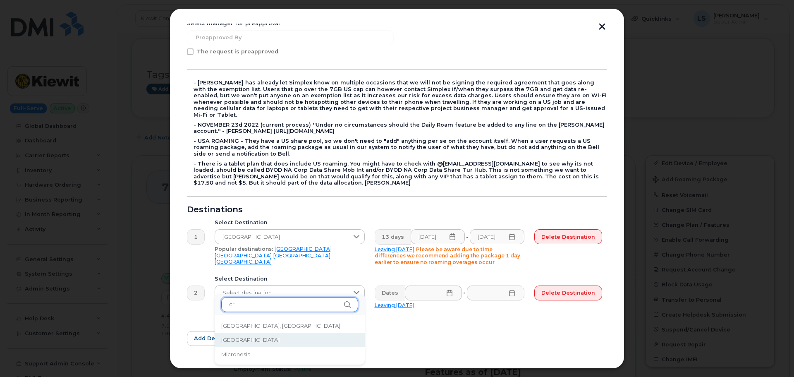
type input "cr"
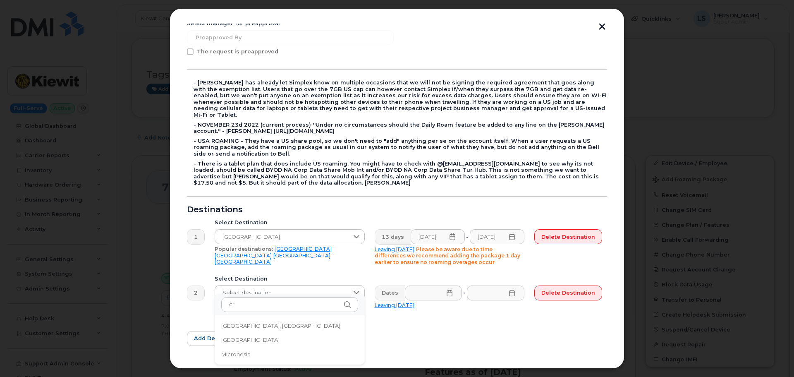
drag, startPoint x: 253, startPoint y: 341, endPoint x: 395, endPoint y: 294, distance: 149.6
click at [253, 341] on li "Croatia" at bounding box center [290, 339] width 150 height 14
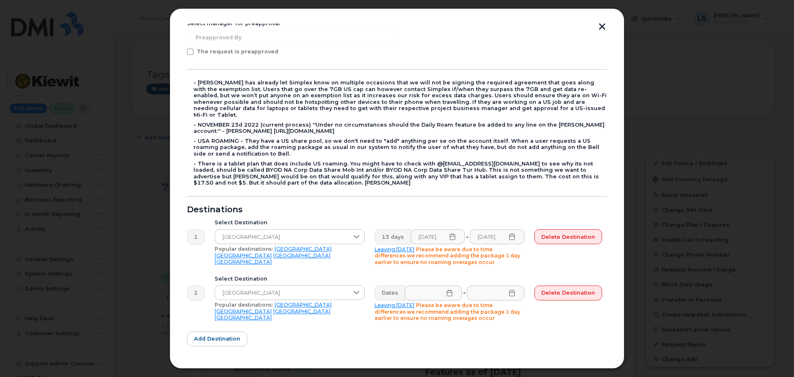
click at [398, 286] on div "Dates" at bounding box center [389, 292] width 31 height 15
click at [449, 289] on icon at bounding box center [449, 292] width 5 height 7
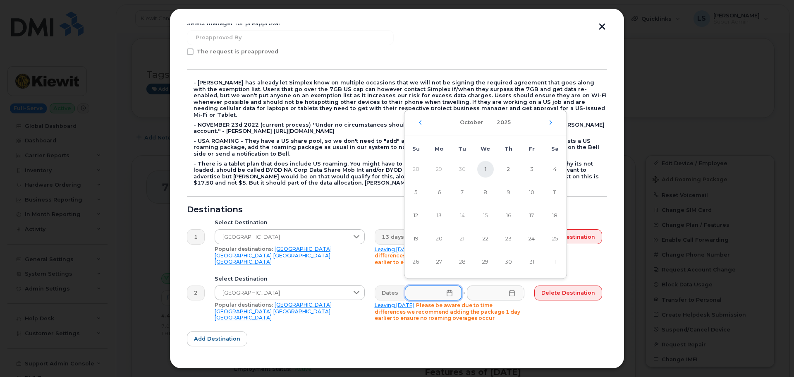
click at [489, 167] on span "1" at bounding box center [485, 169] width 17 height 17
type input "10/01/2025"
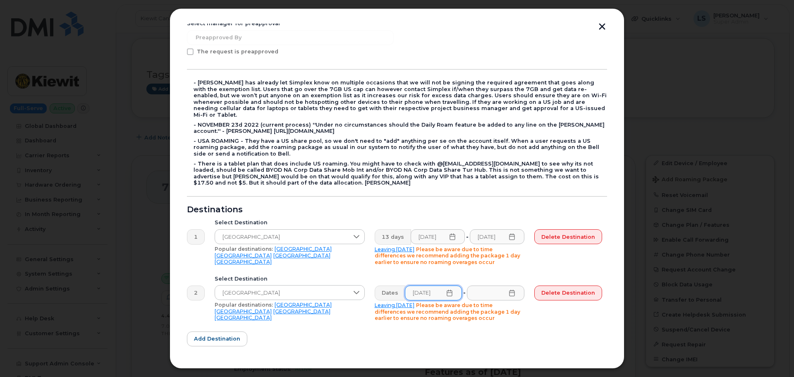
click at [453, 233] on icon at bounding box center [452, 236] width 7 height 7
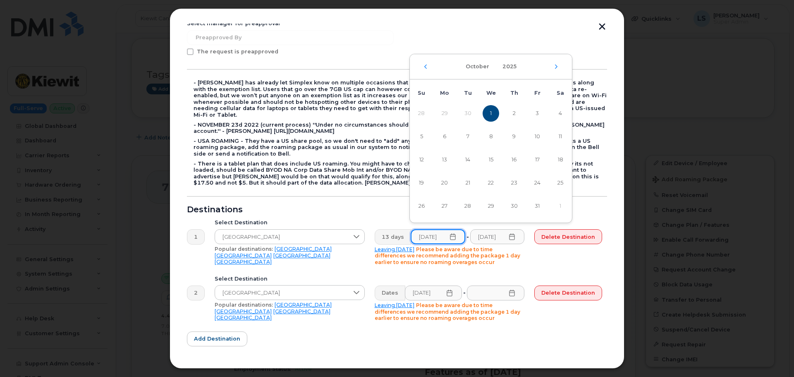
scroll to position [0, 2]
drag, startPoint x: 518, startPoint y: 111, endPoint x: 465, endPoint y: 246, distance: 145.7
click at [518, 111] on span "2" at bounding box center [513, 113] width 17 height 17
type input "10/02/2025"
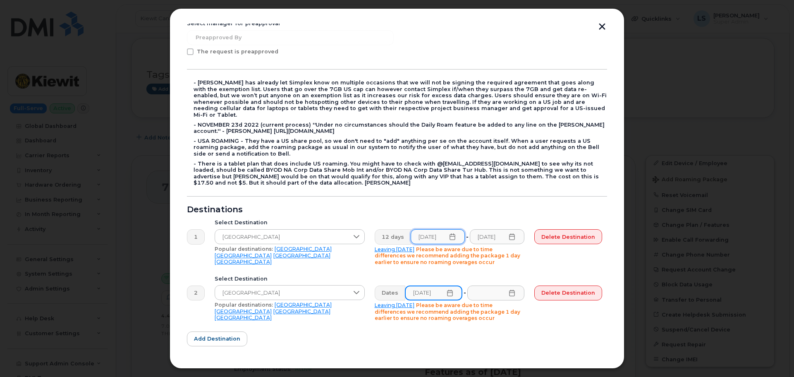
click at [444, 285] on input "10/01/2025" at bounding box center [433, 292] width 57 height 15
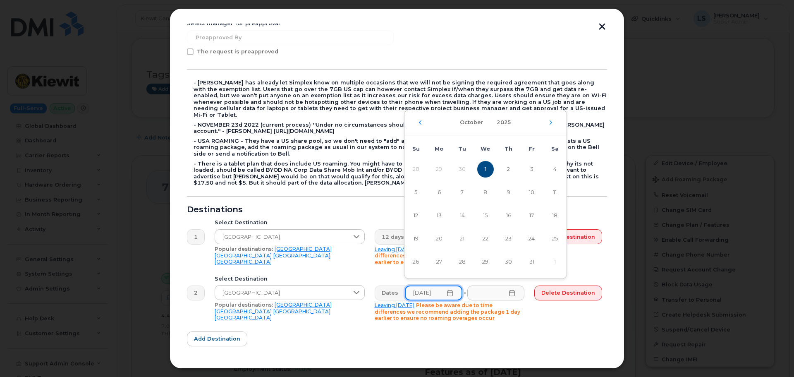
scroll to position [0, 0]
click at [505, 171] on span "2" at bounding box center [508, 169] width 17 height 17
type input "10/02/2025"
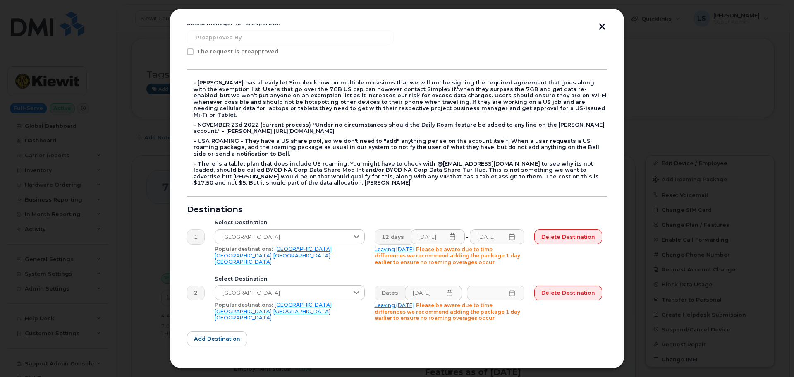
click at [510, 289] on icon at bounding box center [511, 292] width 7 height 7
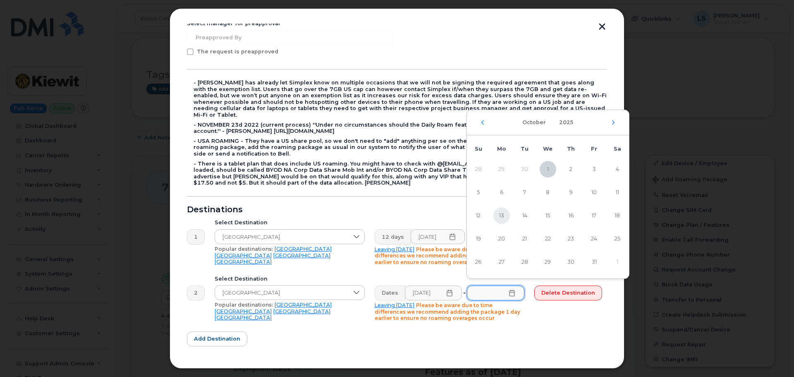
click at [503, 218] on span "13" at bounding box center [501, 215] width 17 height 17
type input "10/13/2025"
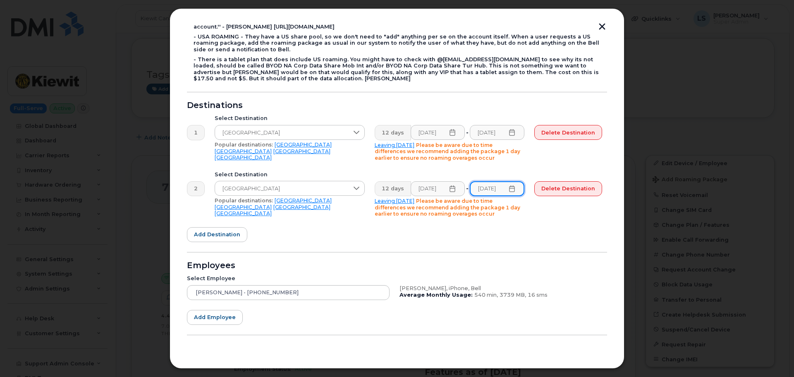
scroll to position [240, 0]
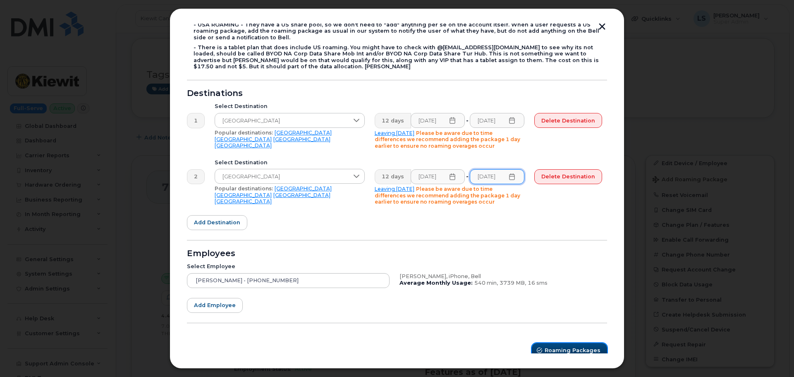
click at [549, 346] on span "Roaming Packages" at bounding box center [572, 350] width 56 height 8
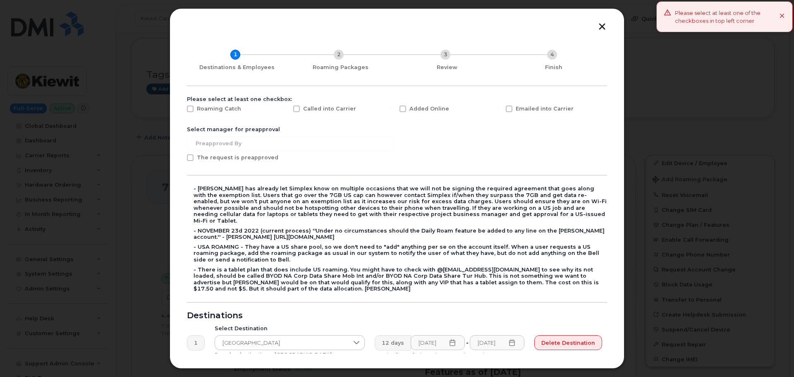
scroll to position [0, 0]
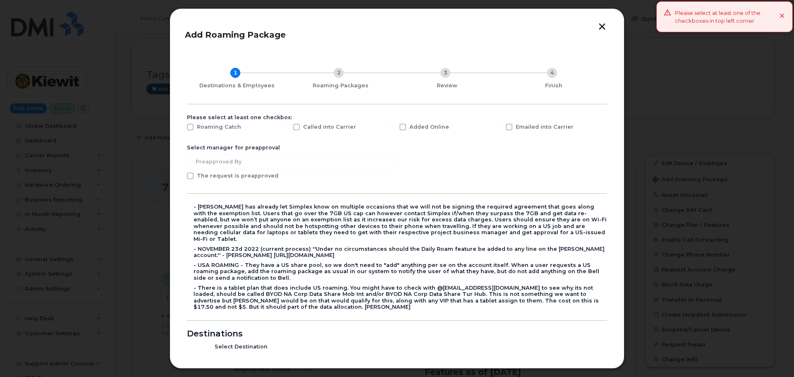
drag, startPoint x: 420, startPoint y: 126, endPoint x: 417, endPoint y: 130, distance: 5.4
click at [419, 125] on span "Added Online" at bounding box center [429, 127] width 40 height 6
click at [393, 125] on input "Added Online" at bounding box center [391, 126] width 4 height 4
checkbox input "true"
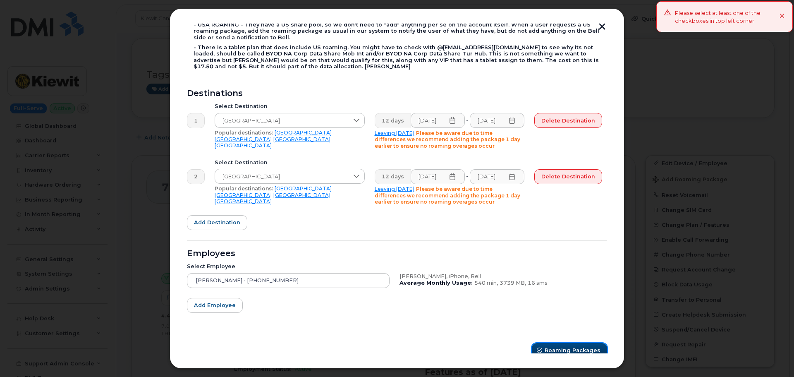
click at [545, 343] on button "Roaming Packages" at bounding box center [568, 350] width 75 height 15
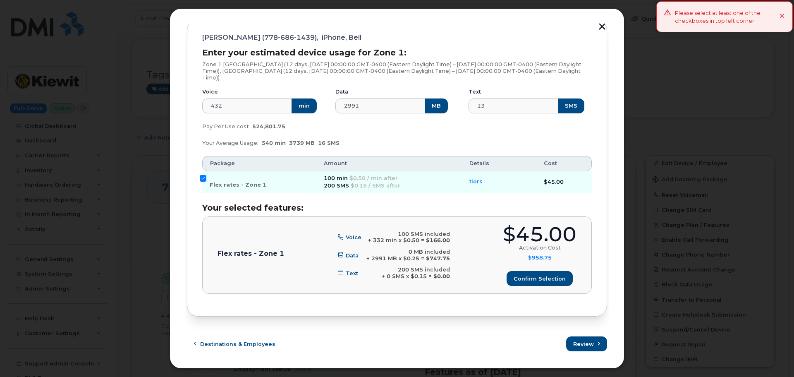
scroll to position [105, 0]
click at [581, 341] on span "Review" at bounding box center [583, 344] width 21 height 8
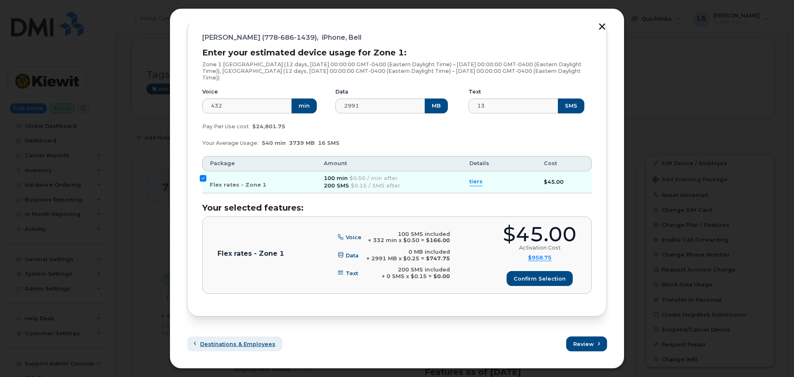
click at [261, 346] on span "Destinations & Employees" at bounding box center [237, 344] width 75 height 8
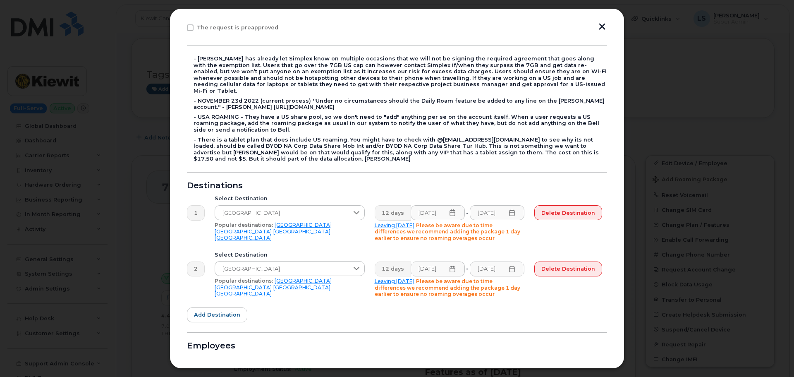
scroll to position [207, 0]
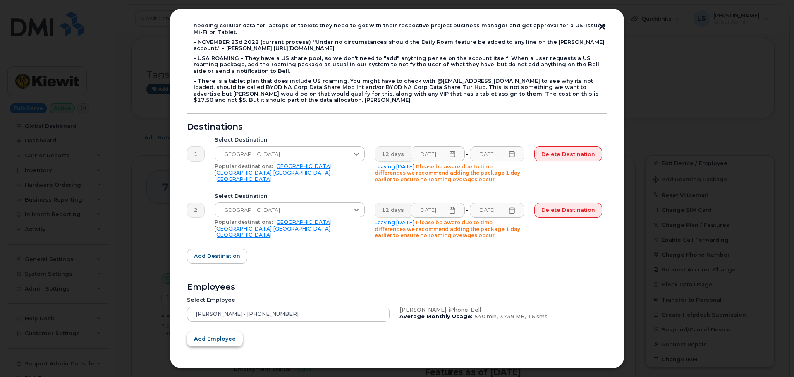
click at [220, 334] on span "Add employee" at bounding box center [215, 338] width 42 height 8
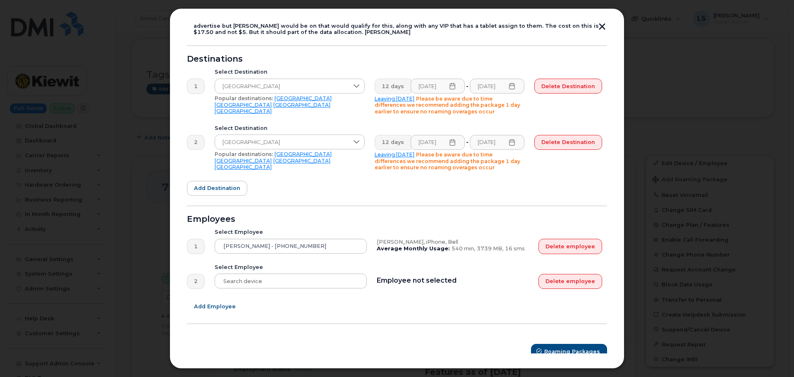
scroll to position [276, 0]
click at [236, 272] on div at bounding box center [291, 279] width 152 height 15
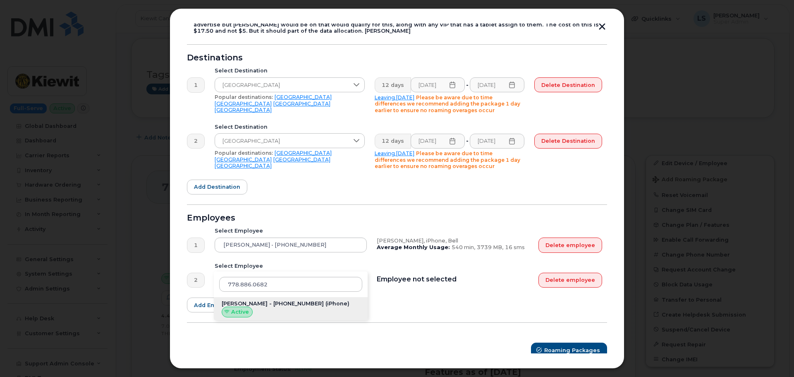
type input "778.886.0682"
click at [276, 300] on span "Brendan Morgan - 778-886-0682" at bounding box center [273, 303] width 102 height 6
type input "Brendan Morgan - 778-886-0682"
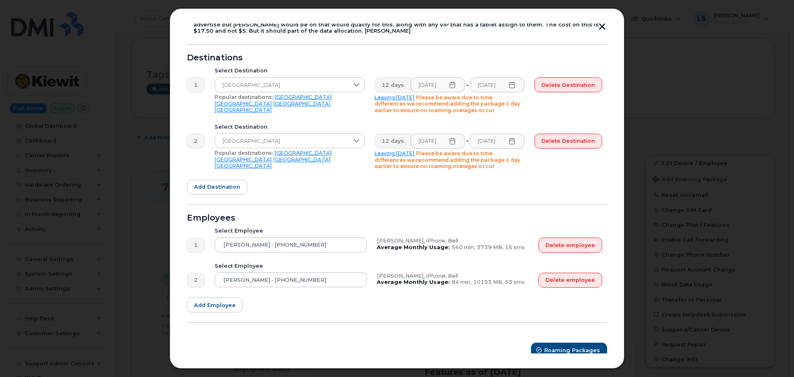
drag, startPoint x: 338, startPoint y: 290, endPoint x: 520, endPoint y: 315, distance: 184.0
click at [338, 289] on form "Please select at least one checkbox: Roaming Catch Called into Carrier Added On…" at bounding box center [397, 97] width 420 height 519
click at [560, 346] on span "Roaming Packages" at bounding box center [572, 350] width 56 height 8
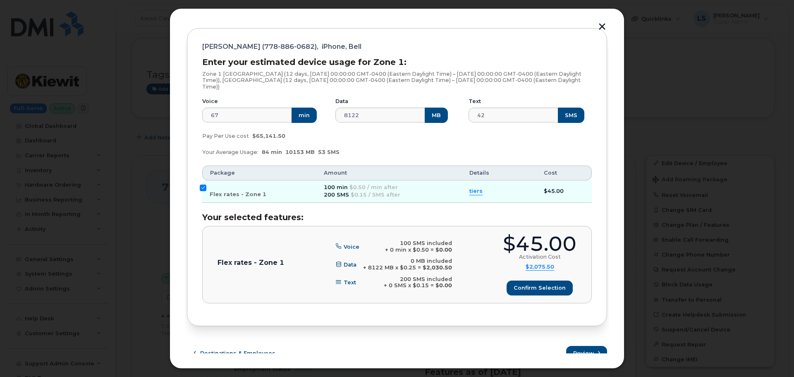
scroll to position [422, 0]
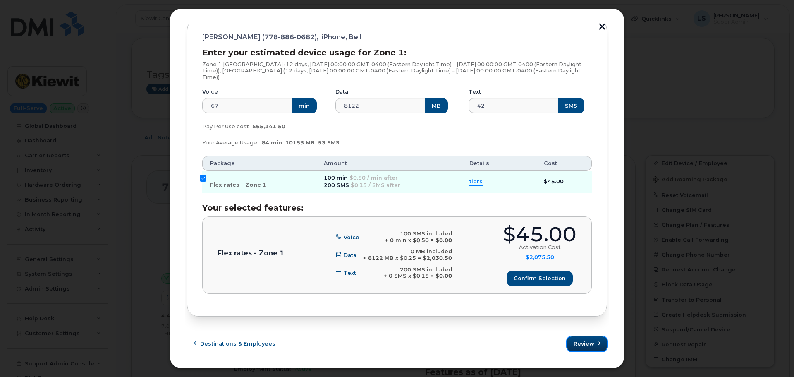
click at [581, 339] on span "Review" at bounding box center [583, 343] width 21 height 8
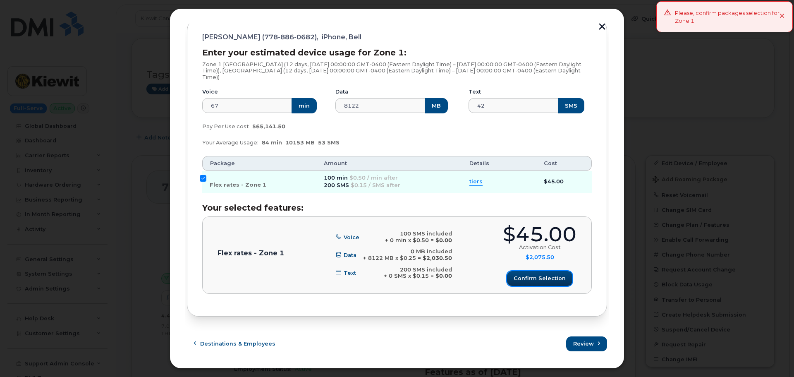
click at [539, 275] on span "Confirm selection" at bounding box center [539, 278] width 52 height 8
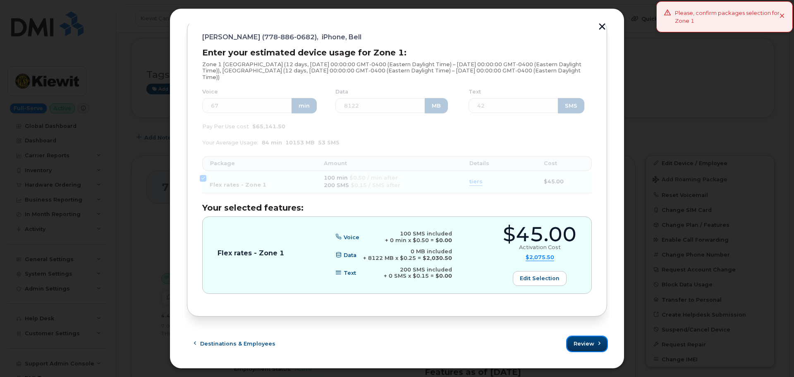
click at [571, 341] on button "Review" at bounding box center [587, 343] width 40 height 15
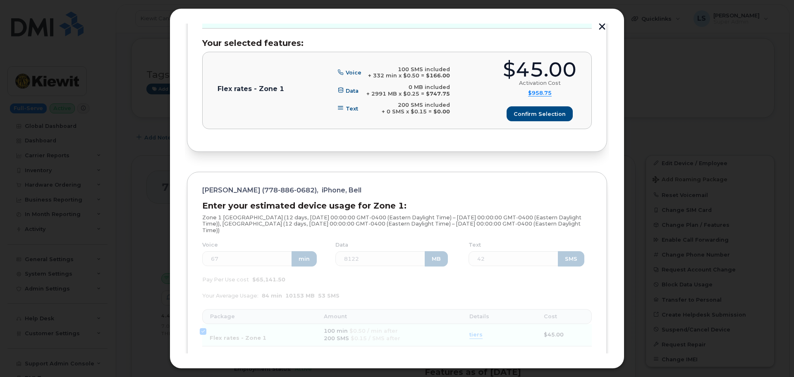
scroll to position [165, 0]
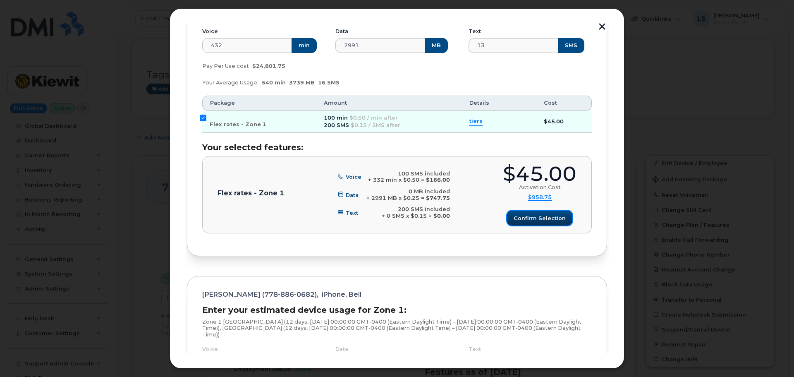
click at [526, 215] on span "Confirm selection" at bounding box center [539, 218] width 52 height 8
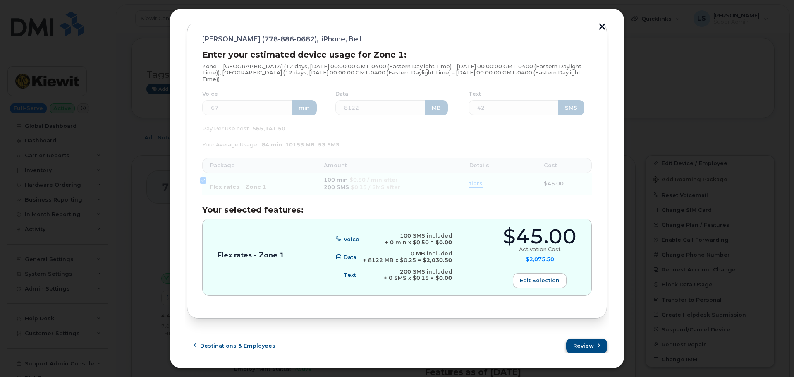
scroll to position [422, 0]
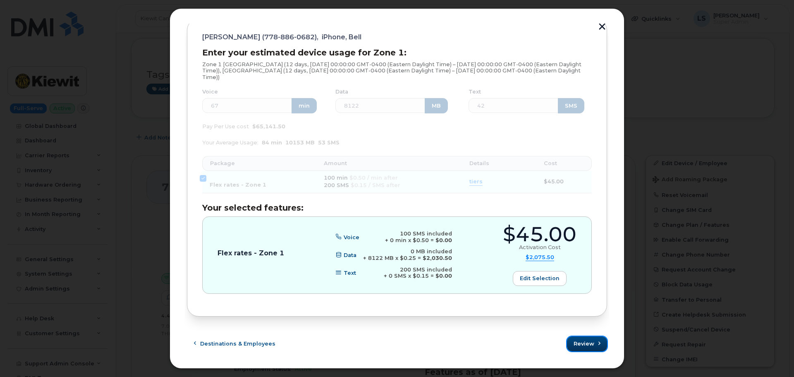
click at [575, 342] on span "Review" at bounding box center [583, 343] width 21 height 8
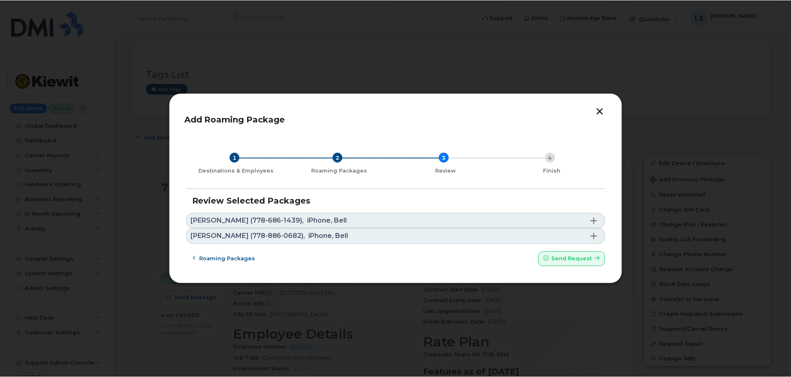
scroll to position [0, 0]
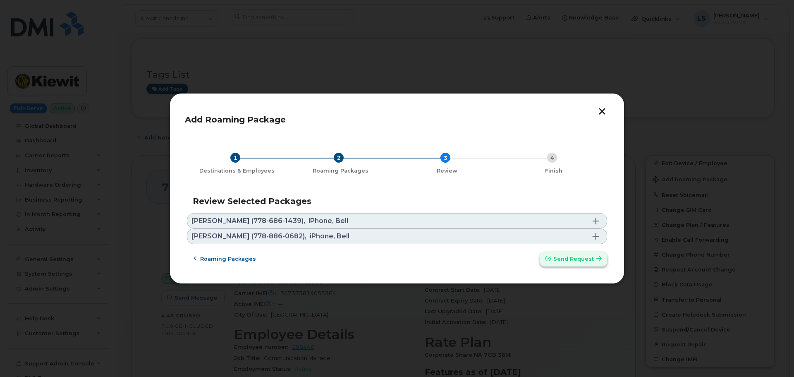
click at [570, 255] on span "Send request" at bounding box center [573, 259] width 41 height 8
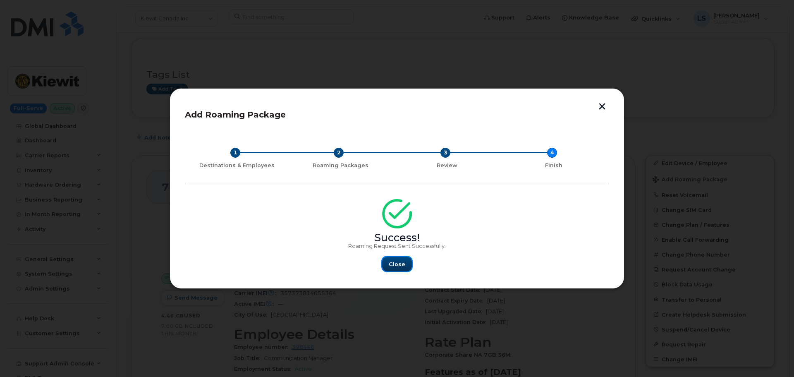
drag, startPoint x: 382, startPoint y: 262, endPoint x: 386, endPoint y: 259, distance: 4.7
click at [384, 260] on button "Close" at bounding box center [397, 263] width 30 height 15
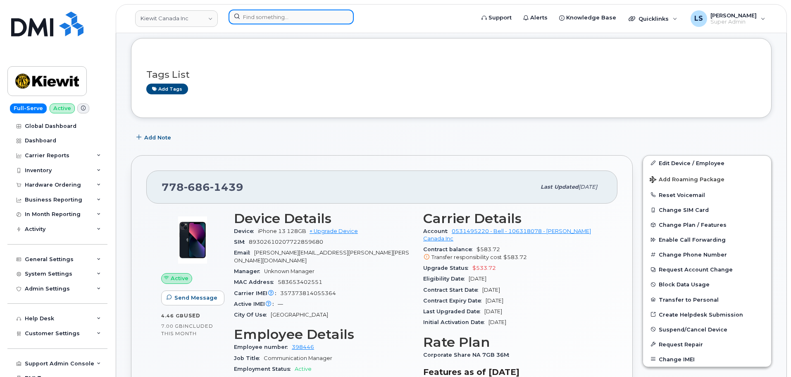
click at [256, 12] on input at bounding box center [291, 17] width 125 height 15
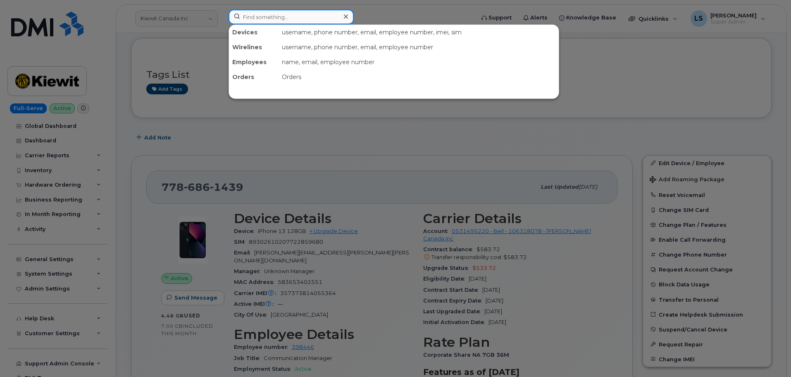
paste input "7788860682"
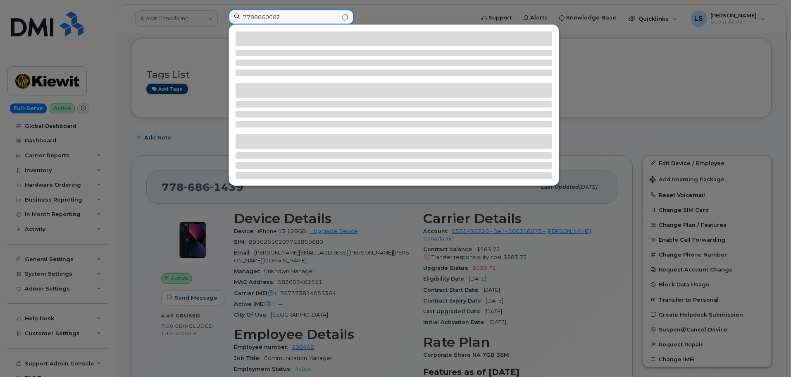
type input "7788860682"
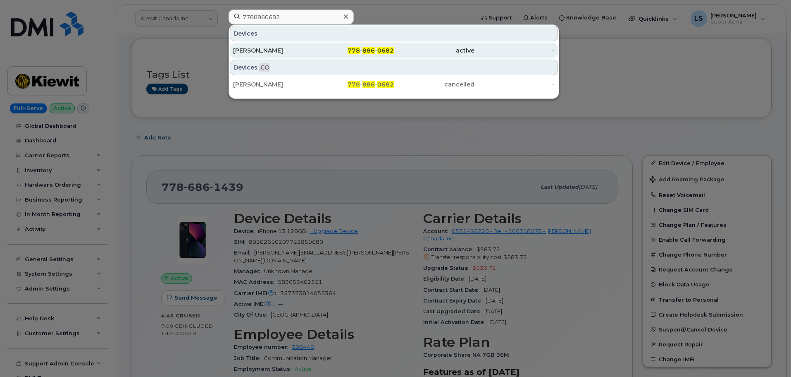
click at [247, 53] on div "Brendan Morgan" at bounding box center [273, 50] width 81 height 8
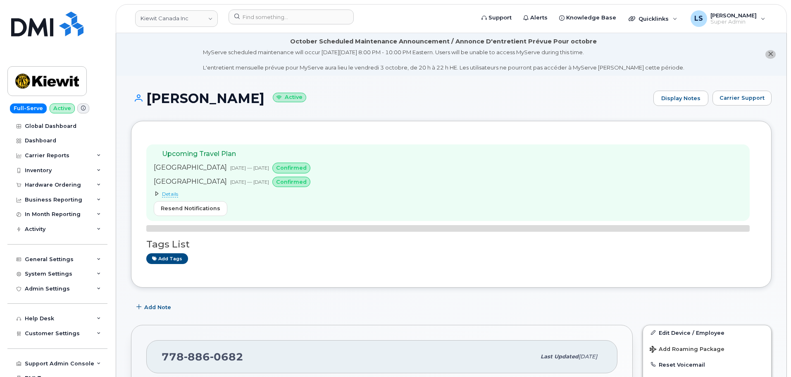
drag, startPoint x: 261, startPoint y: 98, endPoint x: 150, endPoint y: 105, distance: 111.4
click at [150, 105] on h1 "Brendan Morgan Active" at bounding box center [390, 98] width 518 height 14
copy h1 "[PERSON_NAME]"
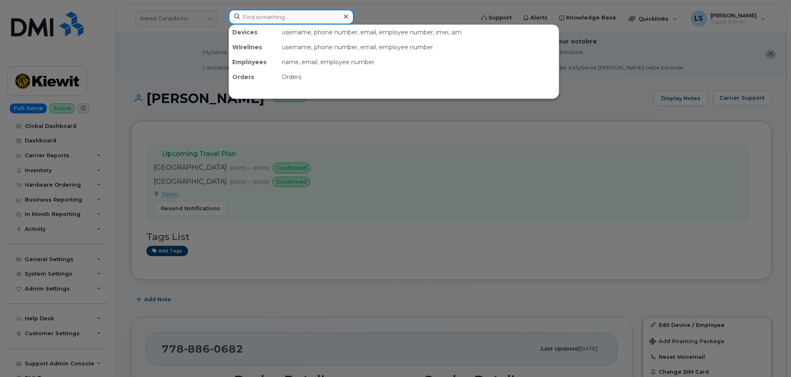
click at [238, 12] on input at bounding box center [291, 17] width 125 height 15
paste input "571) 456-9921"
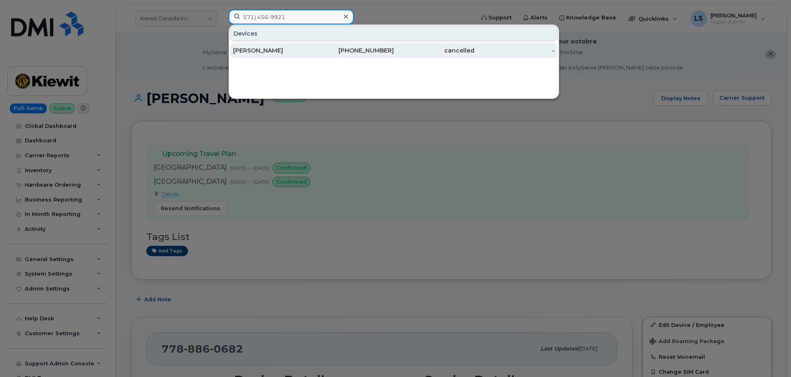
type input "571) 456-9921"
click at [284, 51] on div "AURIE SCHWARTING" at bounding box center [273, 50] width 81 height 8
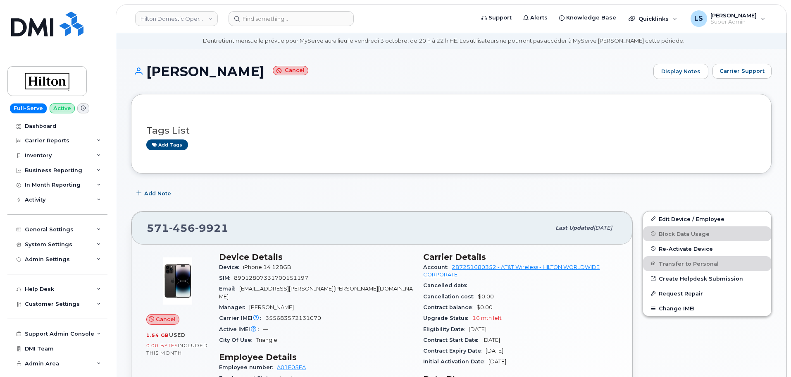
scroll to position [41, 0]
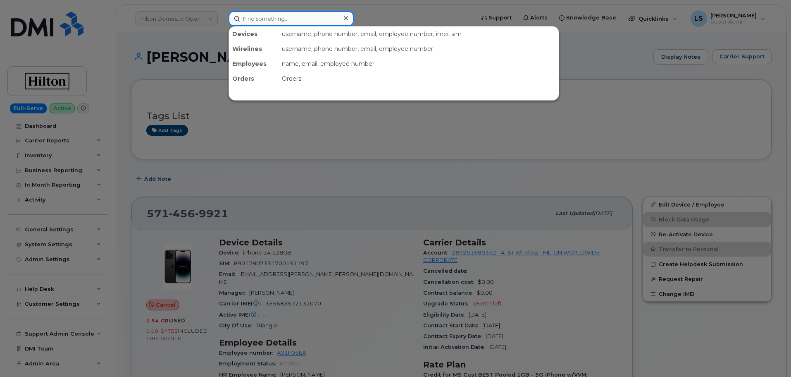
click at [268, 15] on input at bounding box center [291, 18] width 125 height 15
paste input "4038619268"
type input "4038619268"
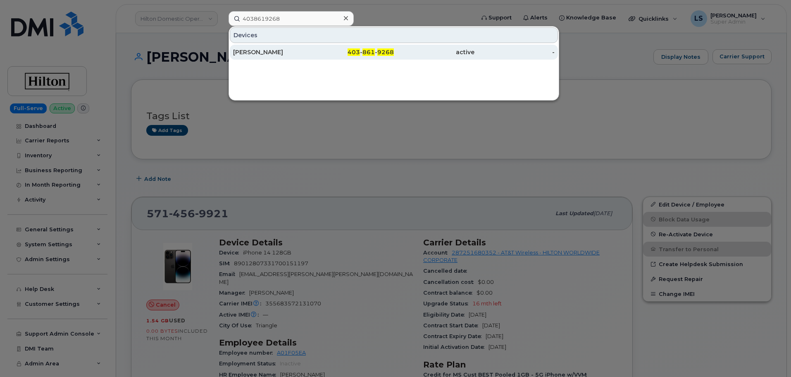
click at [357, 53] on span "403" at bounding box center [354, 51] width 12 height 7
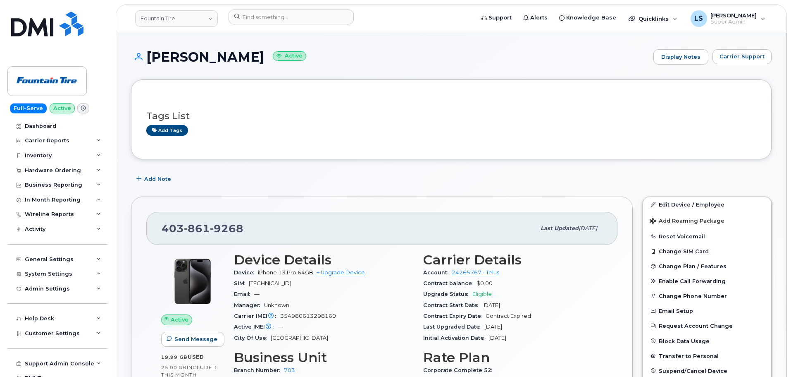
scroll to position [83, 0]
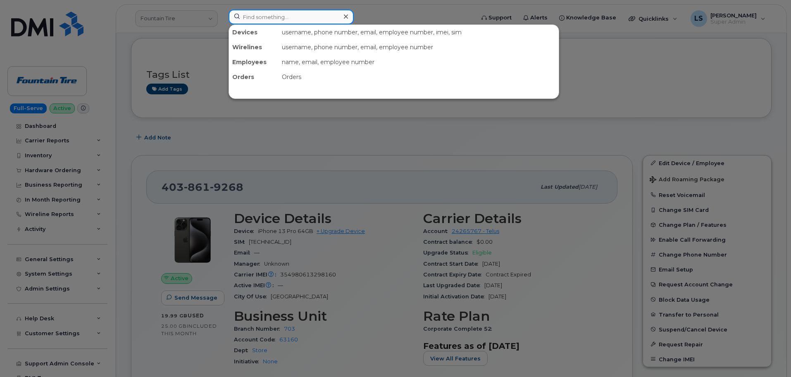
click at [284, 11] on input at bounding box center [291, 17] width 125 height 15
paste input "[PERSON_NAME][EMAIL_ADDRESS][PERSON_NAME][PERSON_NAME][DOMAIN_NAME]"
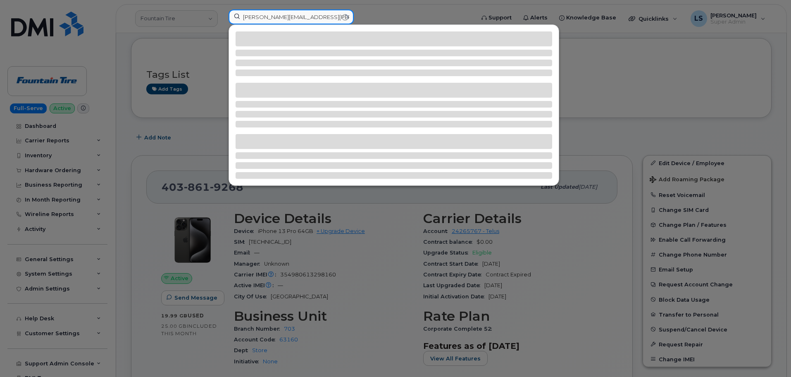
type input "[PERSON_NAME][EMAIL_ADDRESS][PERSON_NAME][PERSON_NAME][DOMAIN_NAME]"
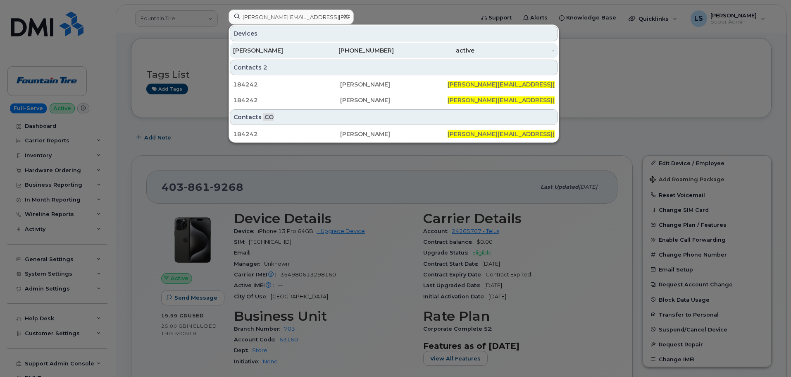
click at [319, 45] on div "[PHONE_NUMBER]" at bounding box center [354, 50] width 81 height 15
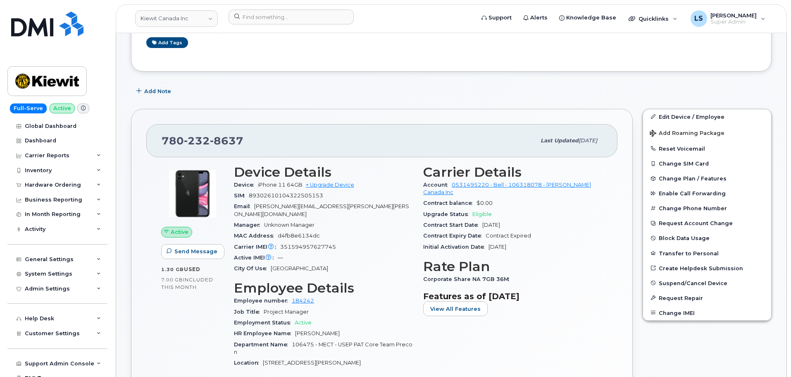
scroll to position [41, 0]
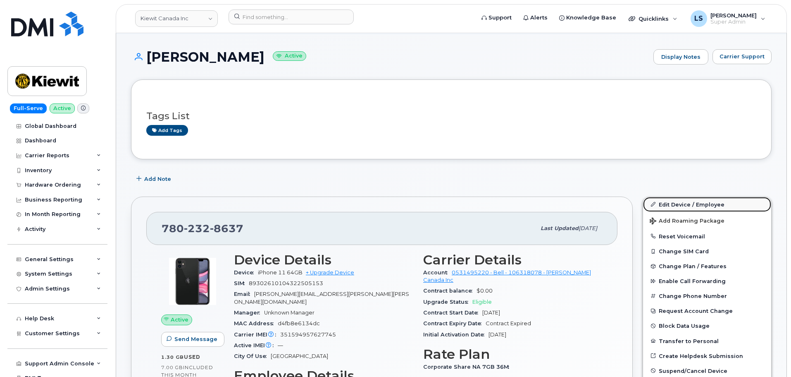
click at [677, 207] on link "Edit Device / Employee" at bounding box center [707, 204] width 128 height 15
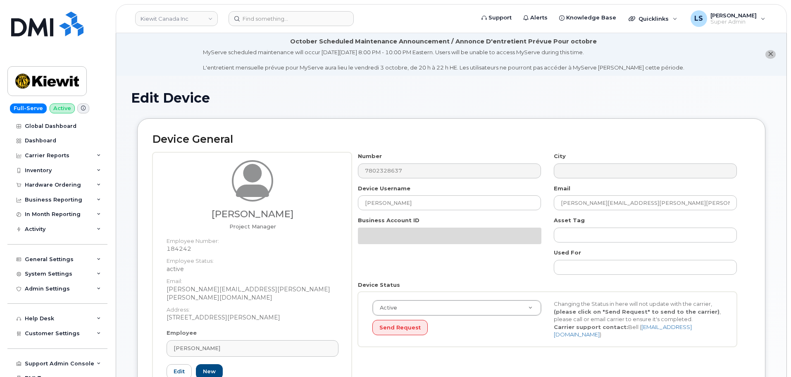
select select "14059"
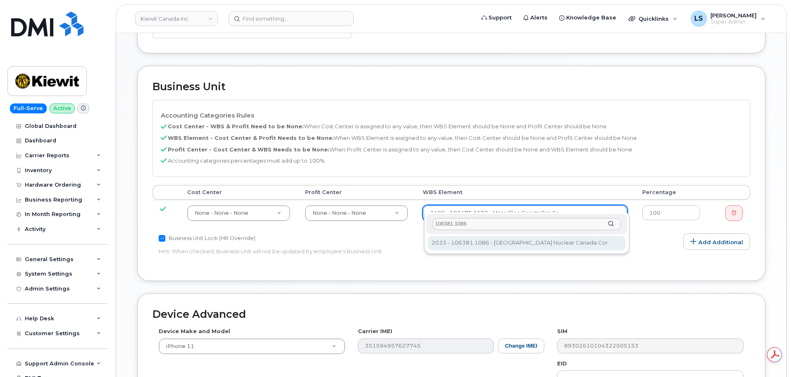
type input "106381.1086"
type input "35171151"
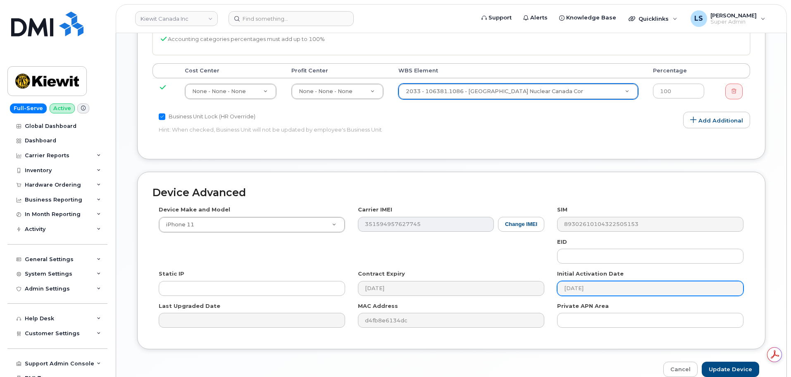
scroll to position [527, 0]
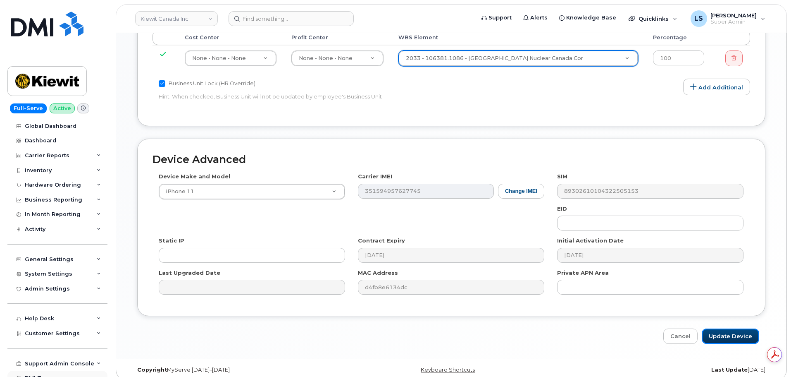
drag, startPoint x: 716, startPoint y: 322, endPoint x: 101, endPoint y: 371, distance: 616.9
click at [716, 328] on input "Update Device" at bounding box center [730, 335] width 57 height 15
type input "Saving..."
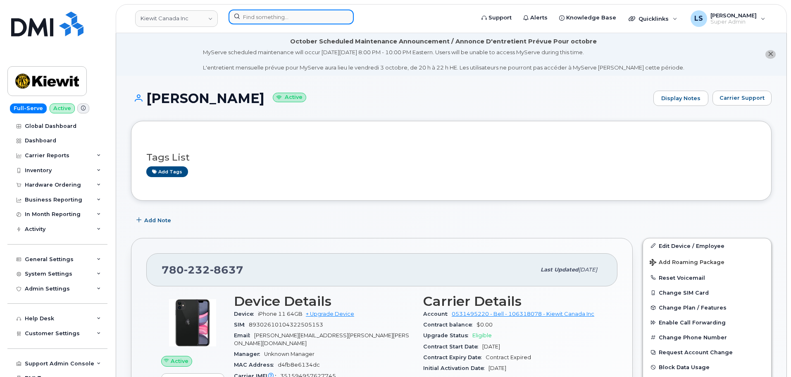
click at [268, 16] on input at bounding box center [291, 17] width 125 height 15
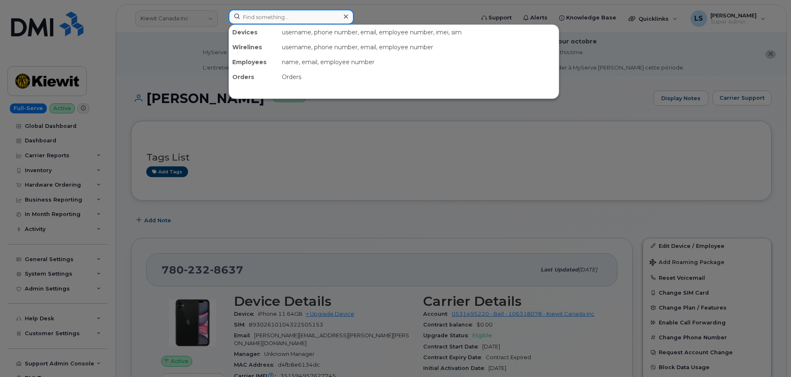
paste input "[PHONE_NUMBER]"
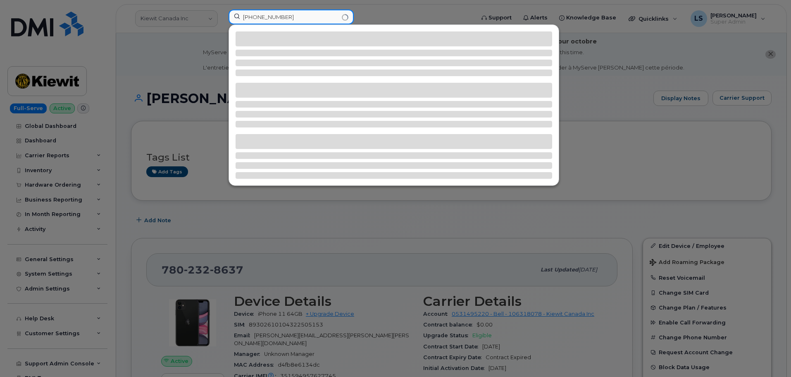
type input "[PHONE_NUMBER]"
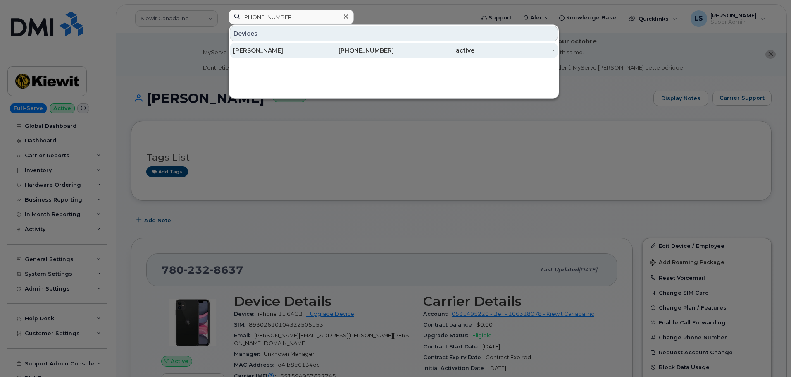
click at [261, 45] on div "[PERSON_NAME]" at bounding box center [273, 50] width 81 height 15
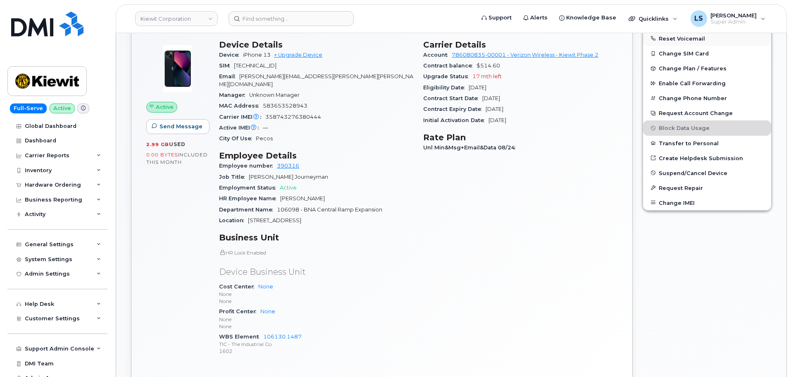
scroll to position [158, 0]
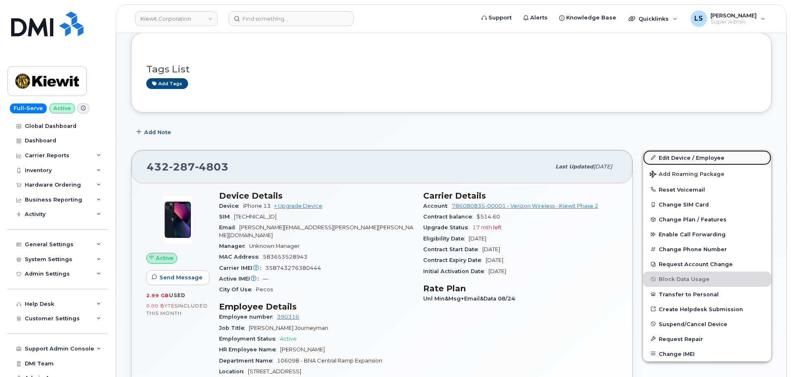
click at [669, 161] on link "Edit Device / Employee" at bounding box center [707, 157] width 128 height 15
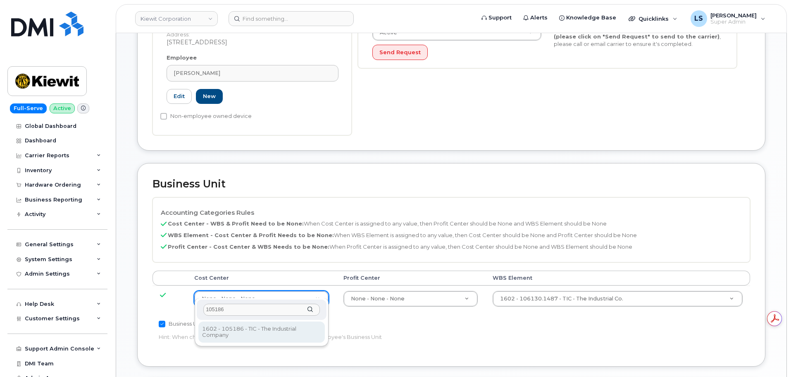
scroll to position [289, 0]
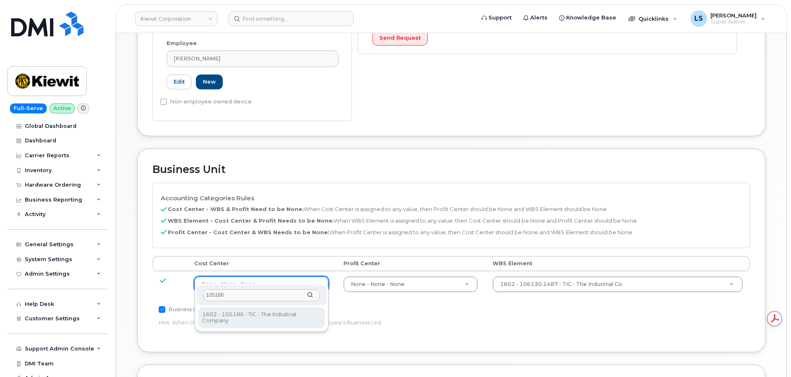
type input "105186"
type input "30562491"
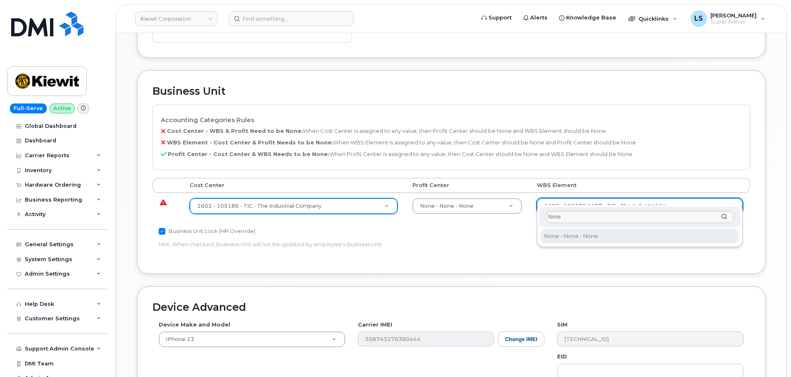
scroll to position [372, 0]
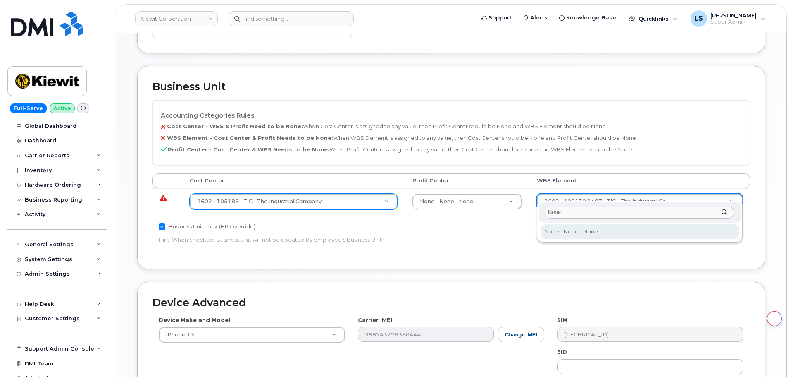
type input "None"
drag, startPoint x: 563, startPoint y: 235, endPoint x: 559, endPoint y: 227, distance: 9.2
type input "29699477"
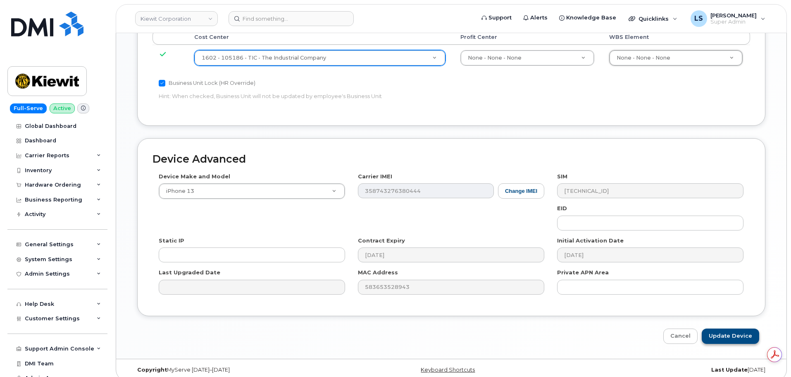
scroll to position [0, 0]
click at [715, 328] on input "Update Device" at bounding box center [730, 335] width 57 height 15
type input "Saving..."
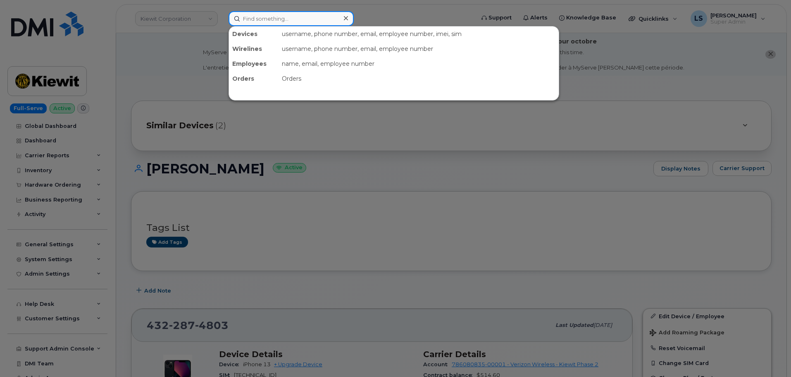
click at [327, 20] on input at bounding box center [291, 18] width 125 height 15
paste input "6042404209"
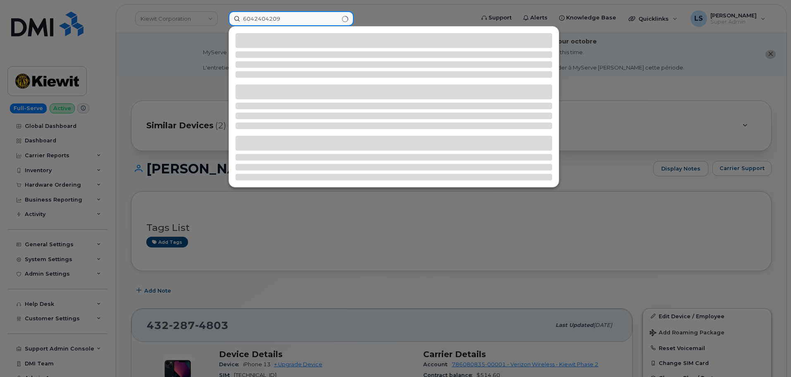
type input "6042404209"
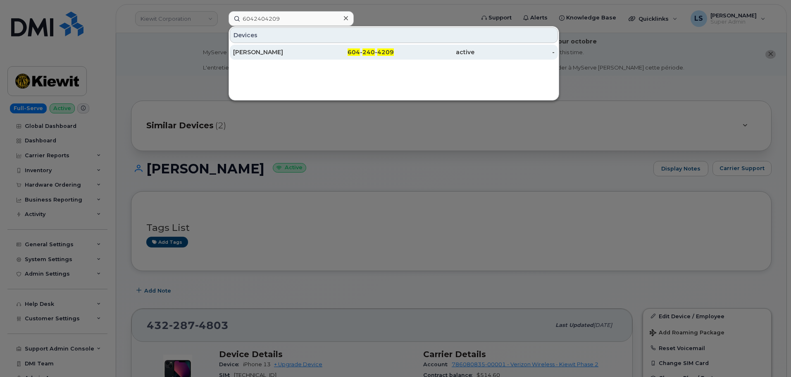
click at [307, 55] on div "[PERSON_NAME]" at bounding box center [273, 52] width 81 height 8
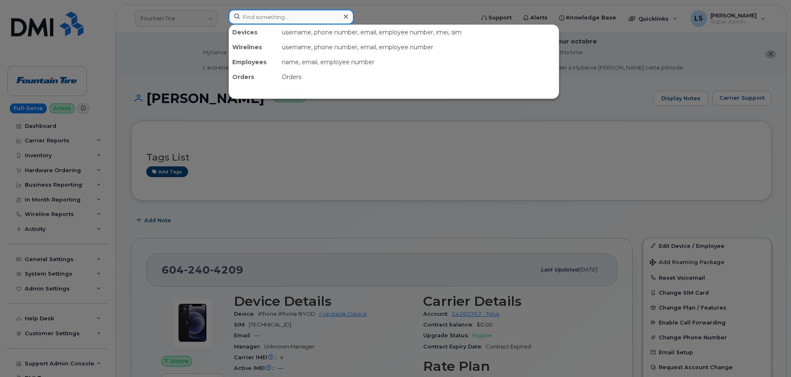
click at [331, 18] on input at bounding box center [291, 17] width 125 height 15
paste input "(838) 218-0284"
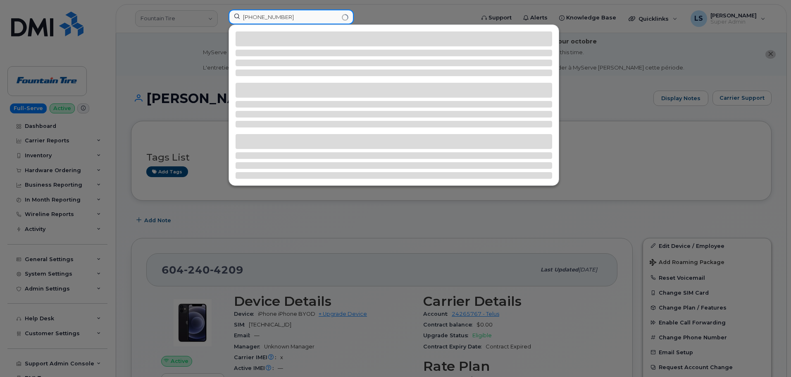
type input "(838) 218-0284"
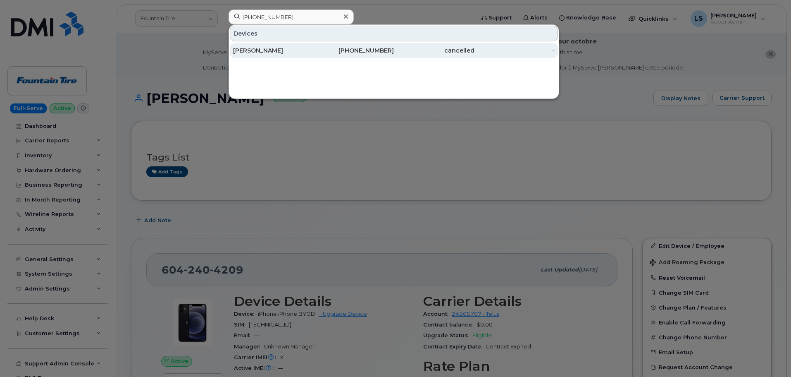
click at [322, 47] on div "838-218-0284" at bounding box center [354, 50] width 81 height 8
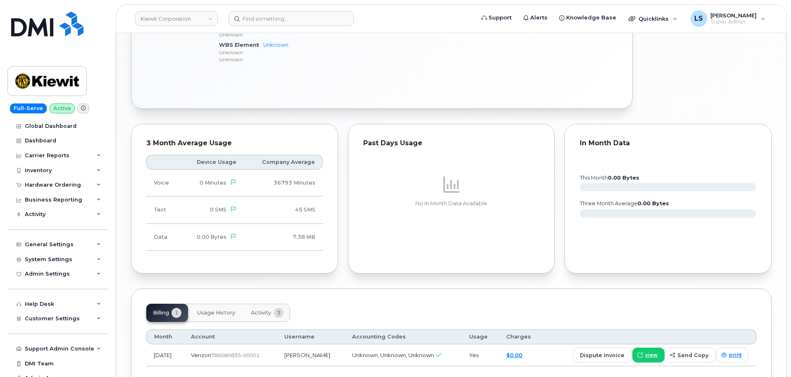
scroll to position [484, 0]
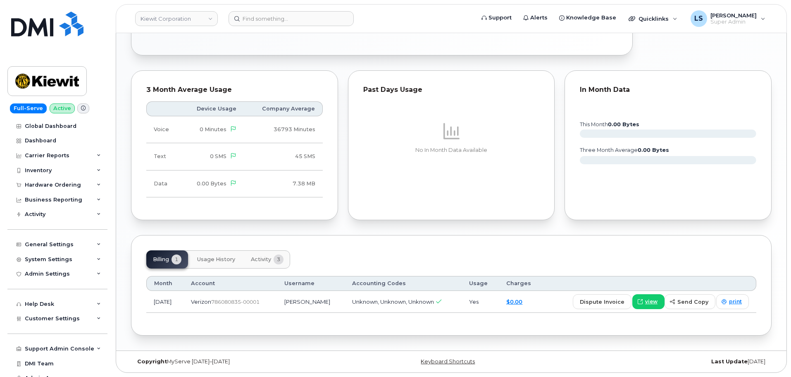
click at [254, 257] on span "Activity" at bounding box center [261, 259] width 20 height 7
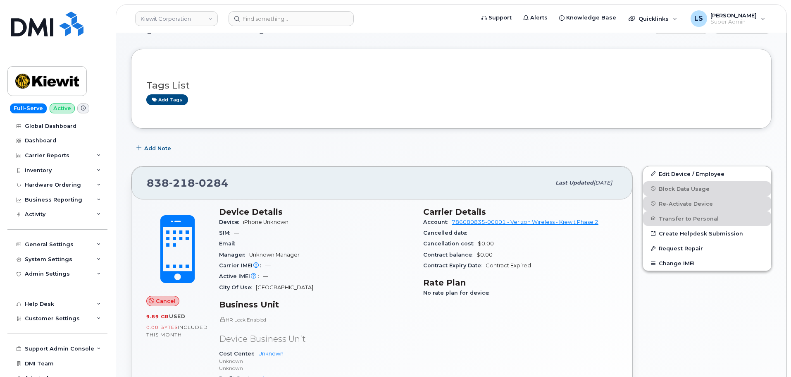
scroll to position [87, 0]
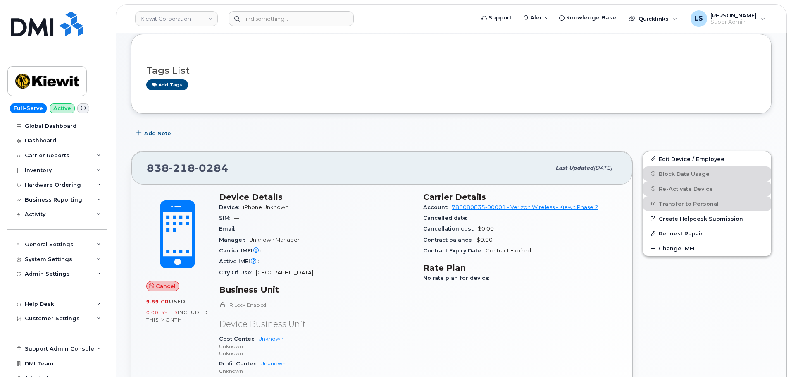
click at [410, 136] on div "Add Note" at bounding box center [451, 133] width 641 height 15
